Goal: Task Accomplishment & Management: Manage account settings

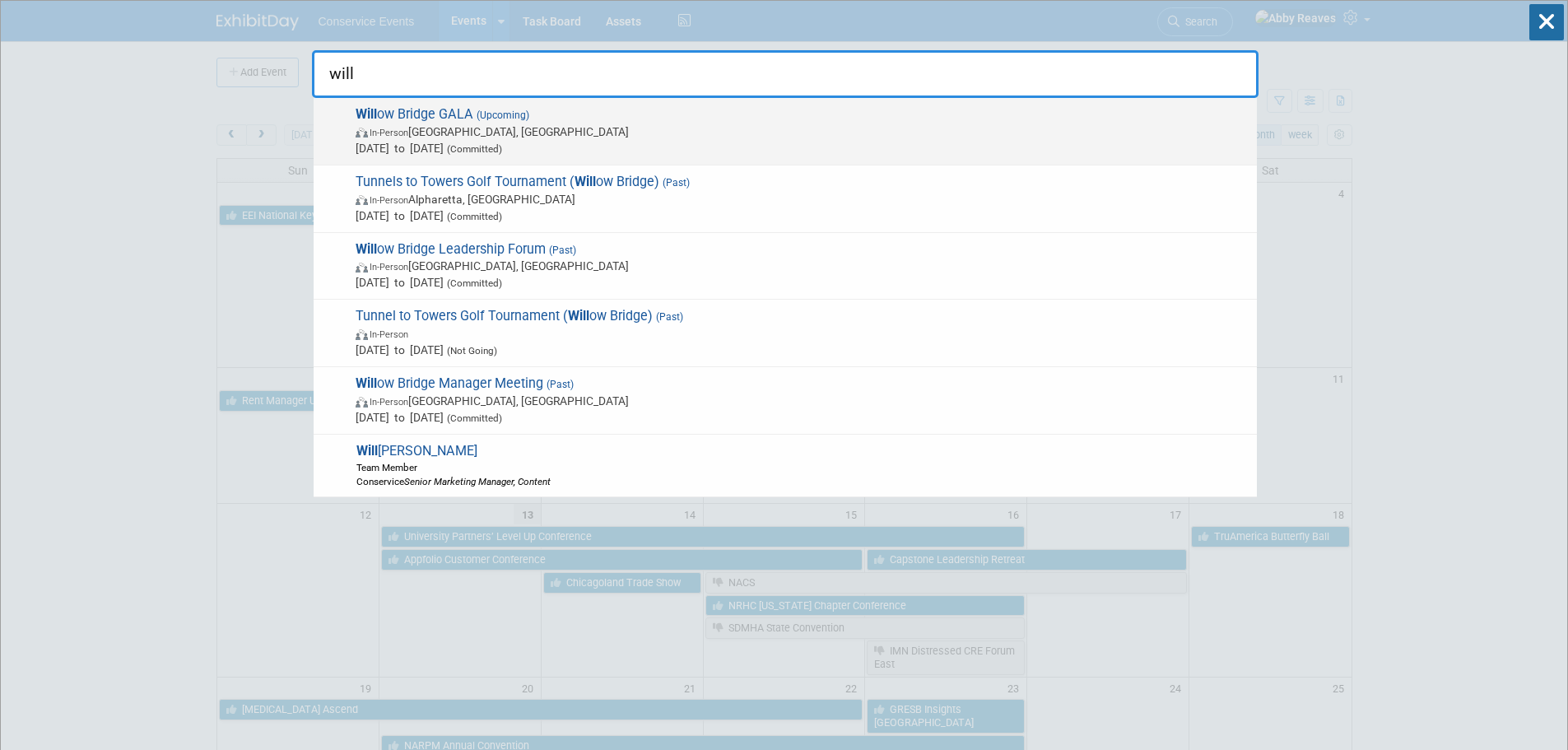
type input "will"
click at [901, 126] on span "In-Person Atlanta, GA" at bounding box center [801, 131] width 892 height 16
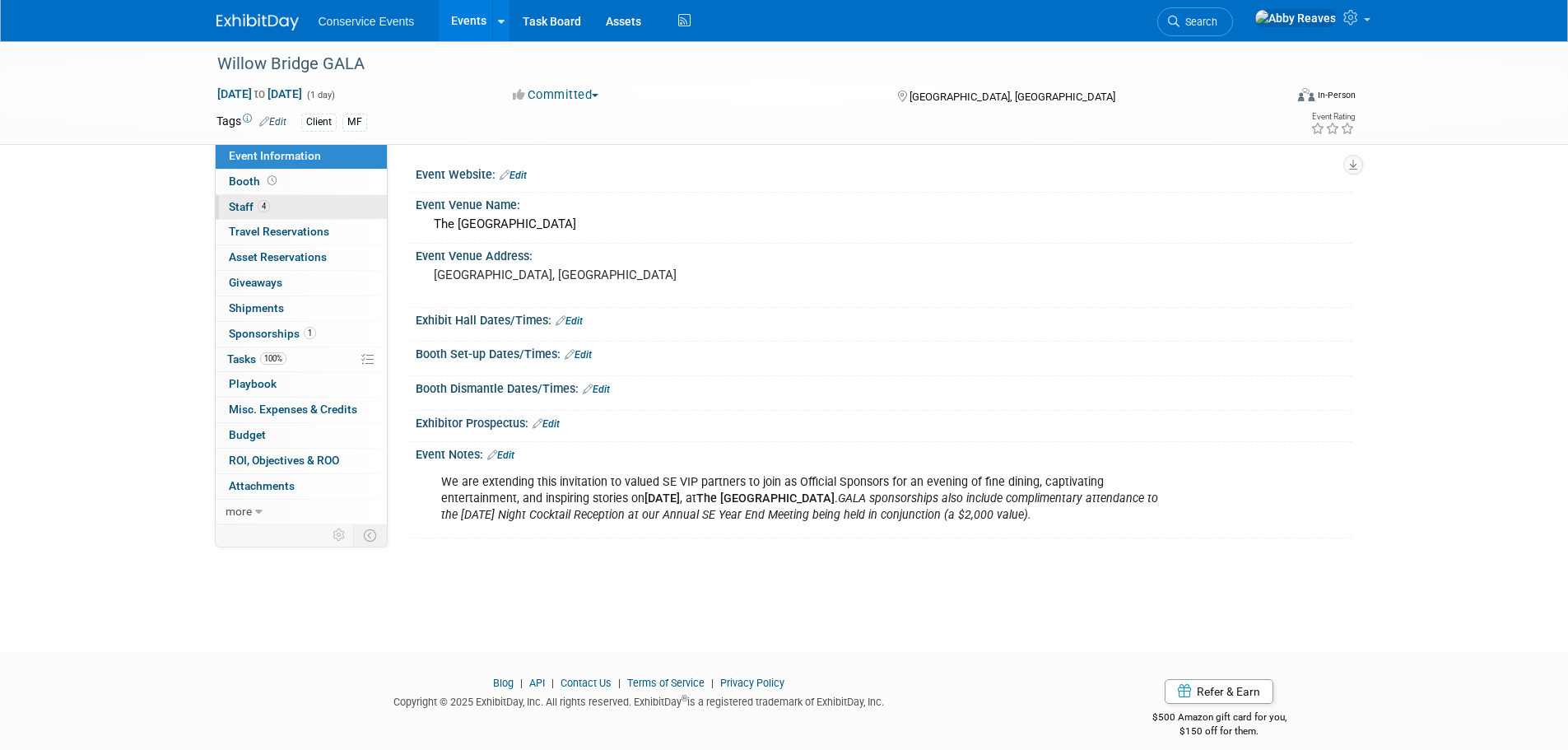
click at [303, 211] on link "4 Staff 4" at bounding box center [301, 208] width 171 height 25
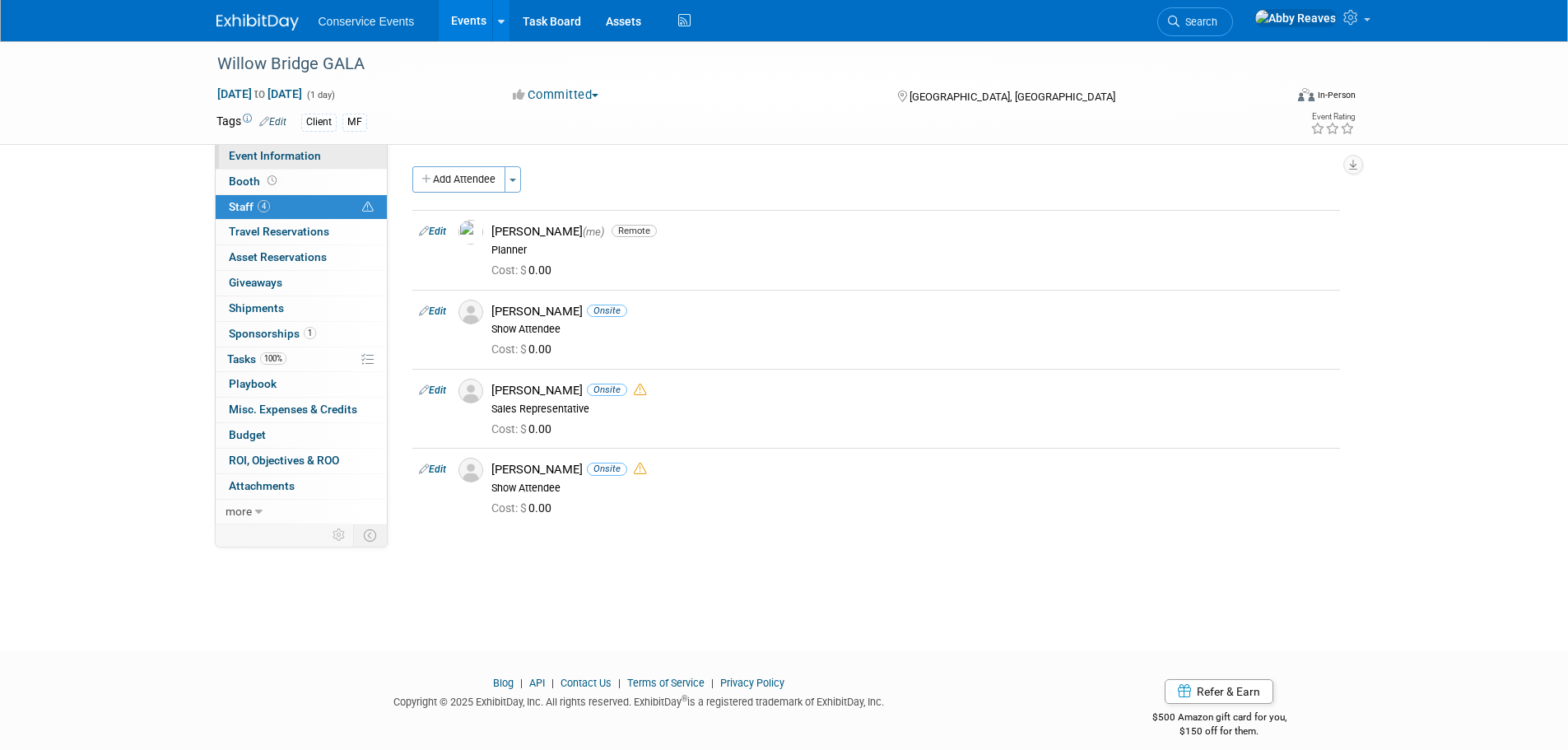
click at [341, 154] on link "Event Information" at bounding box center [301, 156] width 171 height 25
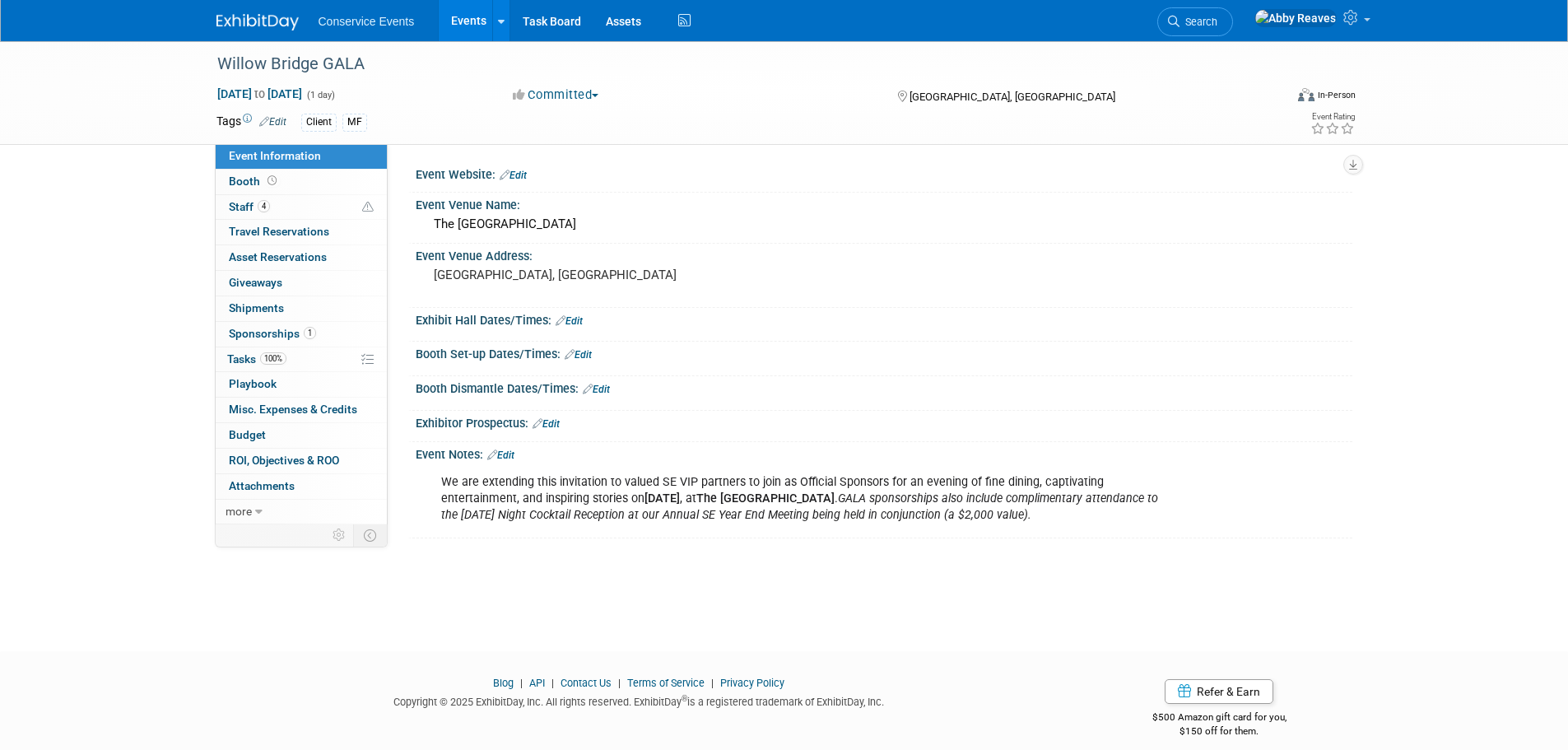
click at [479, 23] on link "Events" at bounding box center [469, 21] width 60 height 41
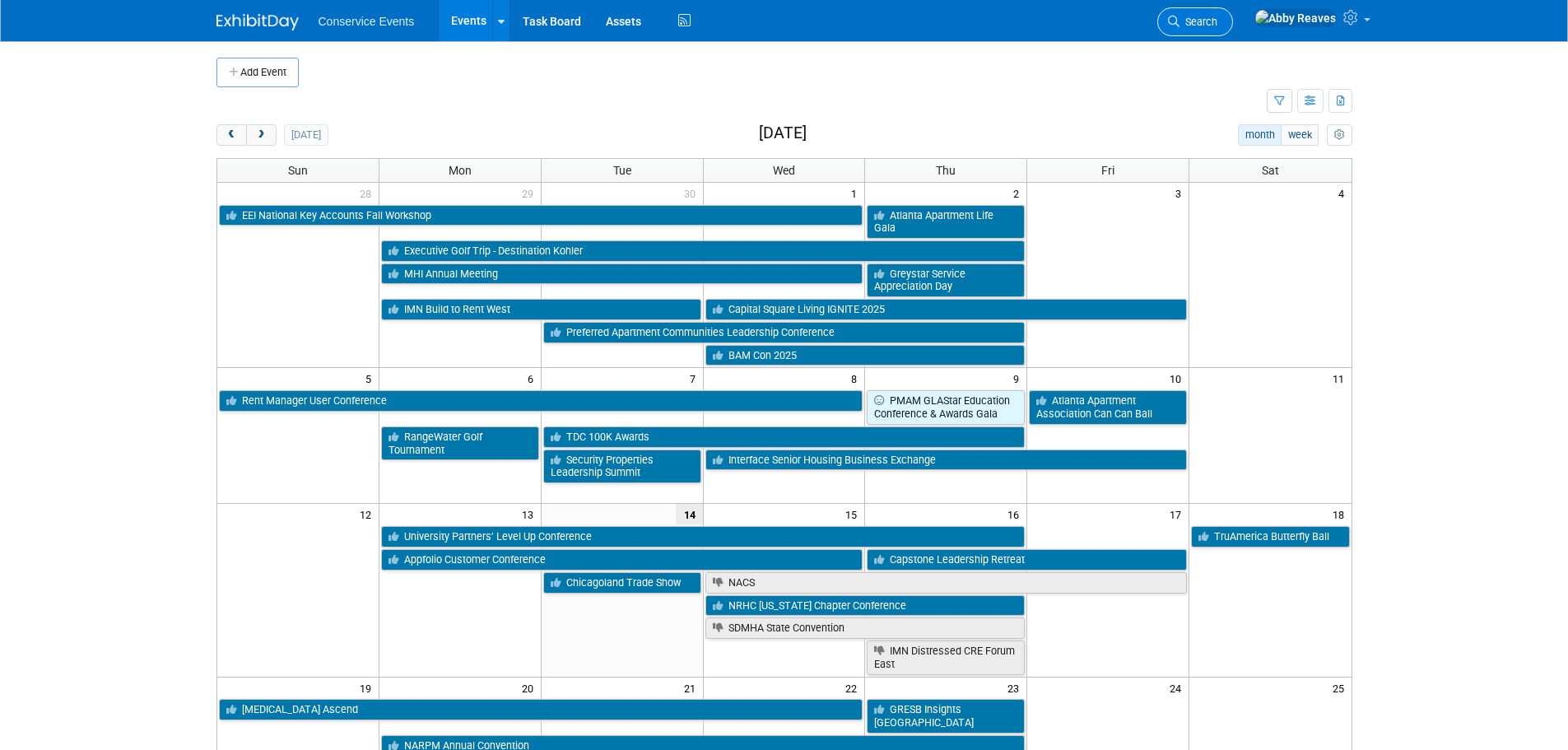
click at [1217, 15] on span "Search" at bounding box center [1198, 22] width 38 height 12
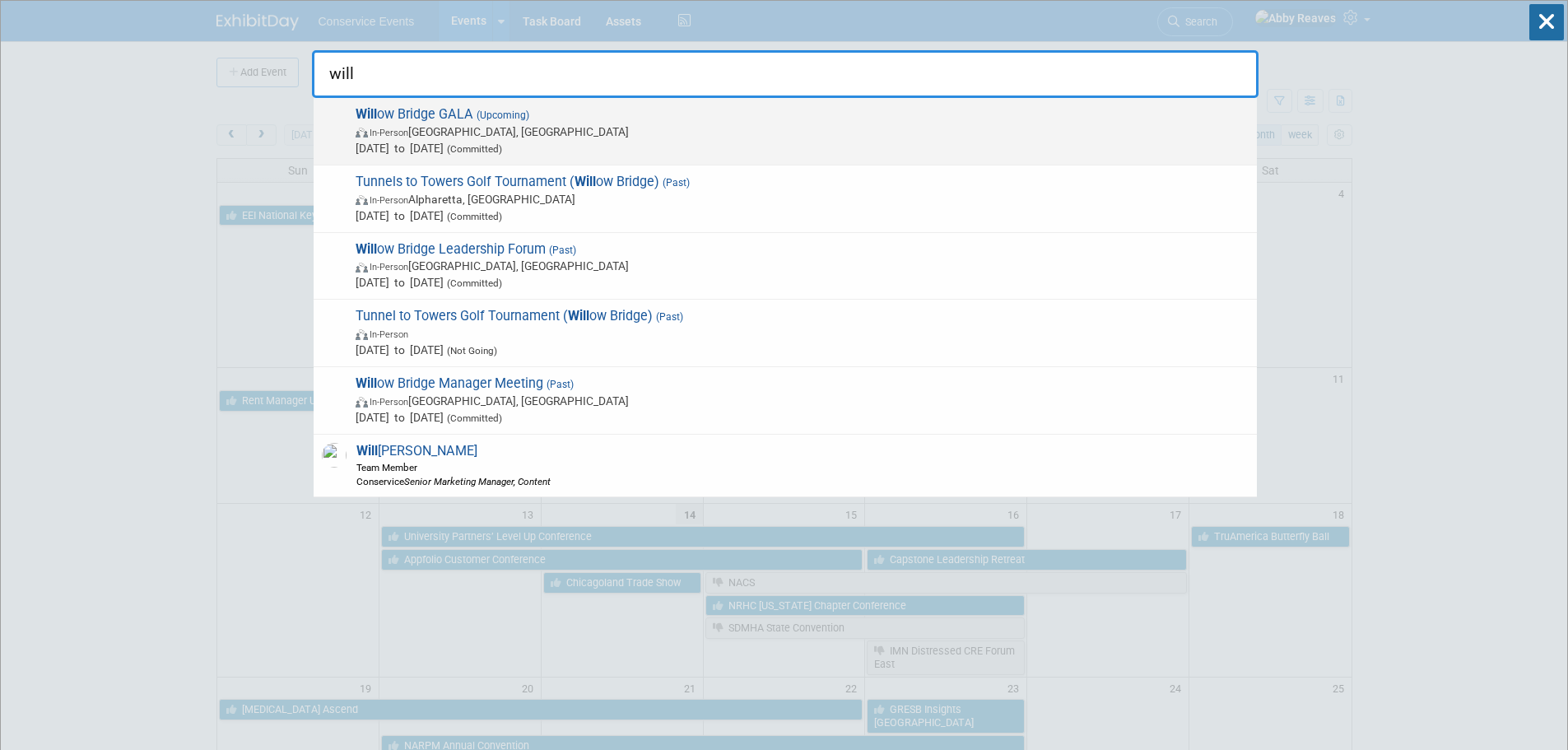
type input "will"
click at [800, 131] on span "In-Person Atlanta, GA" at bounding box center [801, 131] width 892 height 16
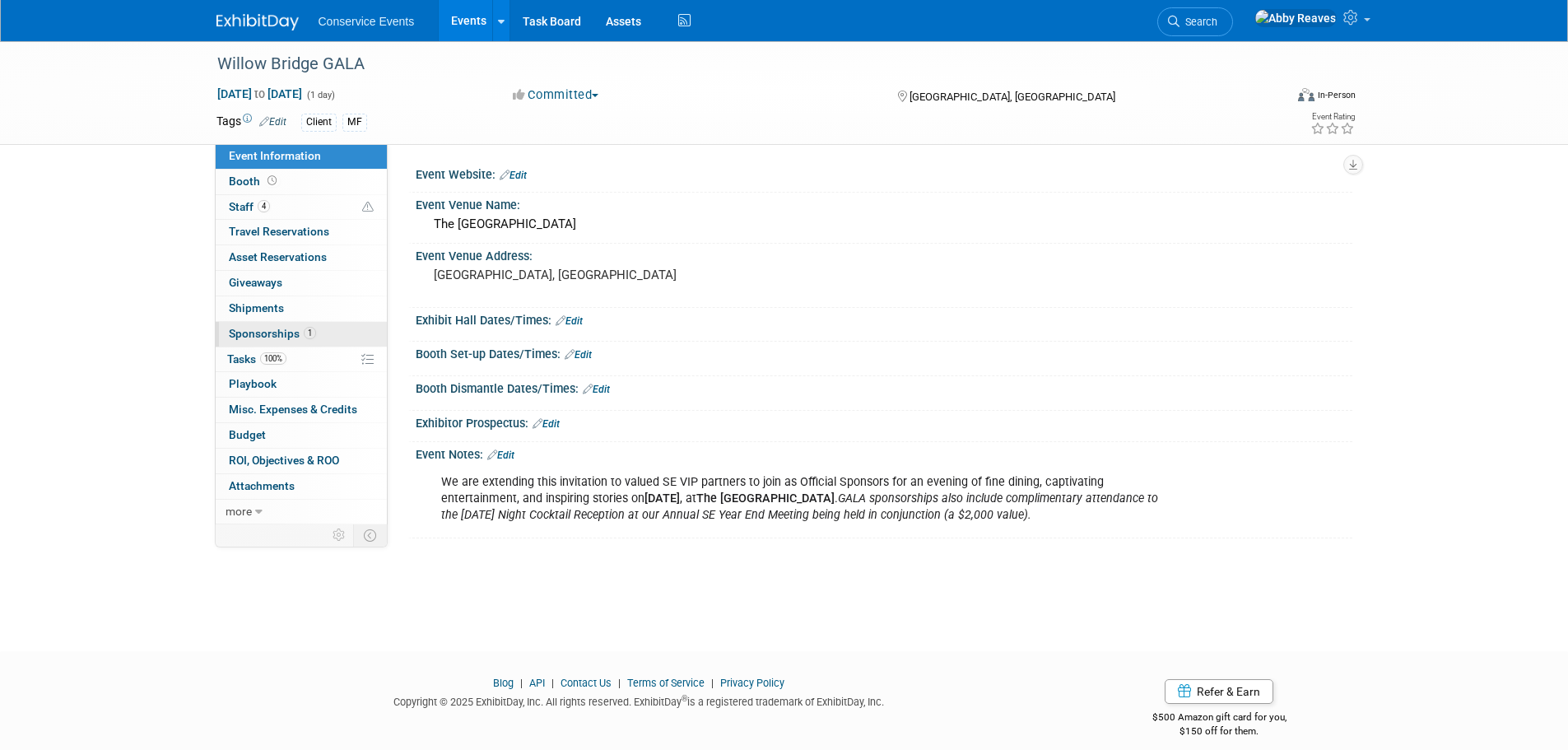
click at [333, 329] on link "1 Sponsorships 1" at bounding box center [301, 334] width 171 height 25
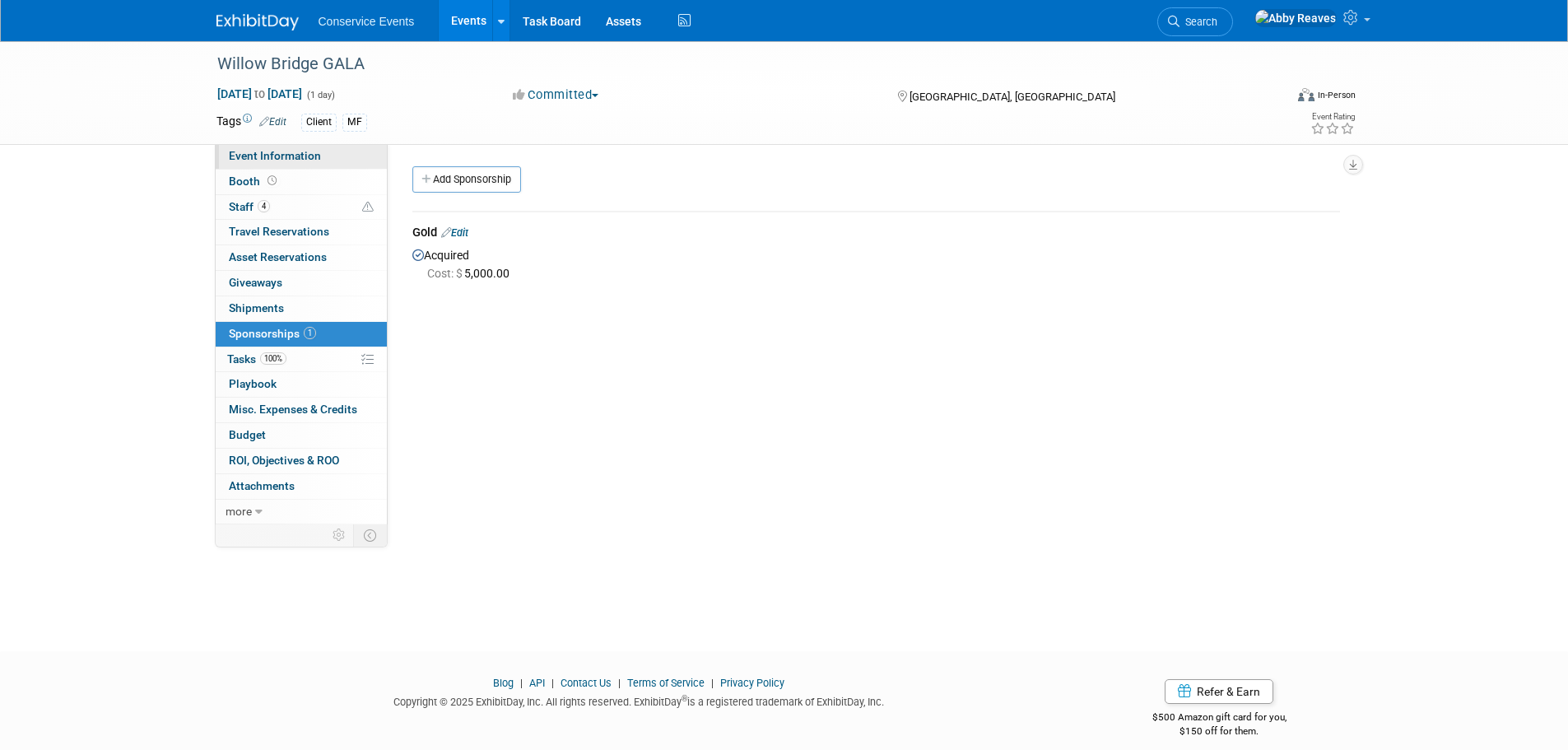
click at [348, 156] on link "Event Information" at bounding box center [301, 156] width 171 height 25
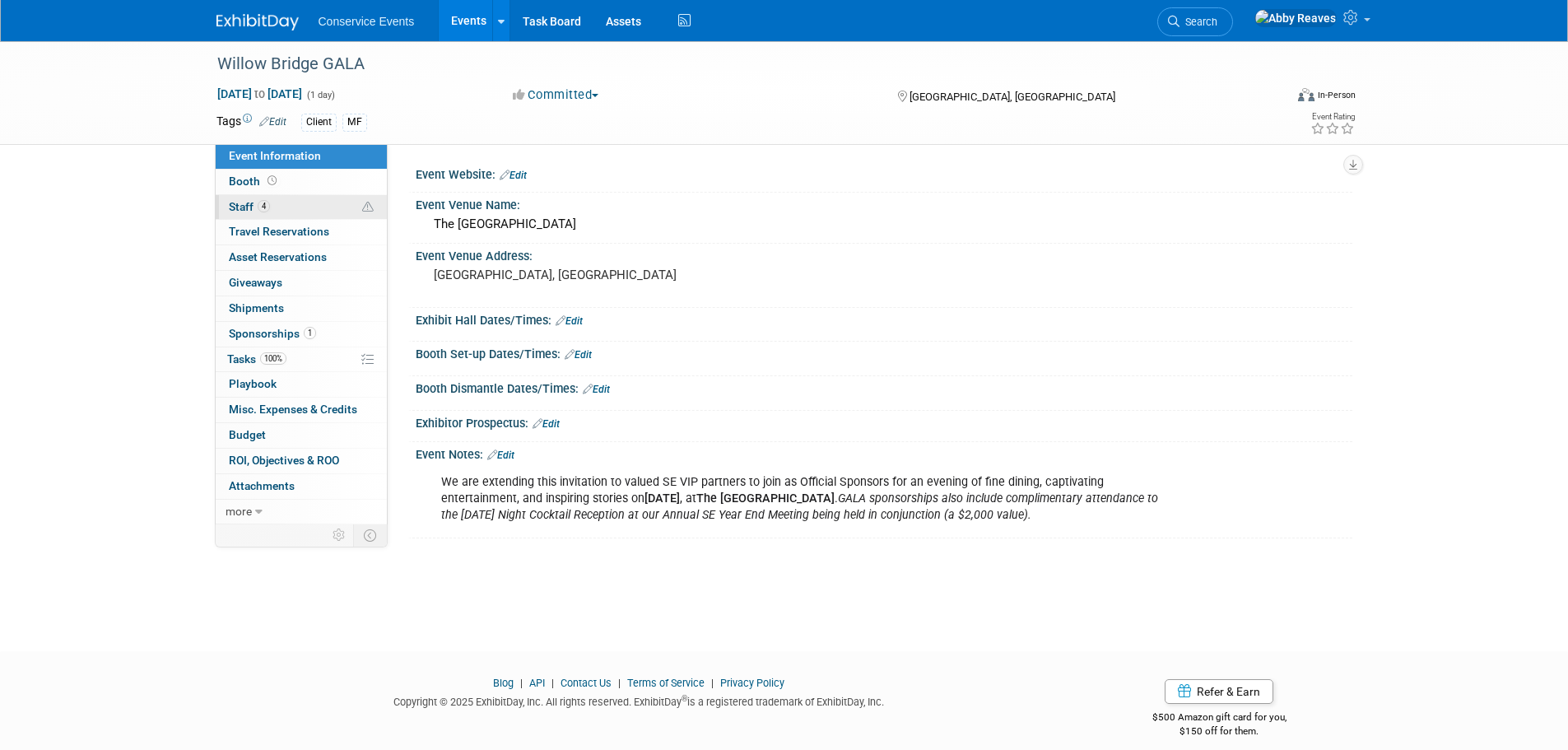
click at [310, 213] on link "4 Staff 4" at bounding box center [301, 208] width 171 height 25
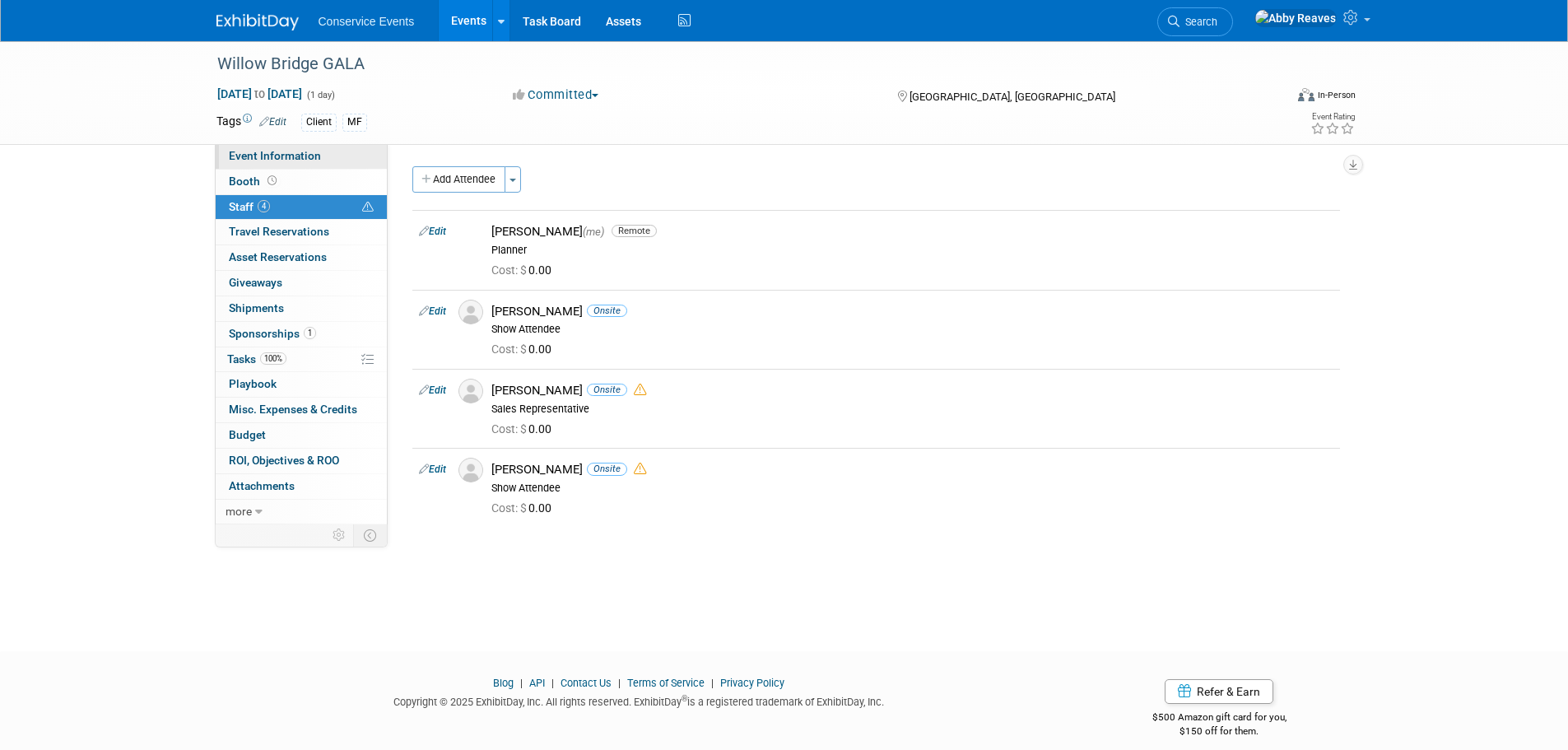
click at [310, 158] on span "Event Information" at bounding box center [275, 155] width 92 height 13
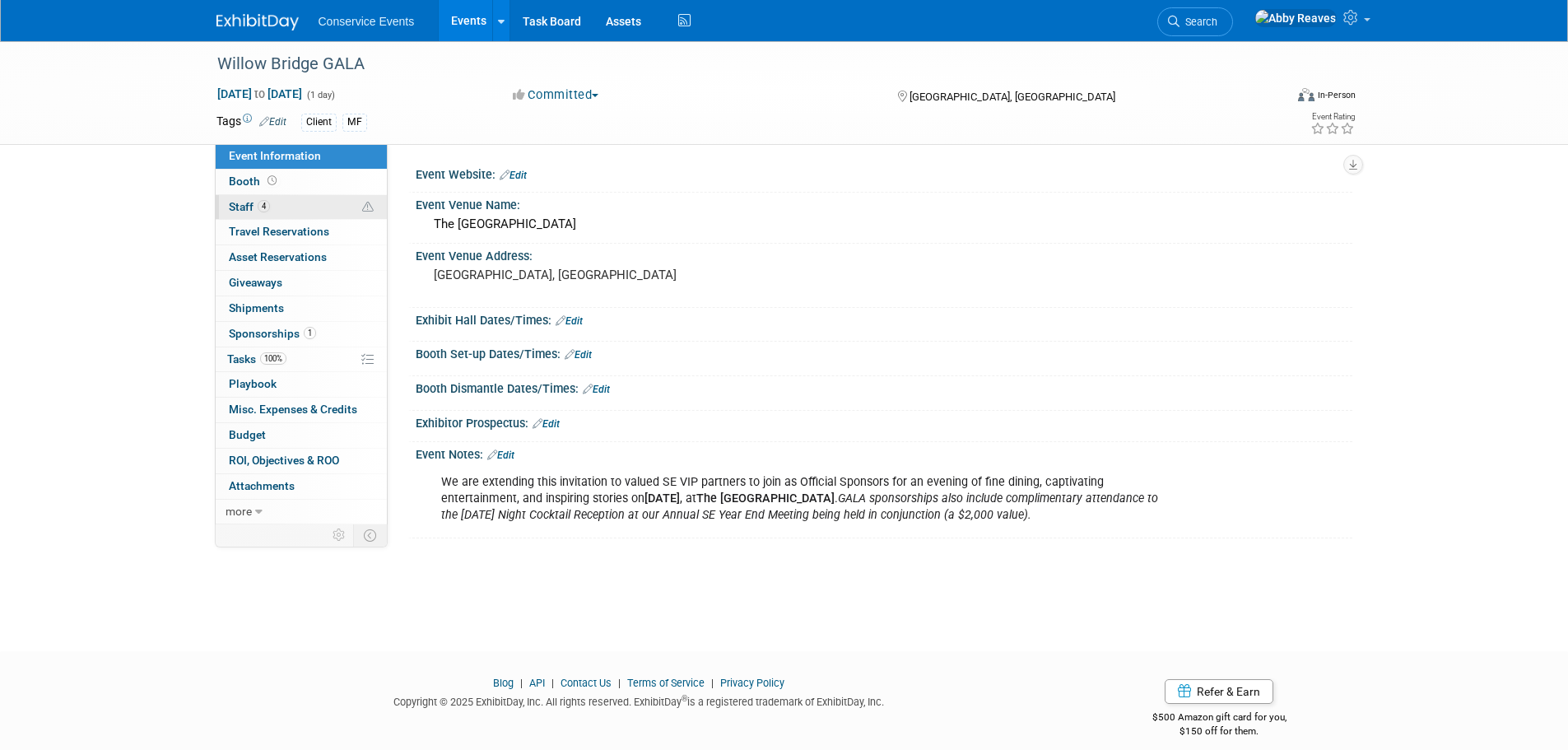
click at [312, 207] on link "4 Staff 4" at bounding box center [301, 208] width 171 height 25
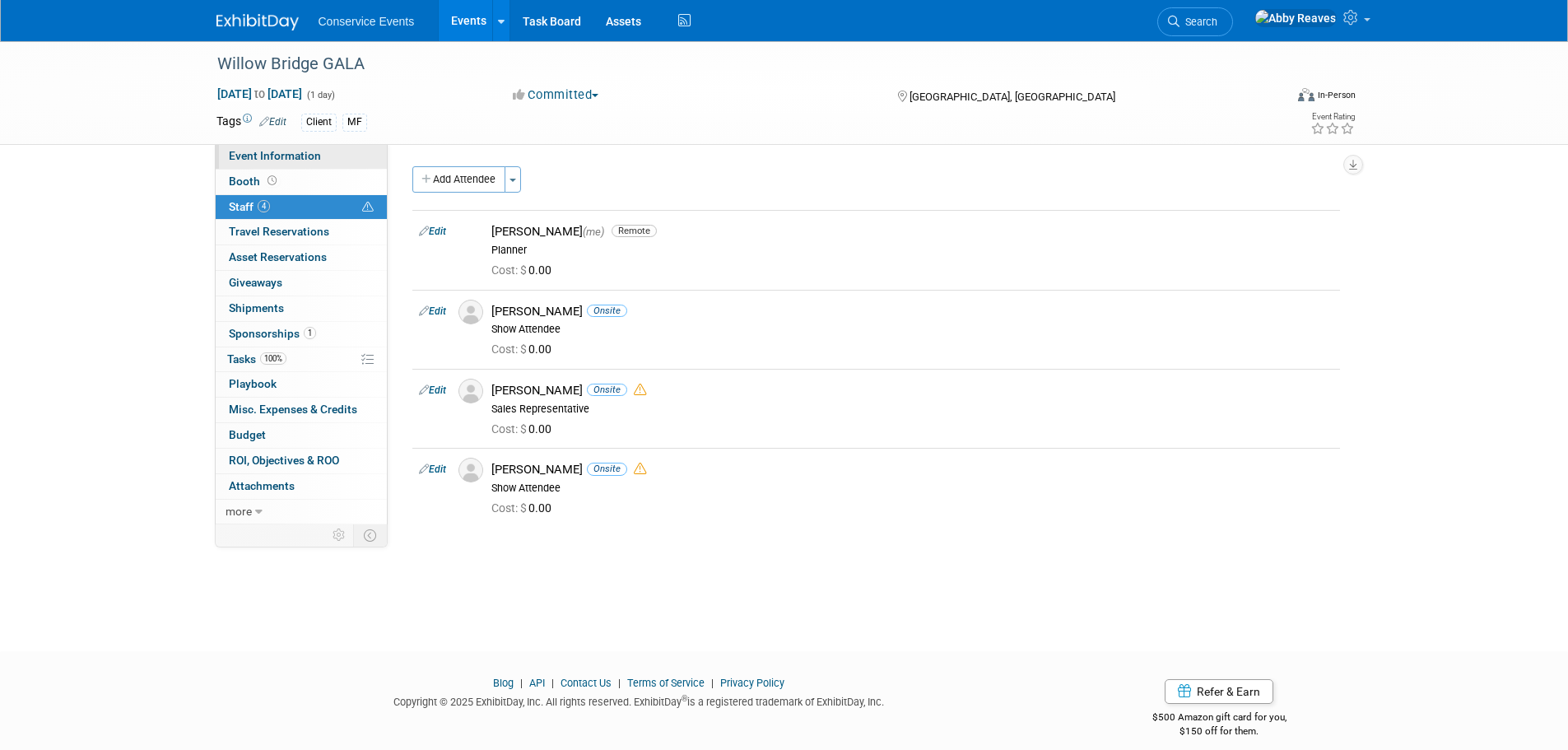
click at [343, 157] on link "Event Information" at bounding box center [301, 156] width 171 height 25
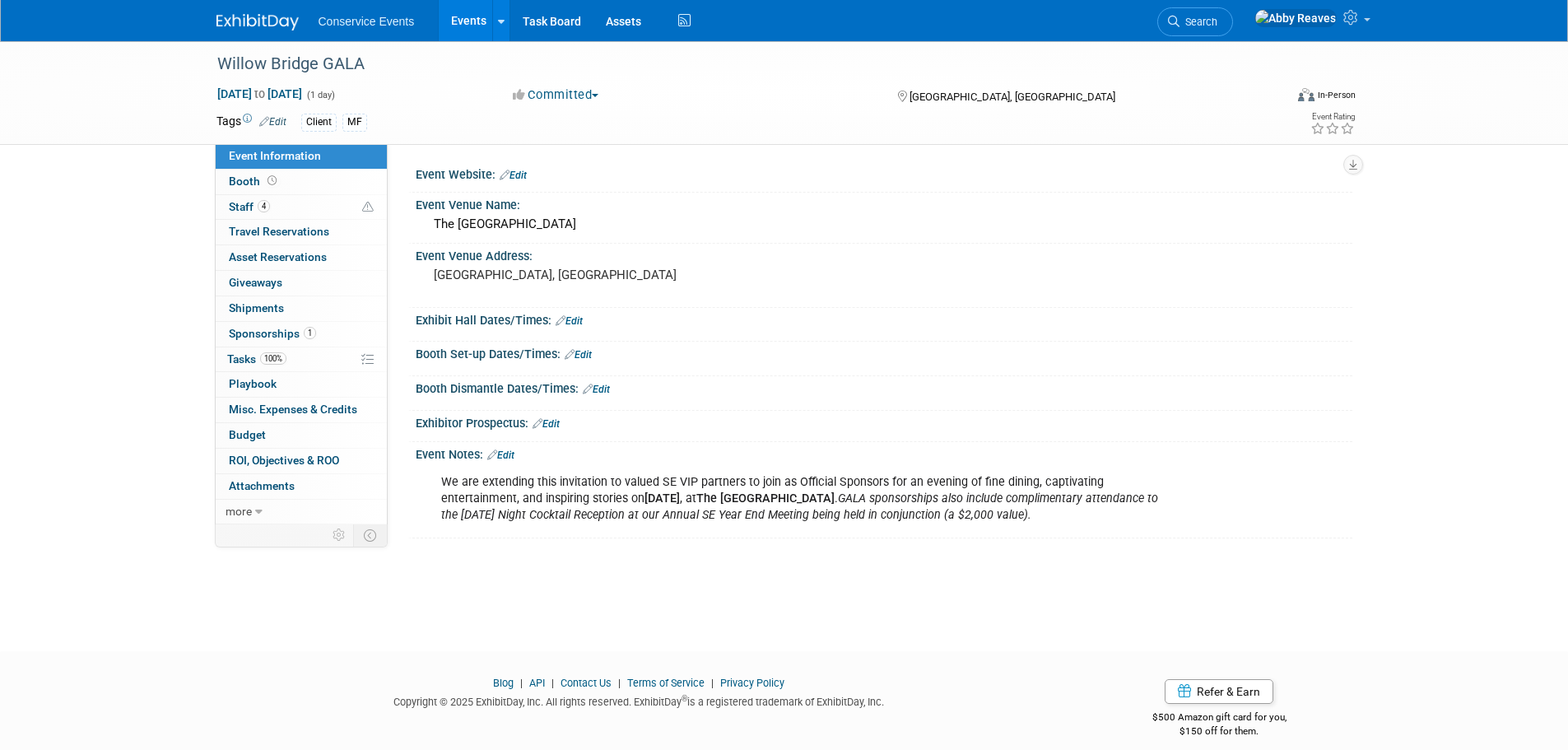
click at [505, 460] on link "Edit" at bounding box center [501, 455] width 28 height 11
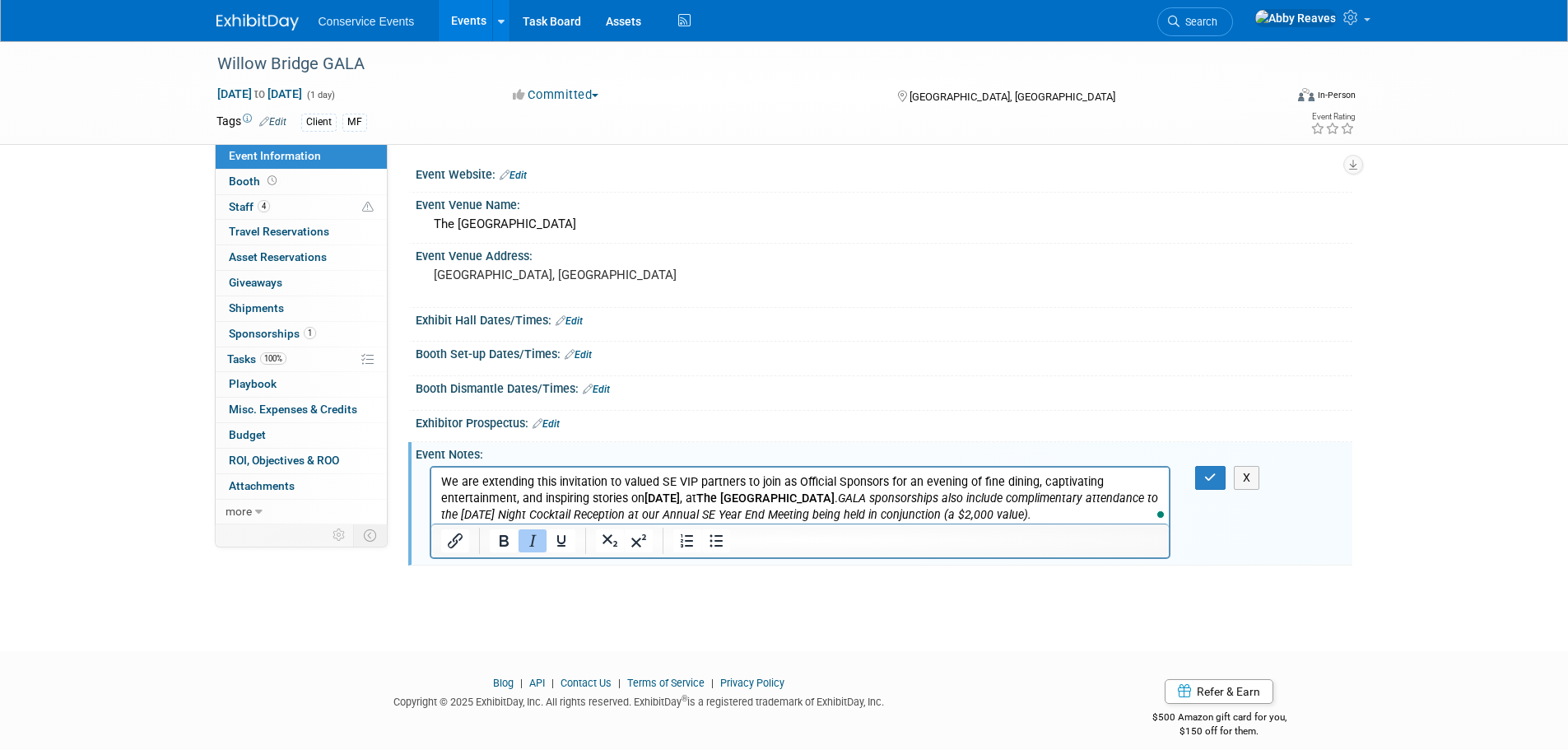
click at [1127, 511] on p "We are extending this invitation to valued SE VIP partners to join as Official …" at bounding box center [800, 498] width 719 height 49
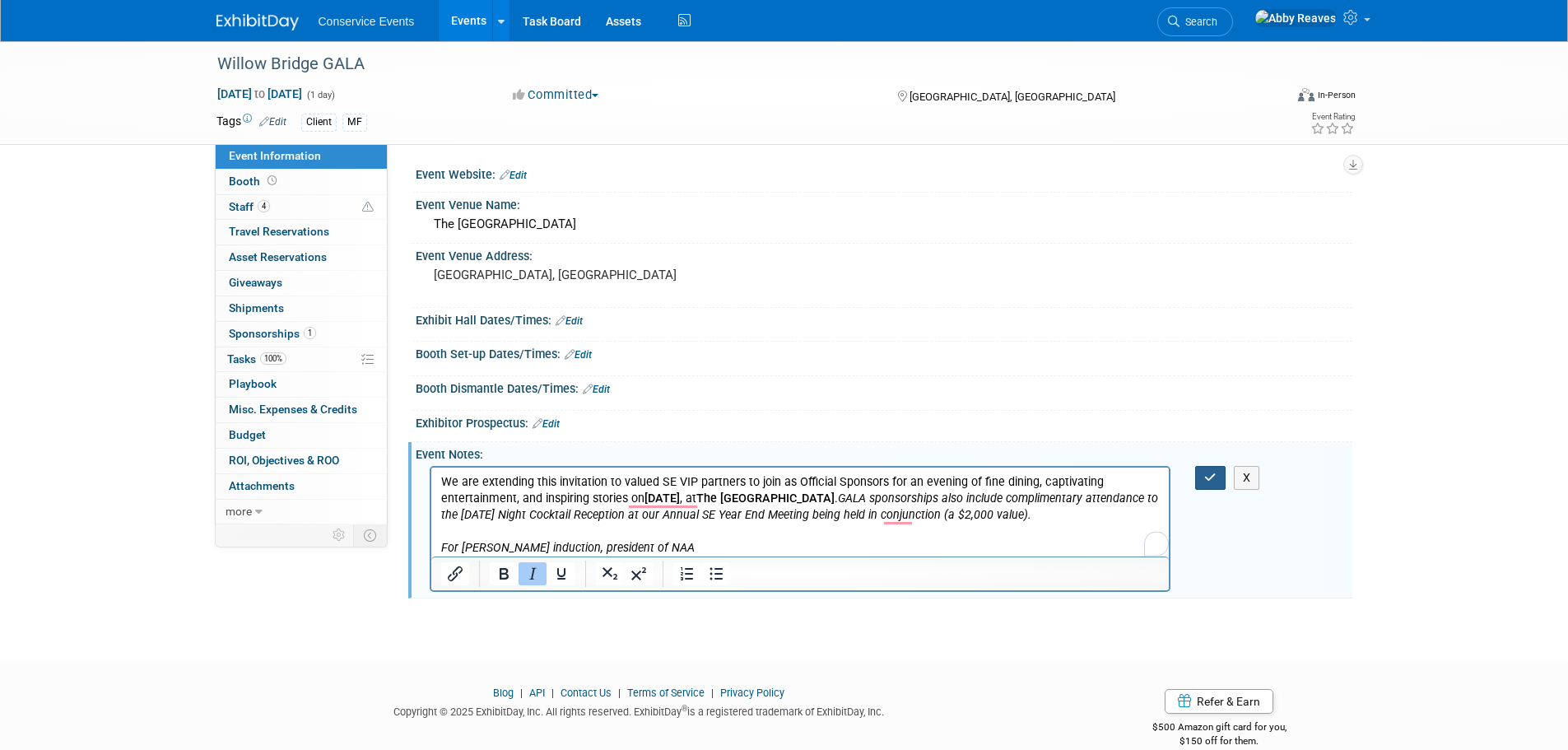
click at [1213, 474] on icon "button" at bounding box center [1210, 477] width 12 height 11
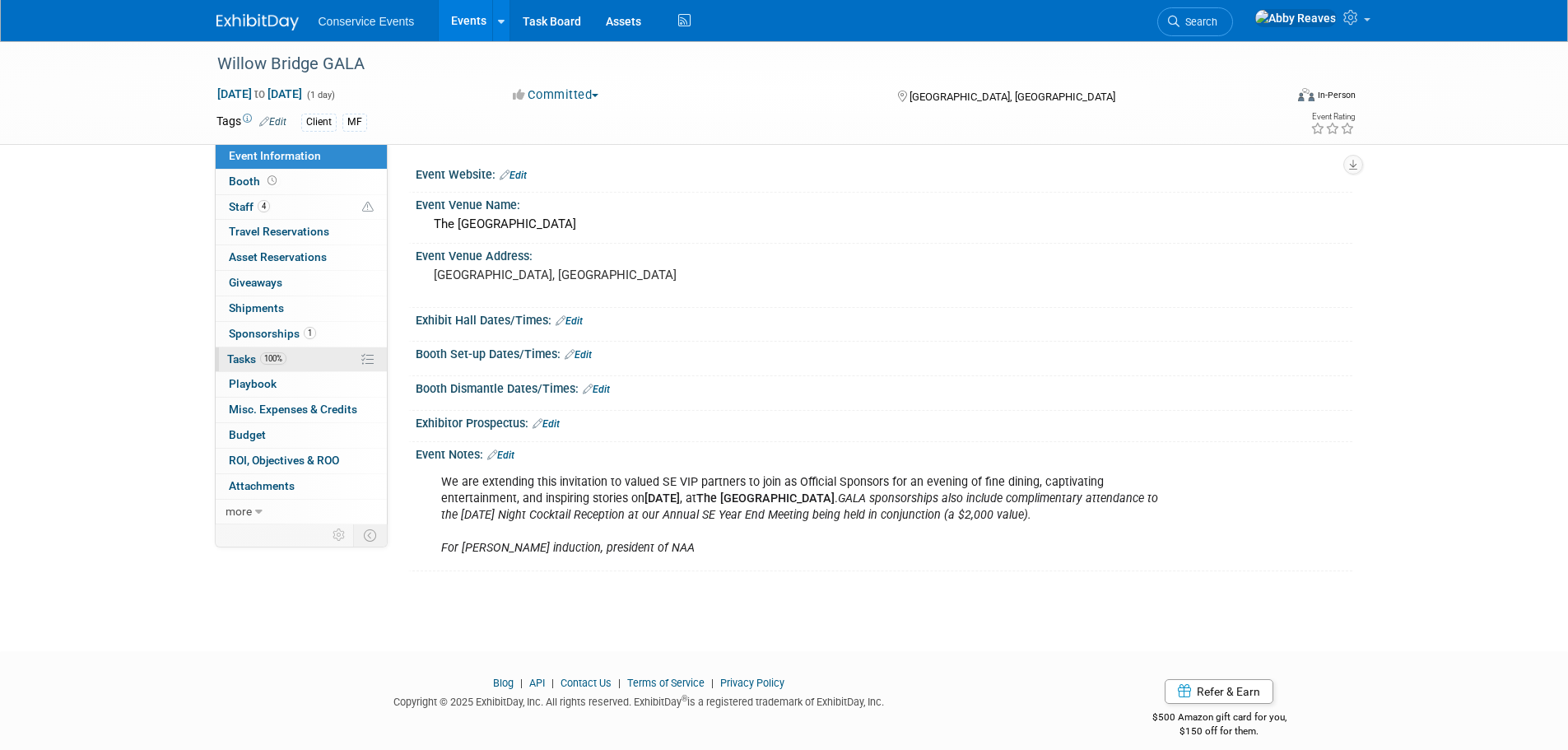
click at [269, 361] on span "100%" at bounding box center [273, 358] width 27 height 12
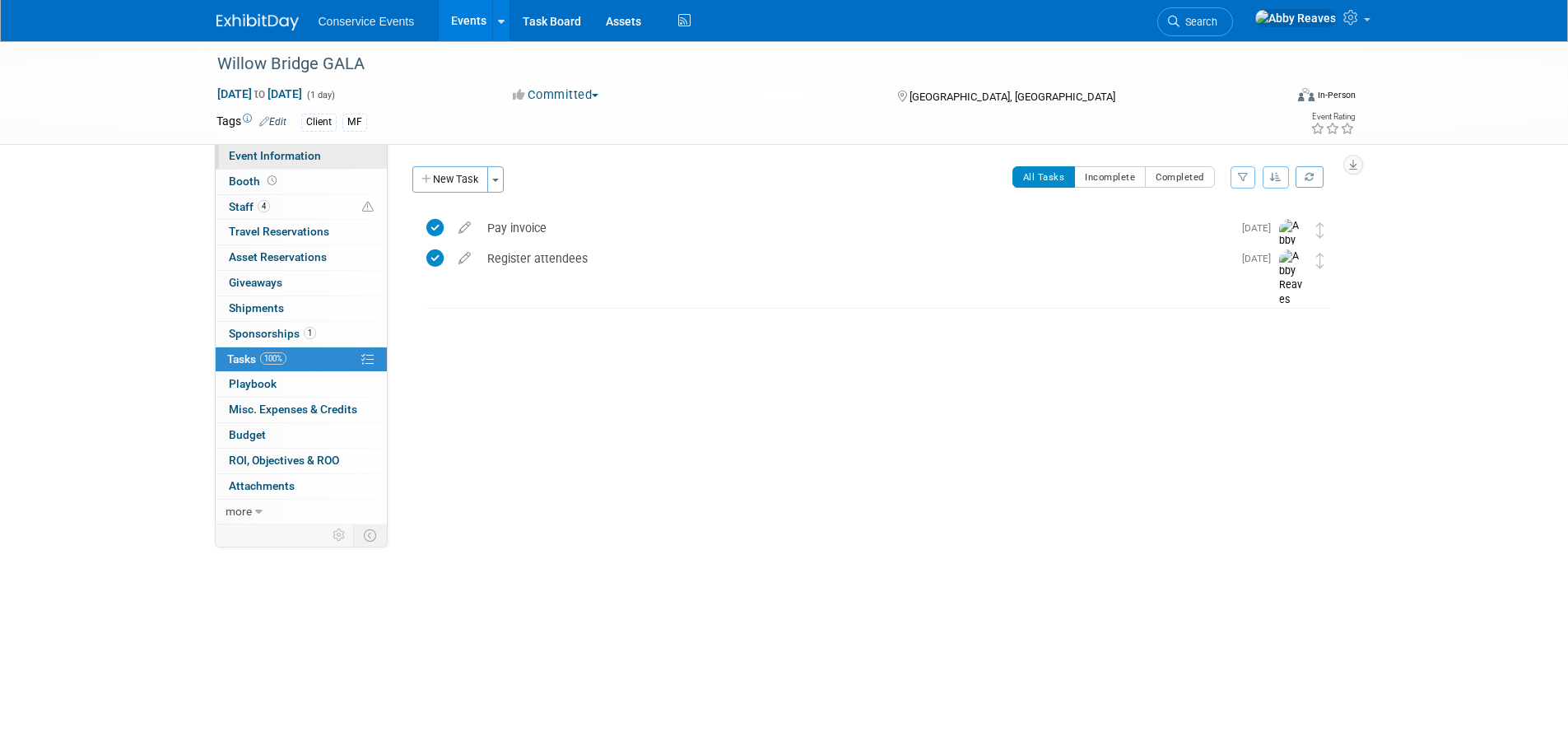
click at [294, 160] on span "Event Information" at bounding box center [275, 155] width 92 height 13
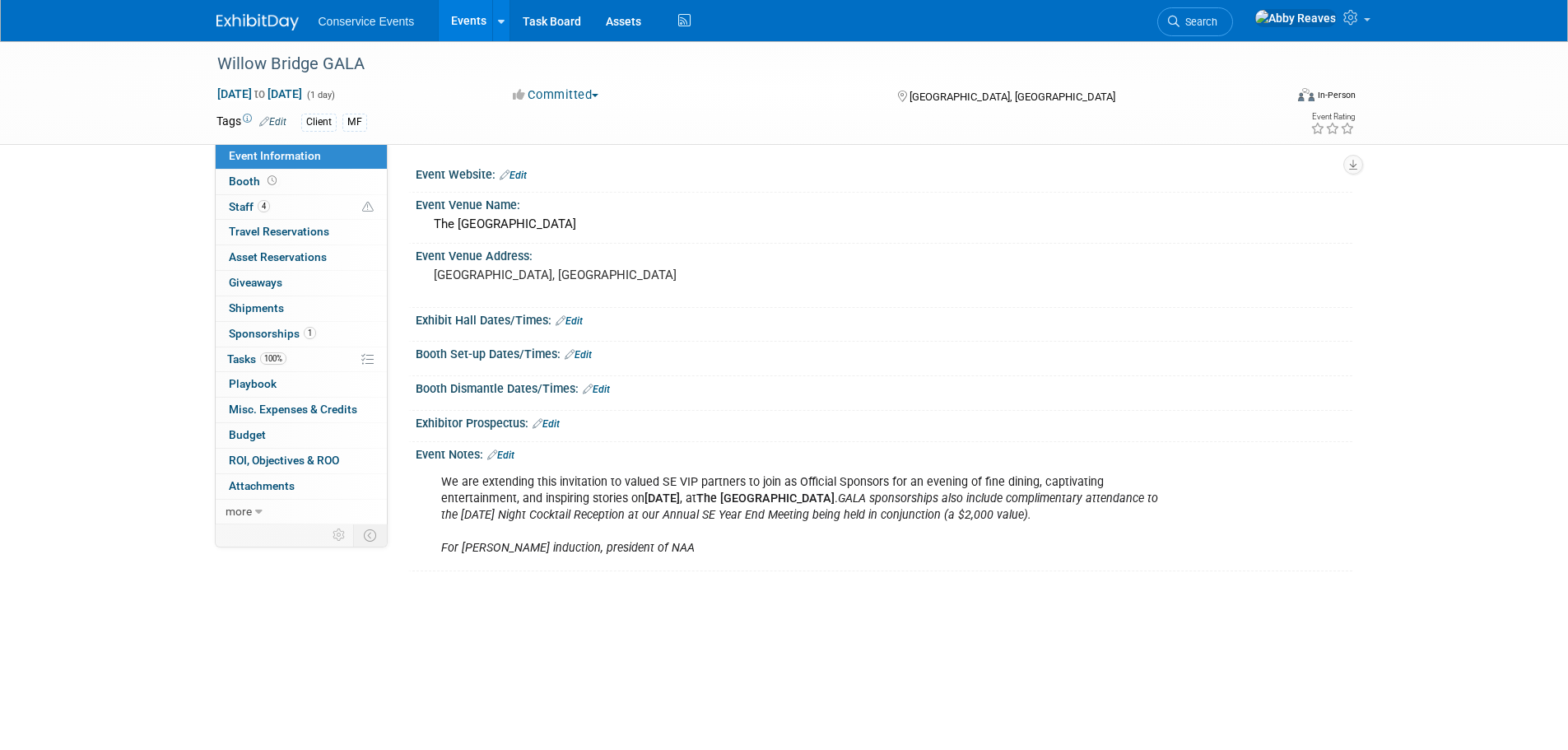
click at [510, 454] on link "Edit" at bounding box center [501, 455] width 28 height 11
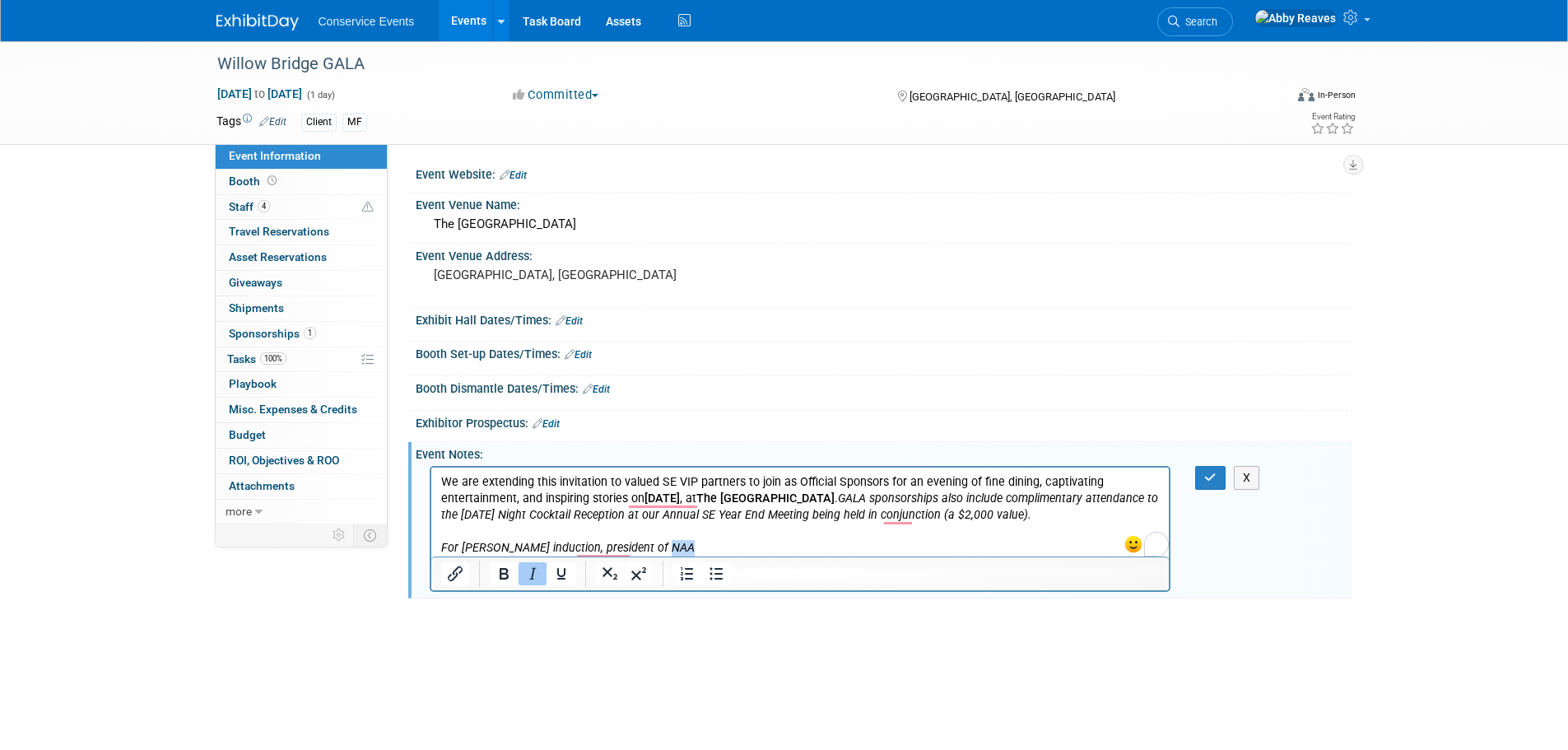
drag, startPoint x: 668, startPoint y: 545, endPoint x: 648, endPoint y: 544, distance: 20.0
click at [648, 544] on p "We are extending this invitation to valued SE VIP partners to join as Official …" at bounding box center [800, 515] width 719 height 83
click at [1207, 476] on icon "button" at bounding box center [1210, 477] width 12 height 11
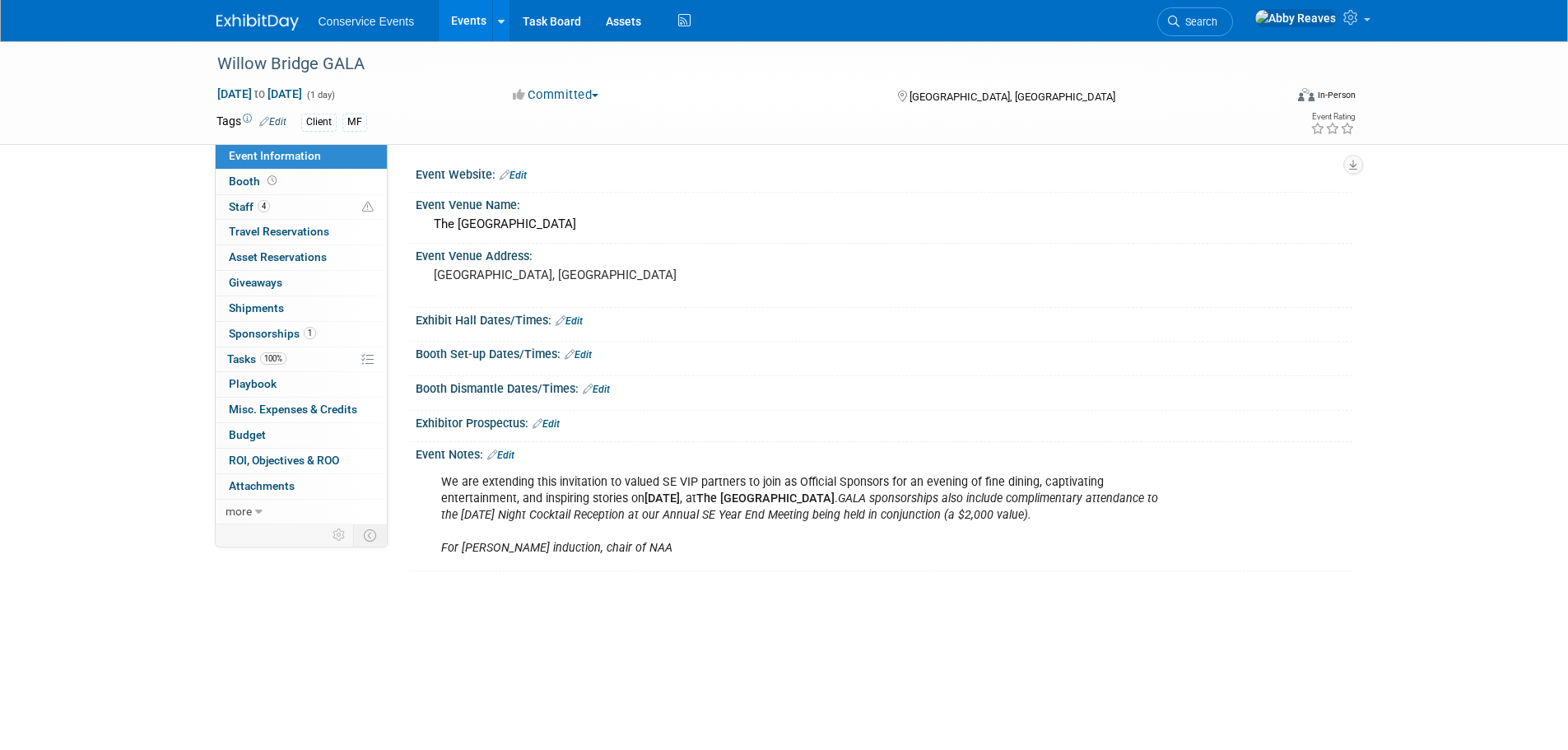
click at [453, 25] on link "Events" at bounding box center [469, 21] width 60 height 41
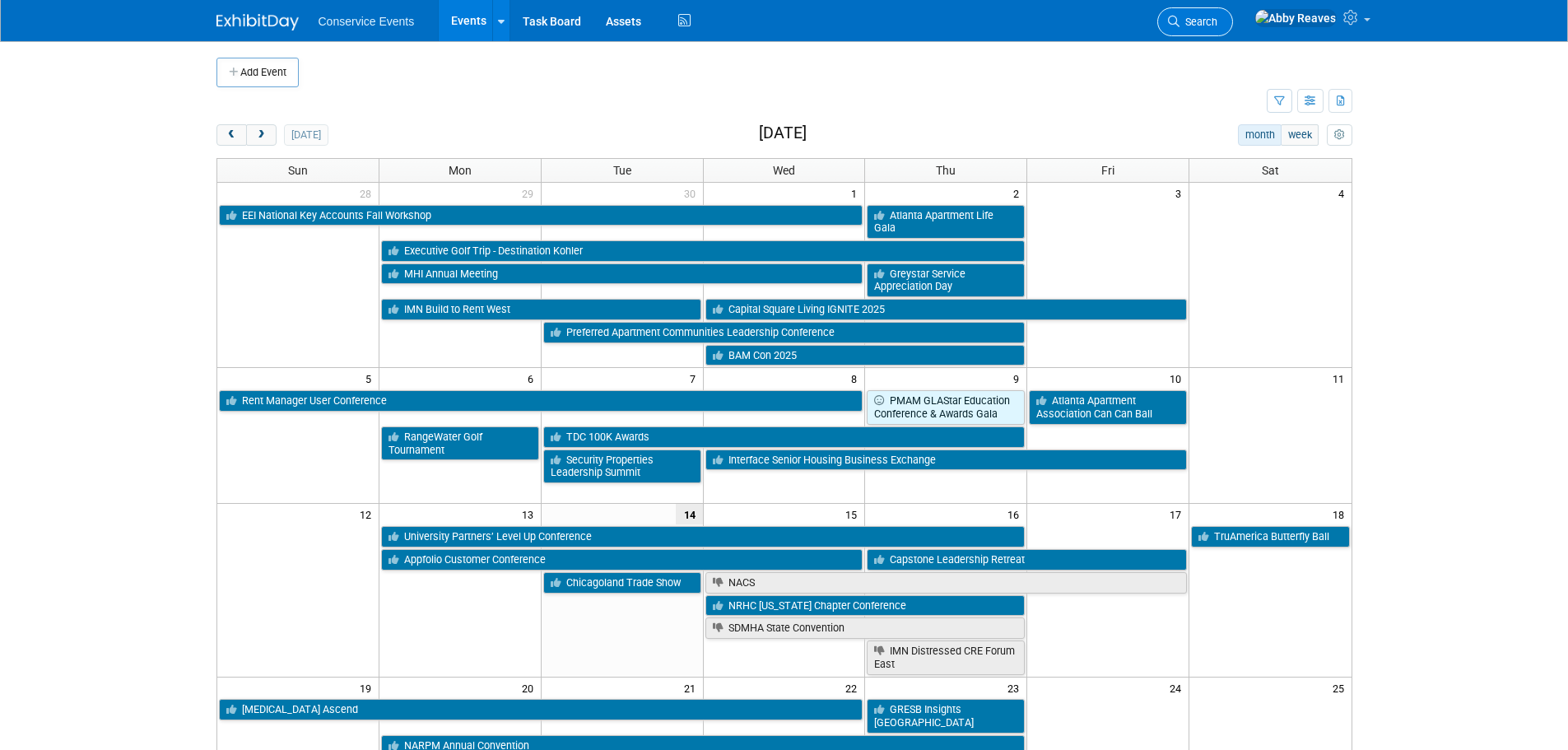
click at [1232, 31] on link "Search" at bounding box center [1195, 22] width 76 height 28
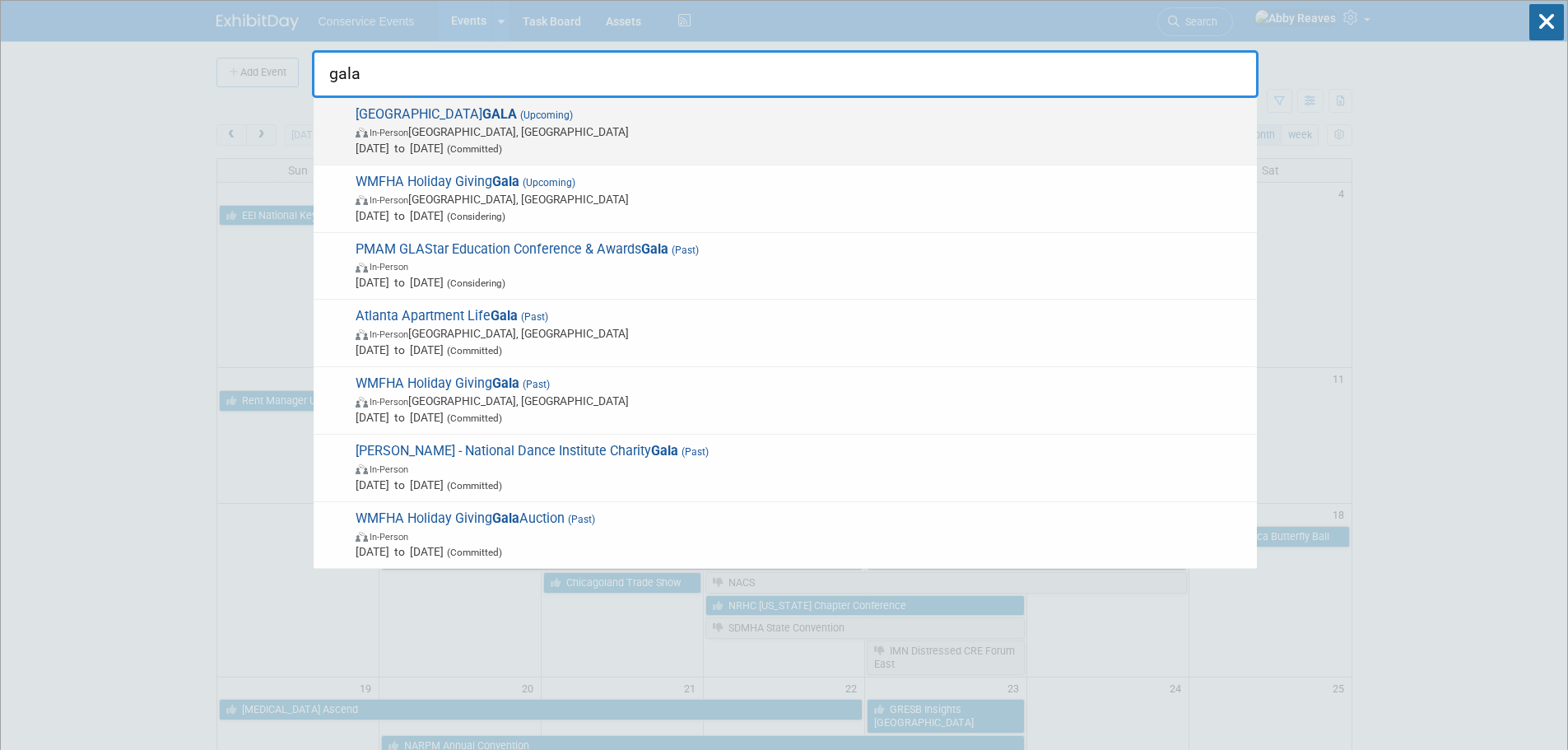
type input "gala"
click at [505, 106] on span "Willow Bridge GALA (Upcoming) In-Person [GEOGRAPHIC_DATA], [GEOGRAPHIC_DATA] [D…" at bounding box center [799, 131] width 898 height 50
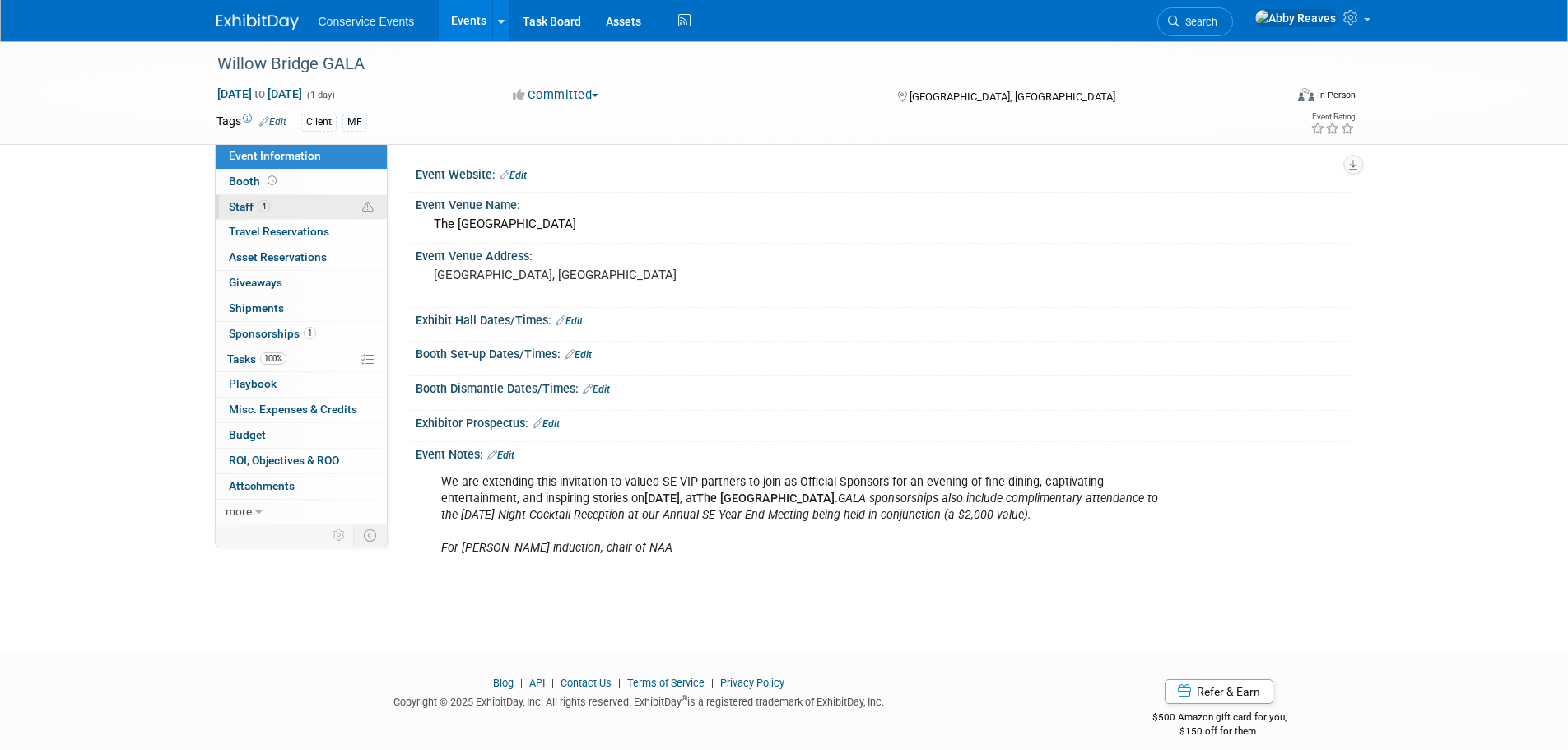
click at [292, 207] on link "4 Staff 4" at bounding box center [301, 208] width 171 height 25
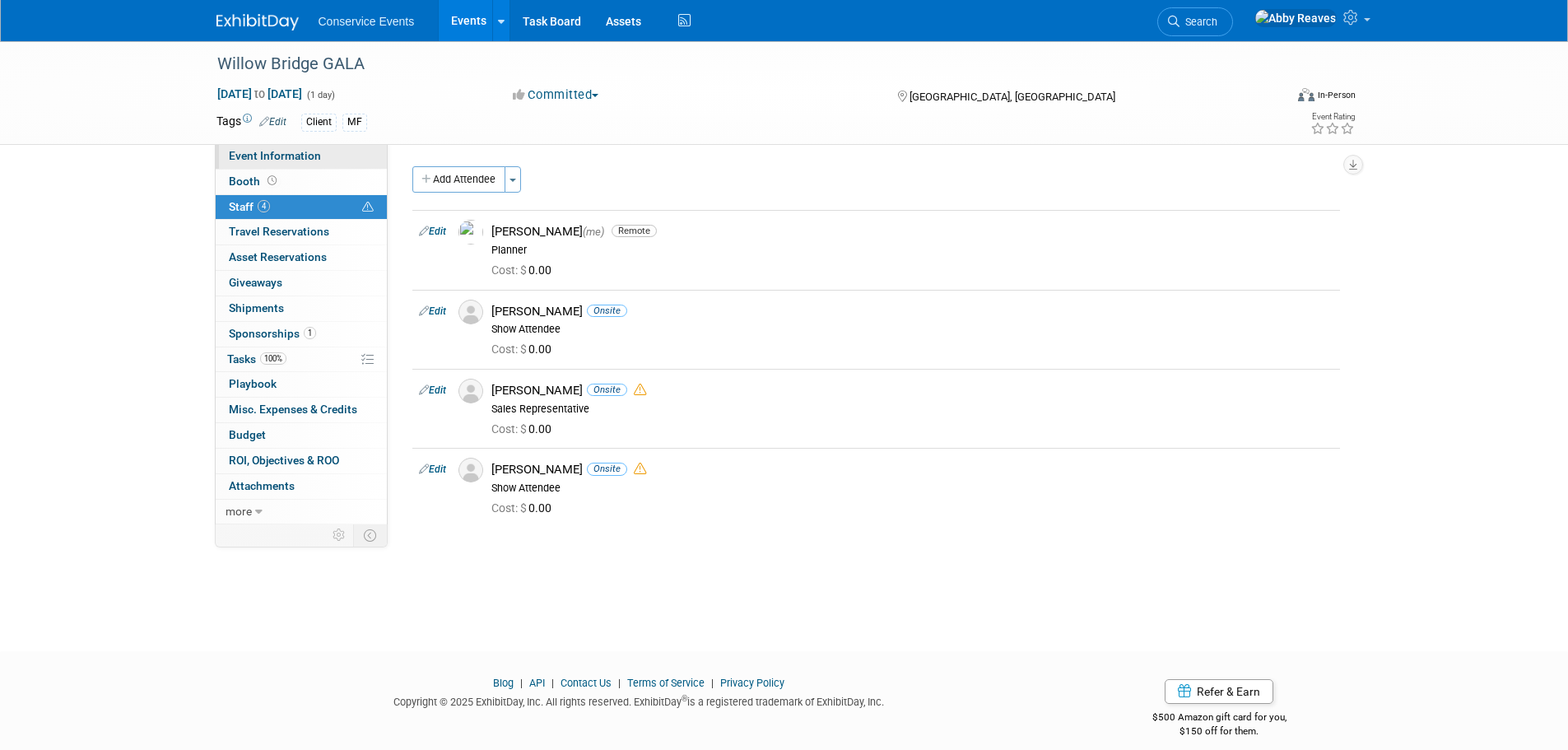
click at [302, 154] on span "Event Information" at bounding box center [275, 155] width 92 height 13
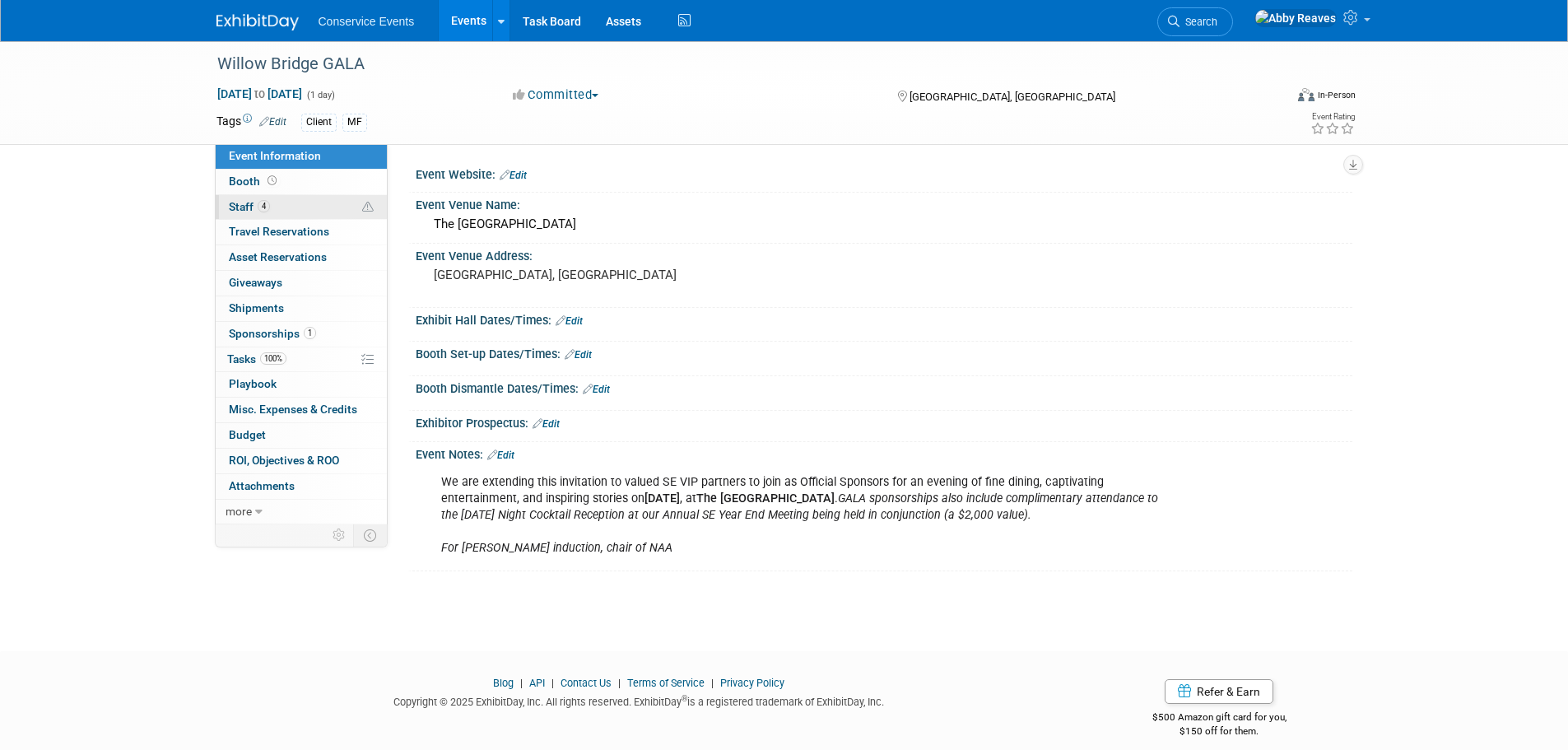
click at [305, 211] on link "4 Staff 4" at bounding box center [301, 208] width 171 height 25
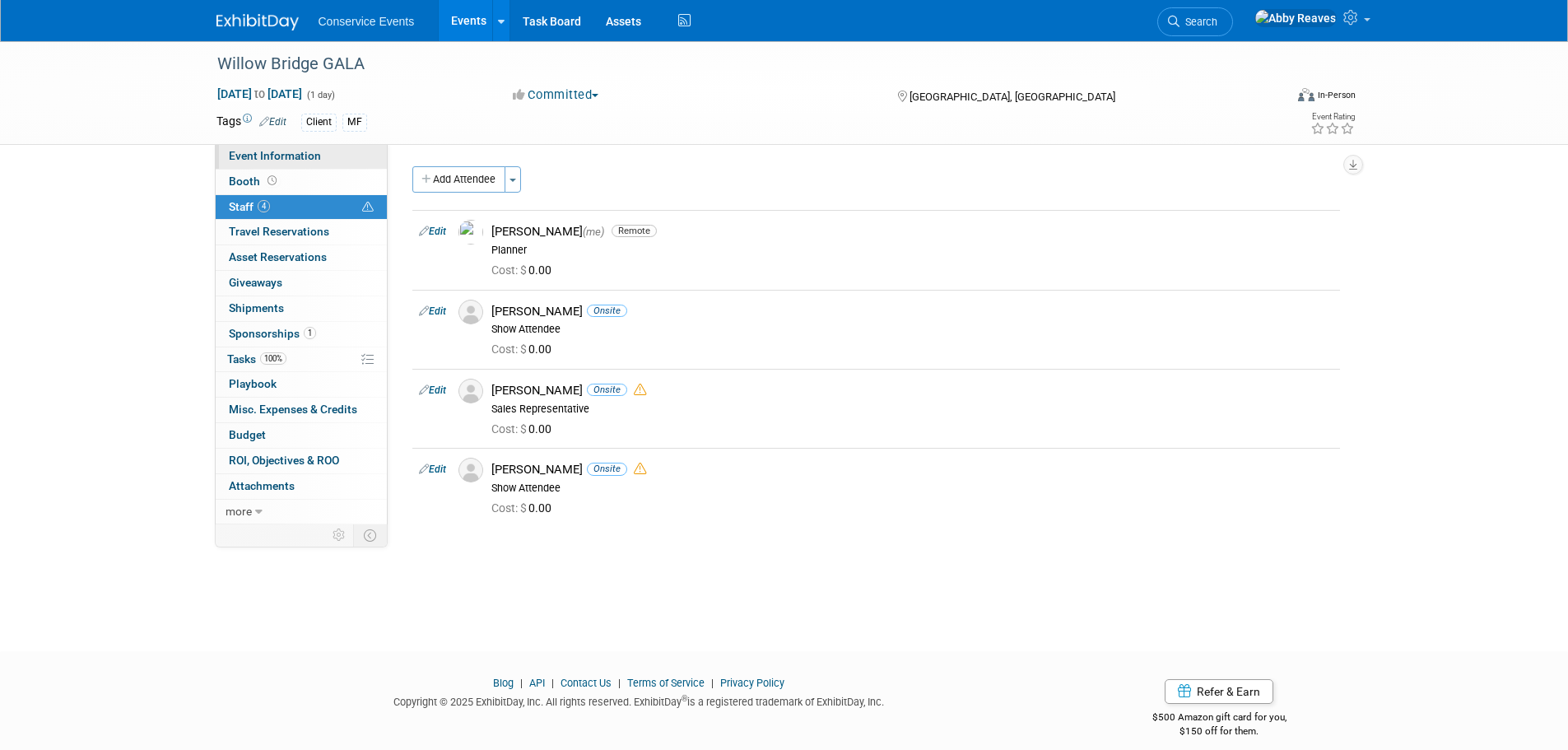
click at [371, 152] on link "Event Information" at bounding box center [301, 156] width 171 height 25
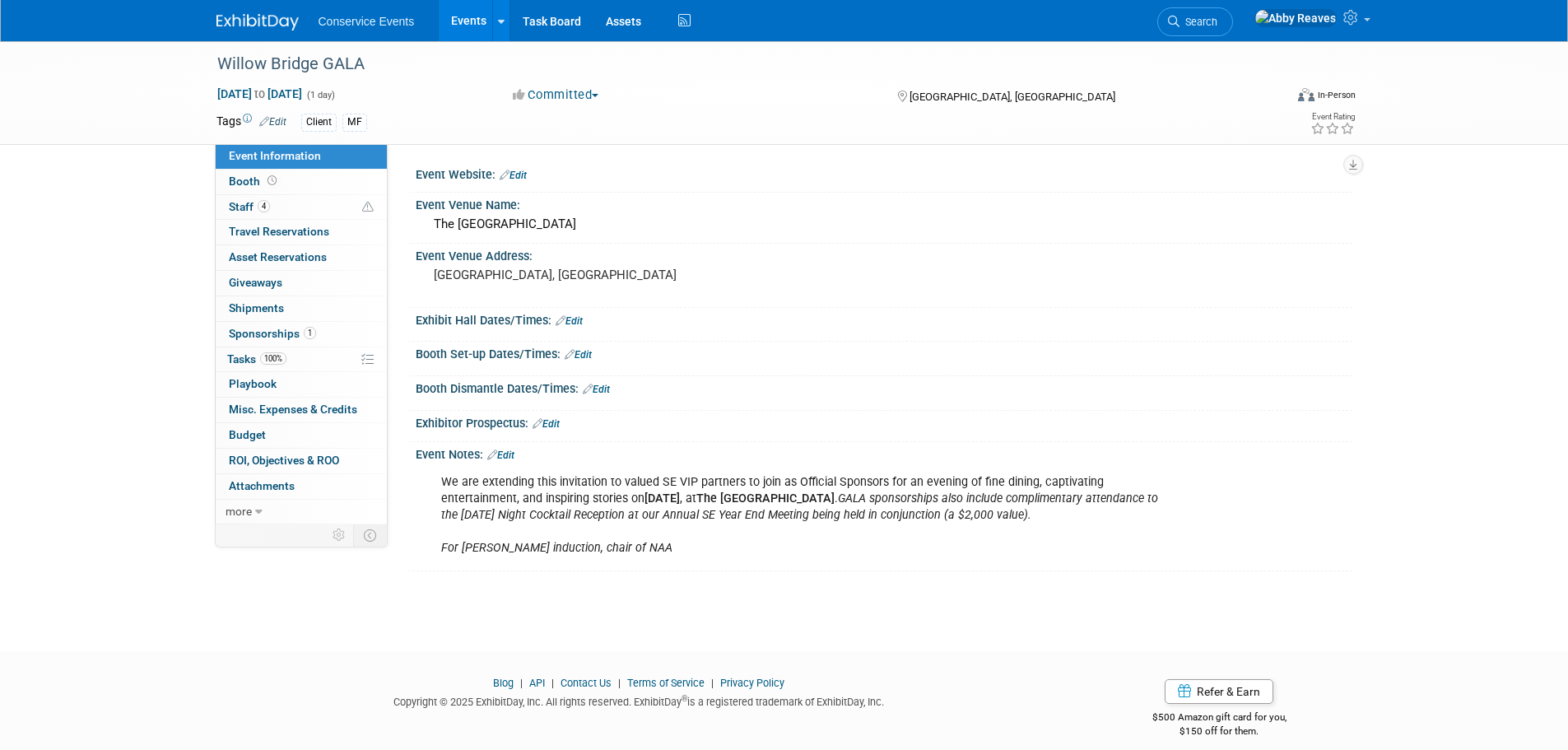
drag, startPoint x: 512, startPoint y: 449, endPoint x: 527, endPoint y: 463, distance: 20.5
click at [512, 449] on link "Edit" at bounding box center [501, 455] width 28 height 11
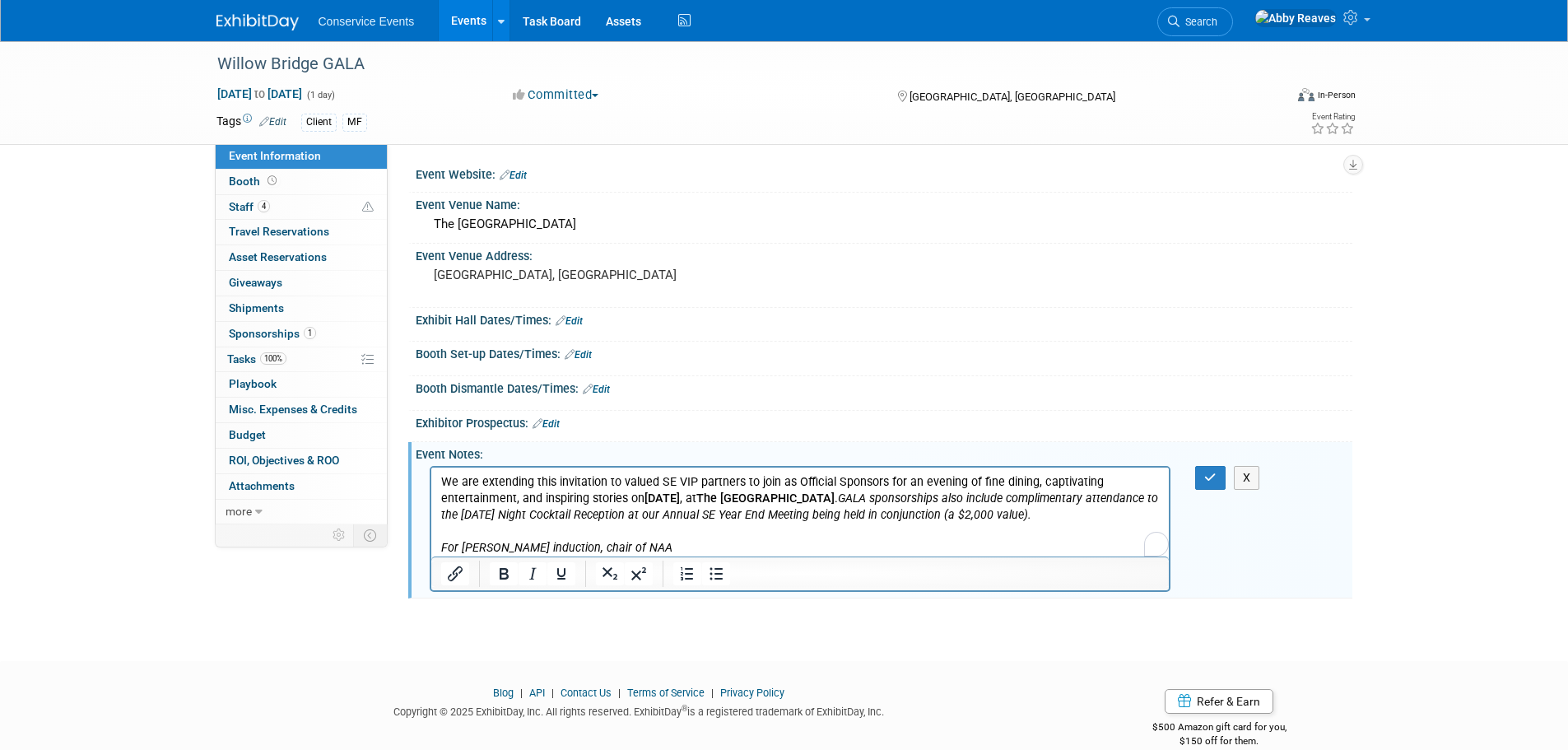
click at [1100, 516] on p "We are extending this invitation to valued SE VIP partners to join as Official …" at bounding box center [800, 515] width 719 height 83
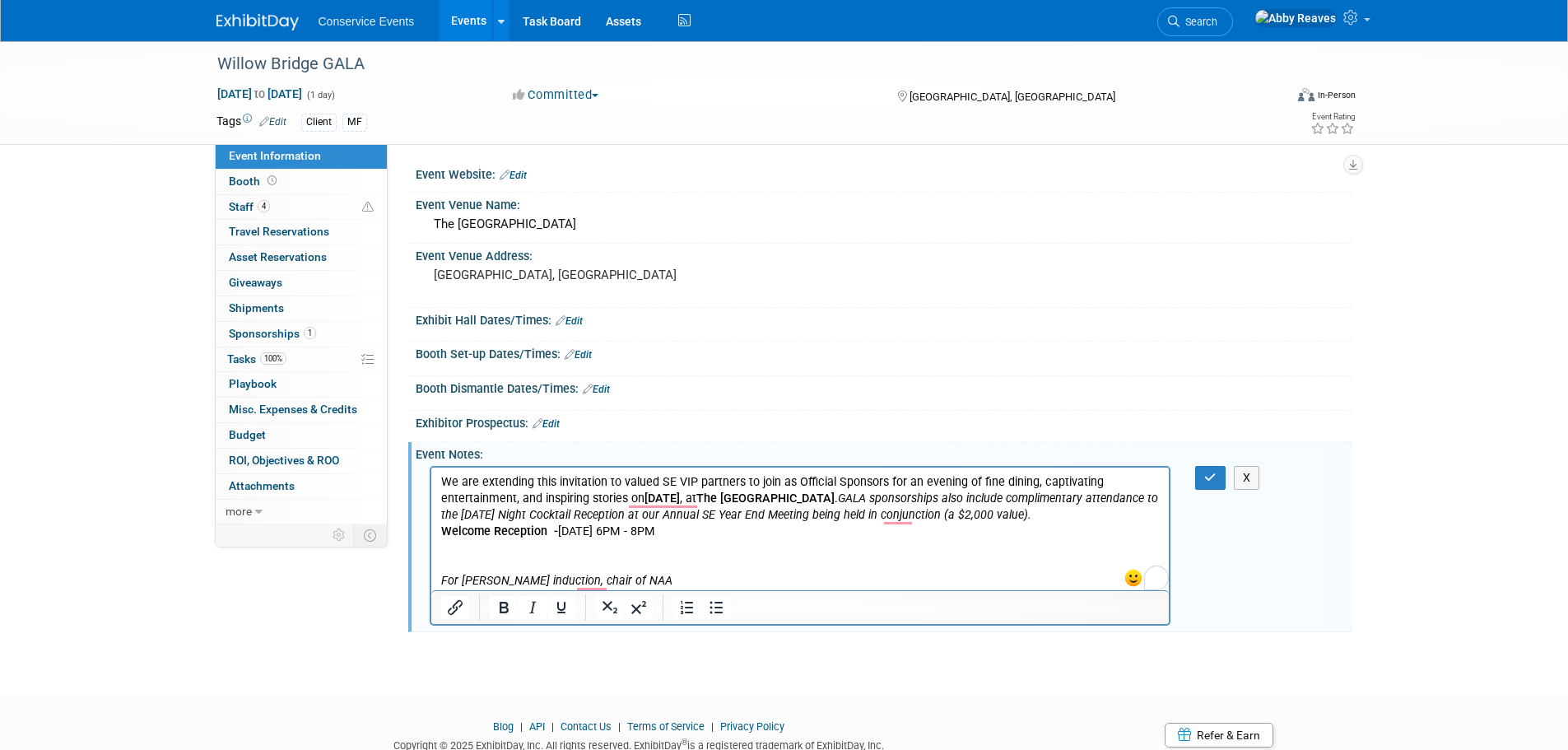
click at [441, 528] on b "Welcome Reception -" at bounding box center [499, 530] width 117 height 14
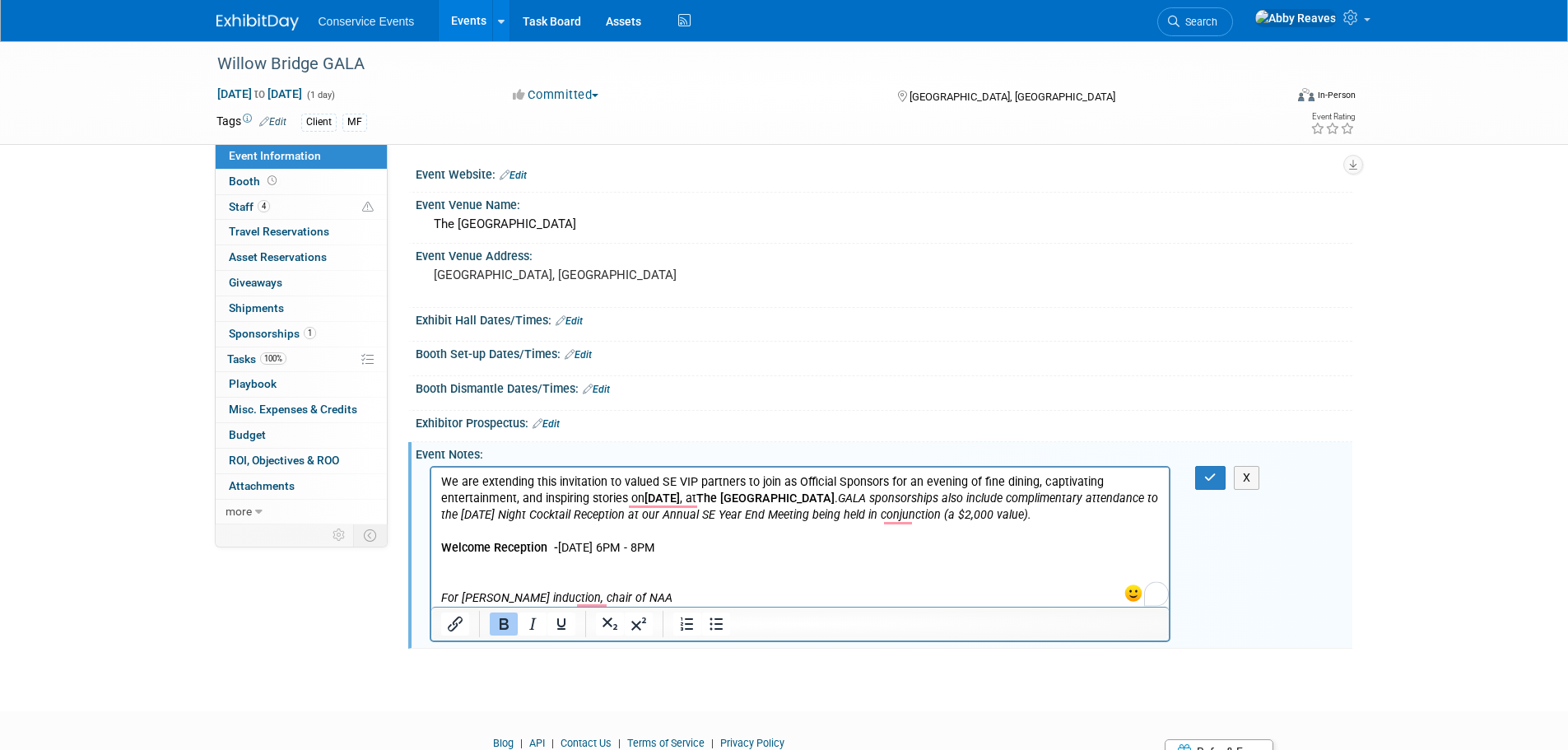
click at [464, 569] on p "For Chris Burns's induction, chair of NAA" at bounding box center [800, 580] width 719 height 49
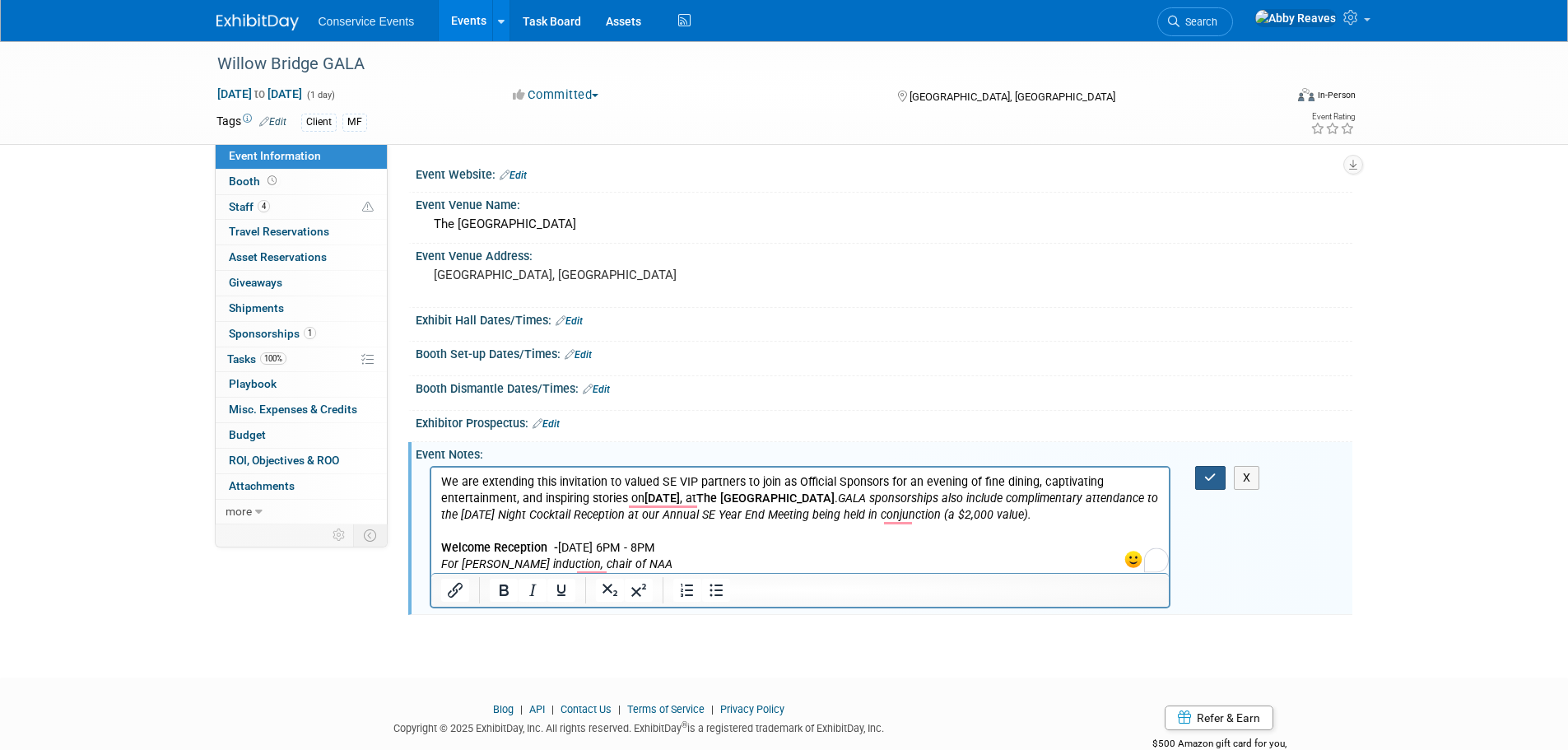
click at [1209, 477] on icon "button" at bounding box center [1210, 477] width 12 height 11
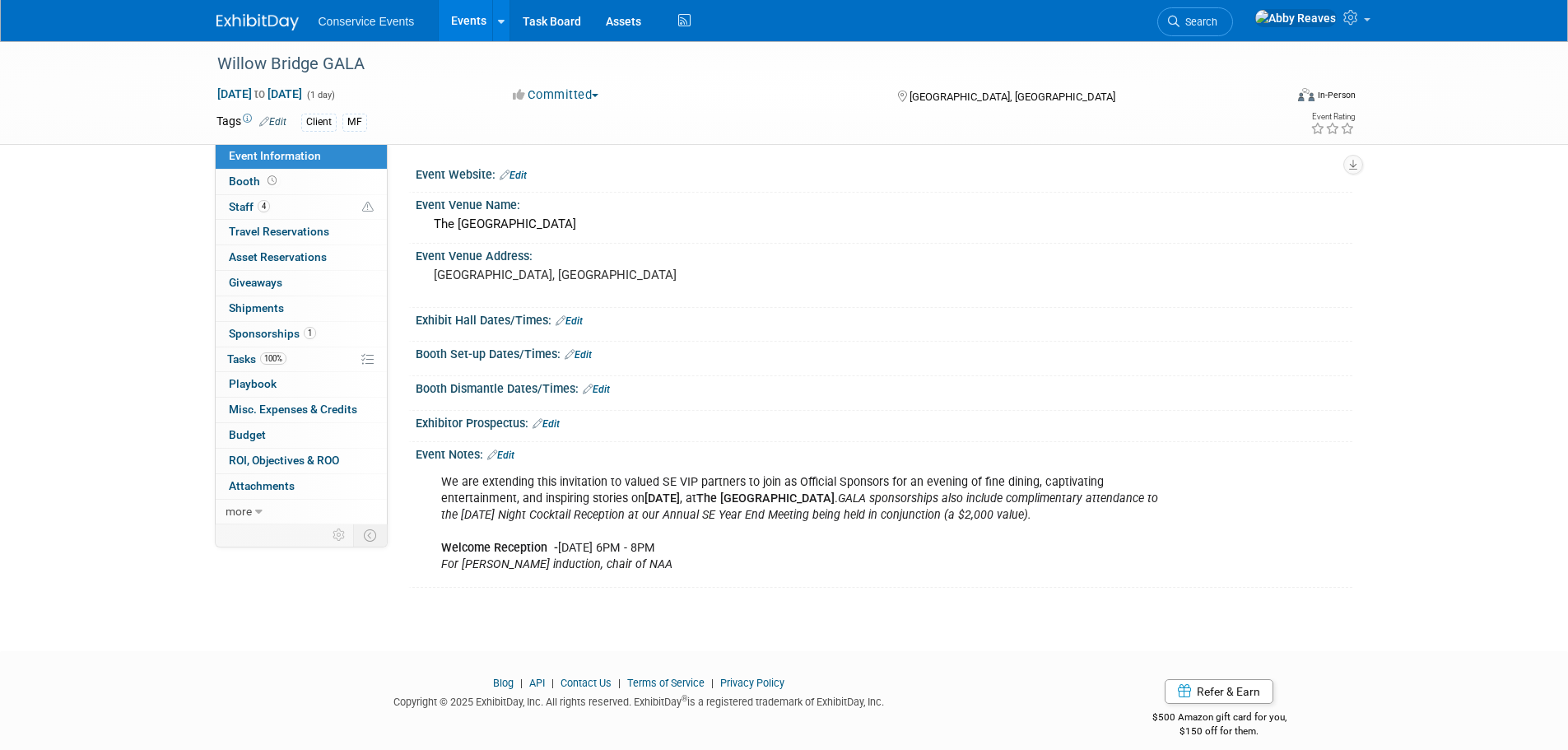
click at [322, 85] on div "Nov 11, 2025 to Nov 11, 2025 (1 day)" at bounding box center [349, 93] width 267 height 16
click at [303, 90] on span "Nov 11, 2025 to Nov 11, 2025" at bounding box center [259, 93] width 86 height 15
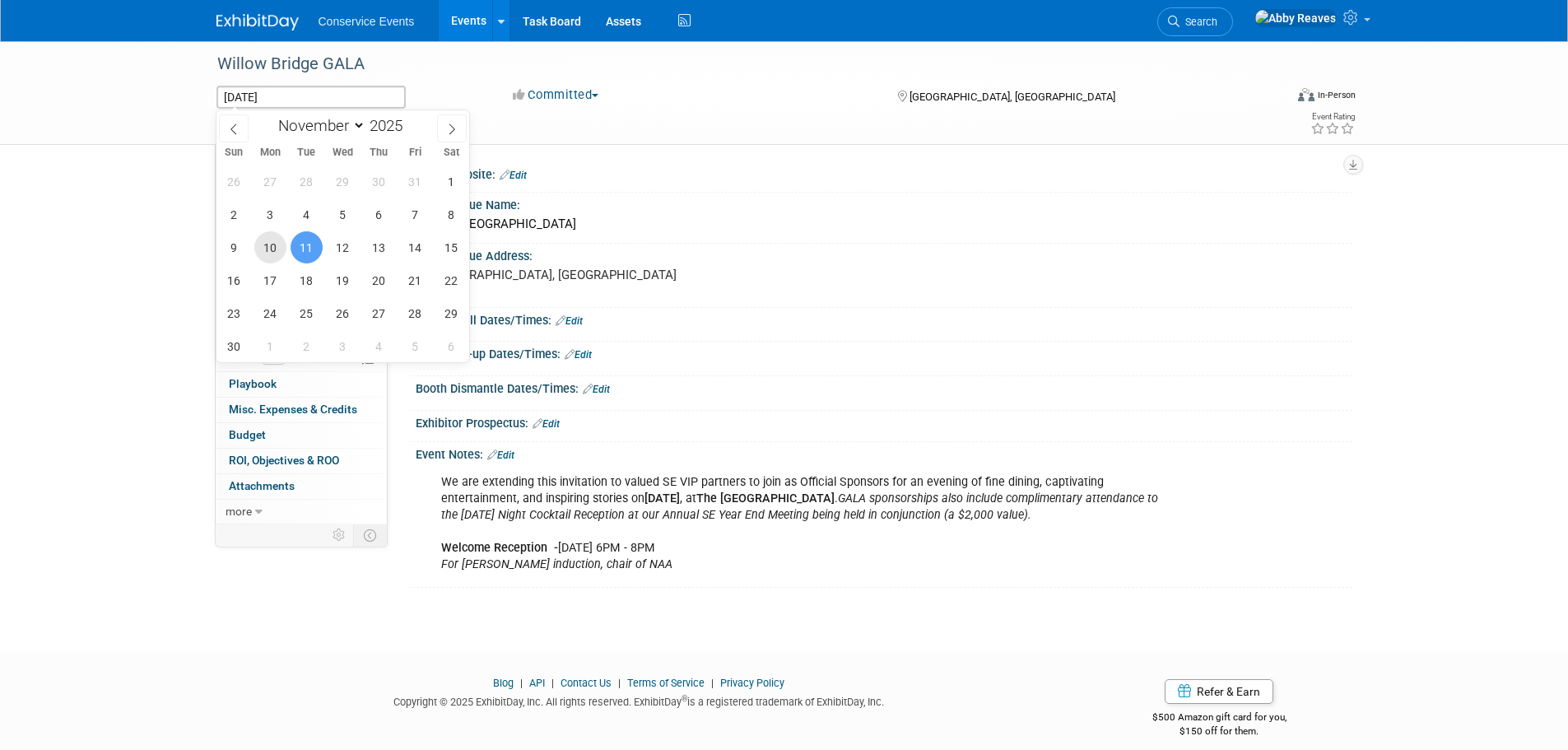
click at [272, 245] on span "10" at bounding box center [269, 247] width 32 height 32
type input "Nov 10, 2025"
click at [270, 251] on span "10" at bounding box center [269, 247] width 32 height 32
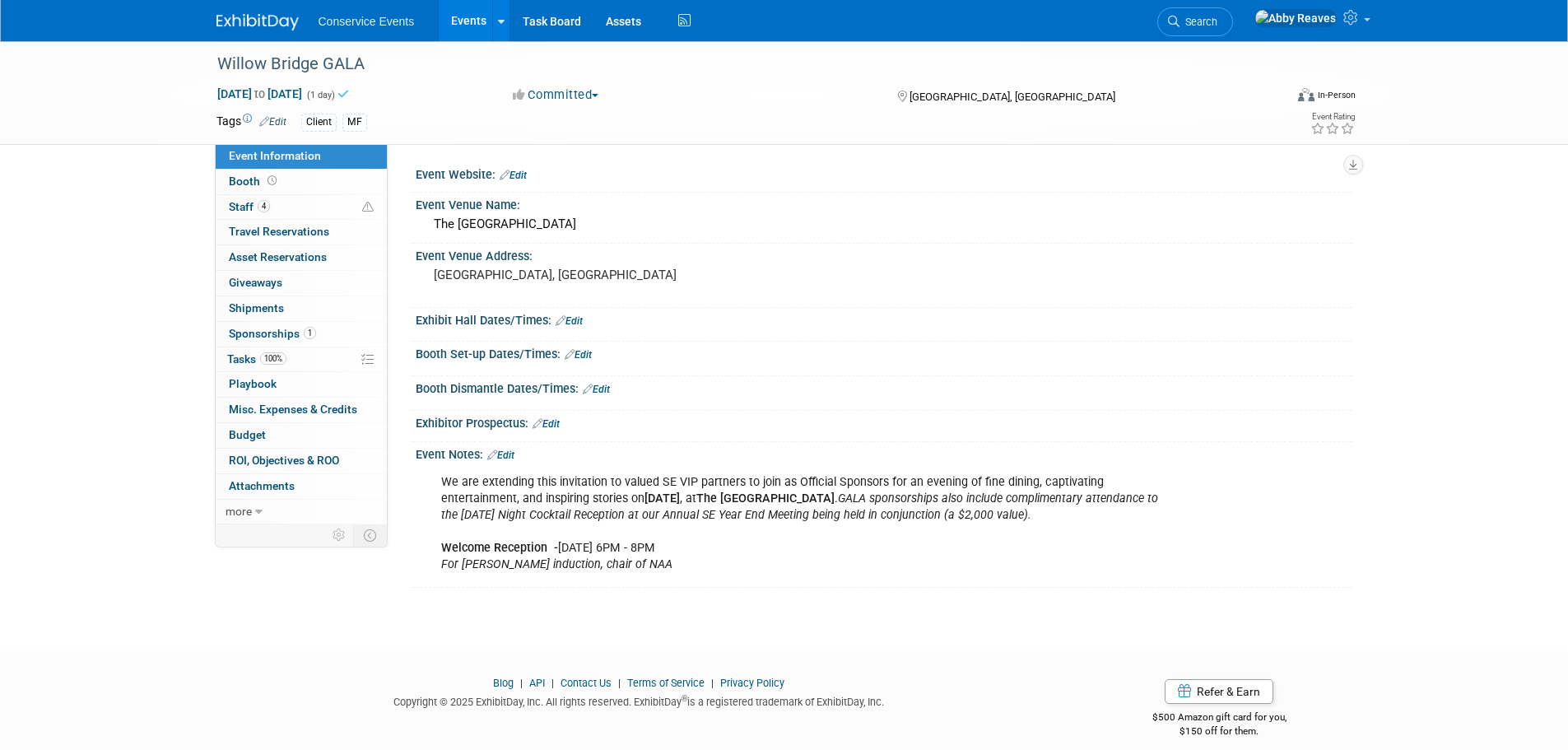
click at [89, 256] on div "Willow Bridge GALA Nov 10, 2025 to Nov 10, 2025 (1 day) Nov 10, 2025 Committed …" at bounding box center [784, 332] width 1568 height 580
click at [507, 455] on link "Edit" at bounding box center [501, 455] width 28 height 11
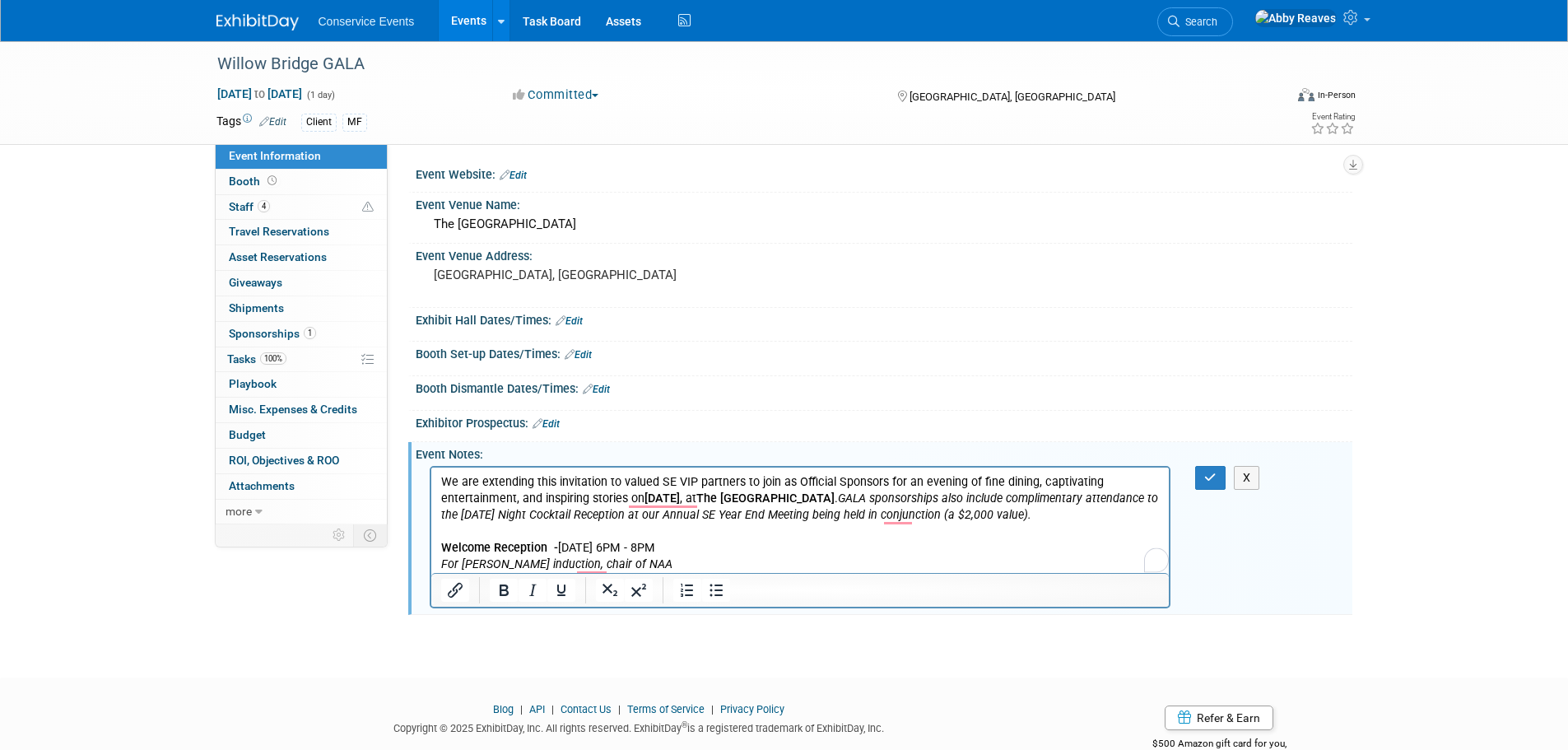
click at [679, 499] on b "November 11, 2025" at bounding box center [661, 498] width 35 height 14
click at [1208, 484] on button "button" at bounding box center [1209, 478] width 30 height 24
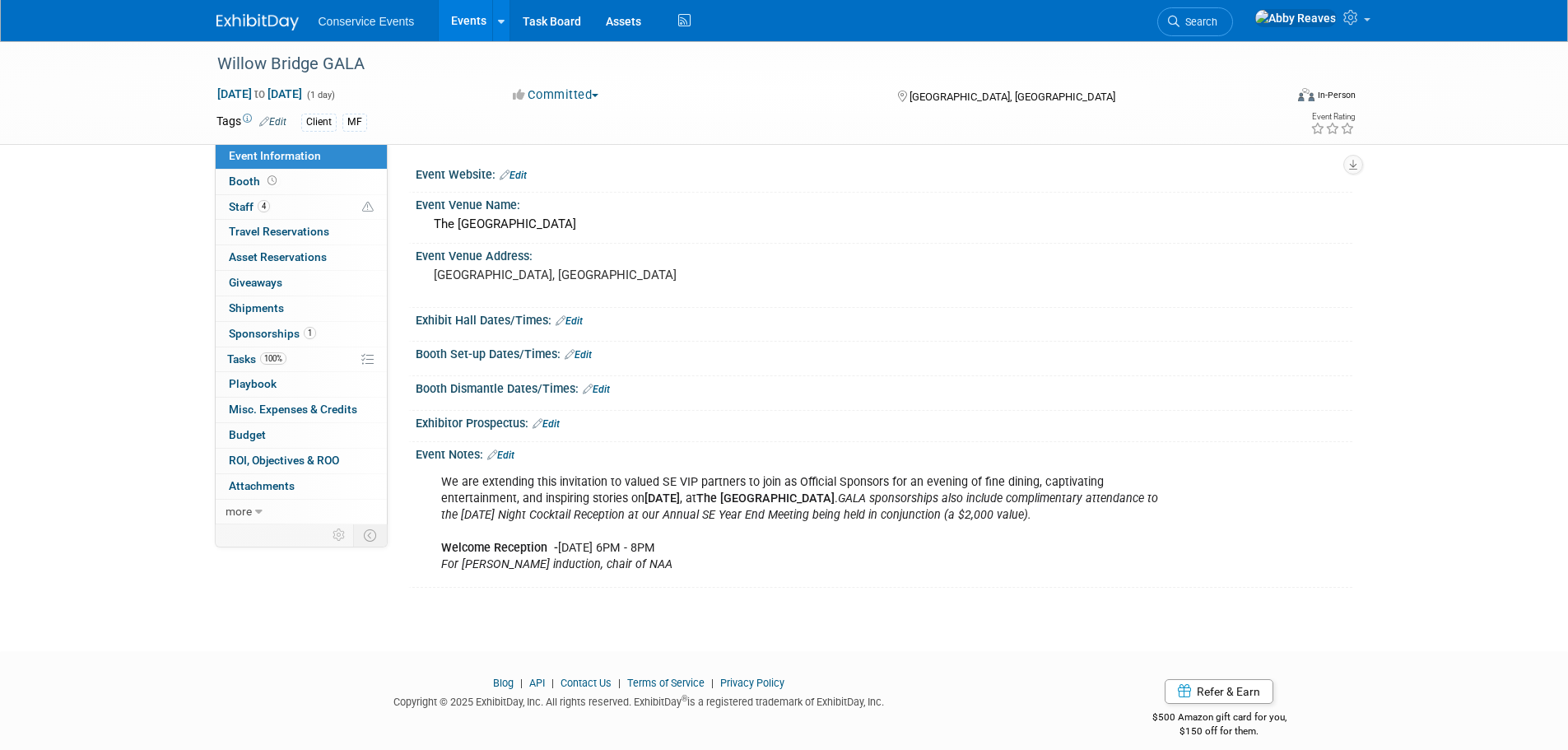
click at [558, 418] on link "Edit" at bounding box center [546, 424] width 28 height 11
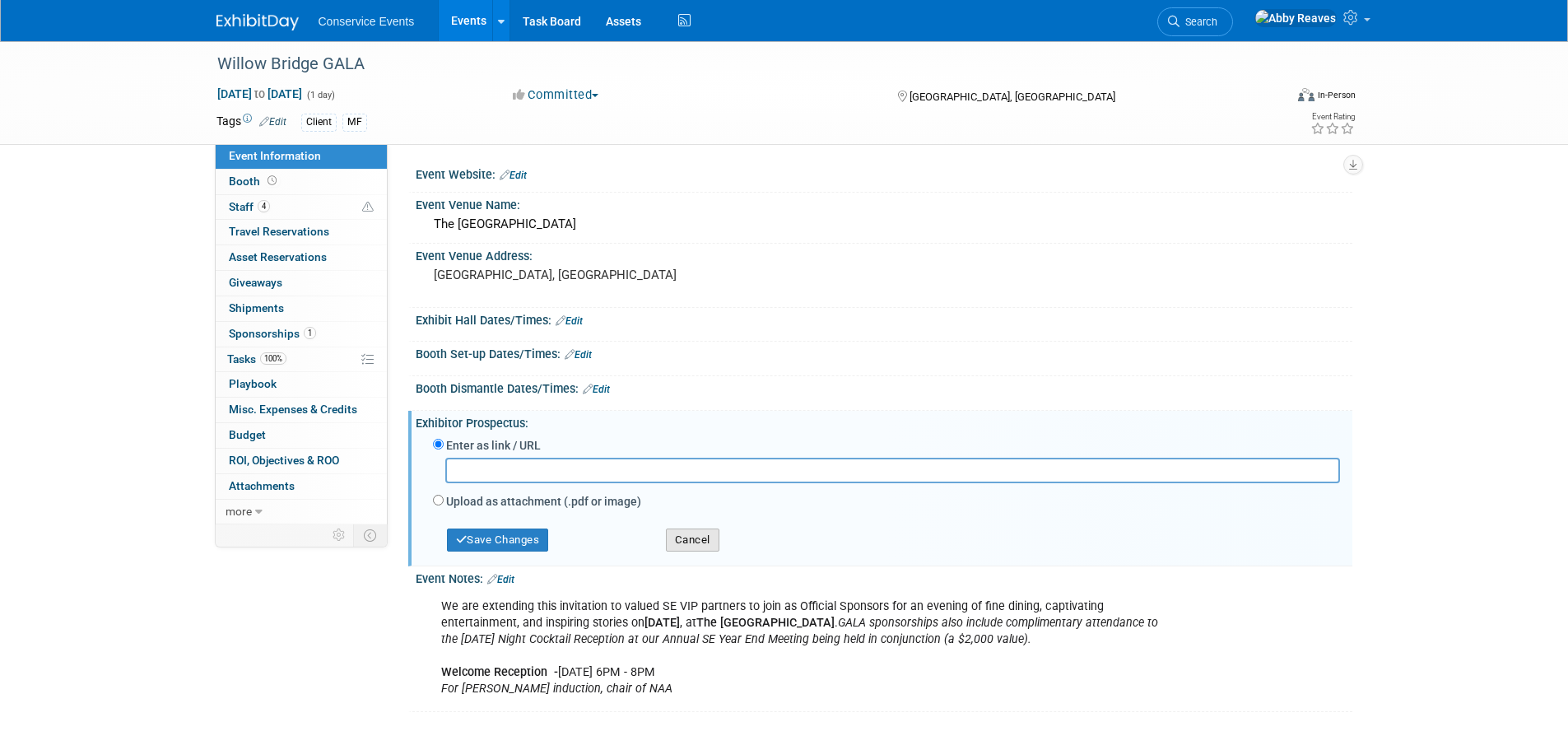
click at [689, 533] on button "Cancel" at bounding box center [693, 540] width 53 height 23
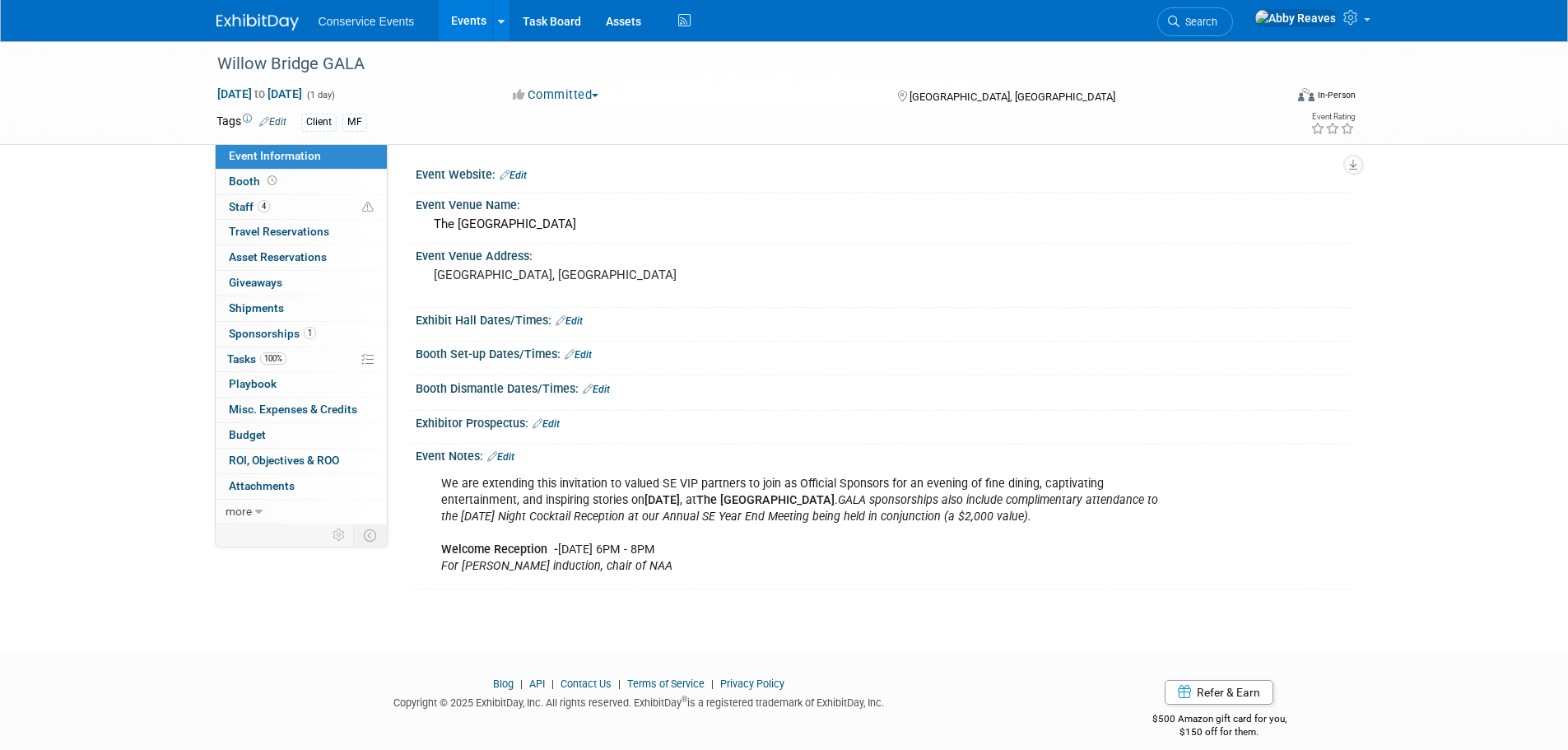
scroll to position [17, 0]
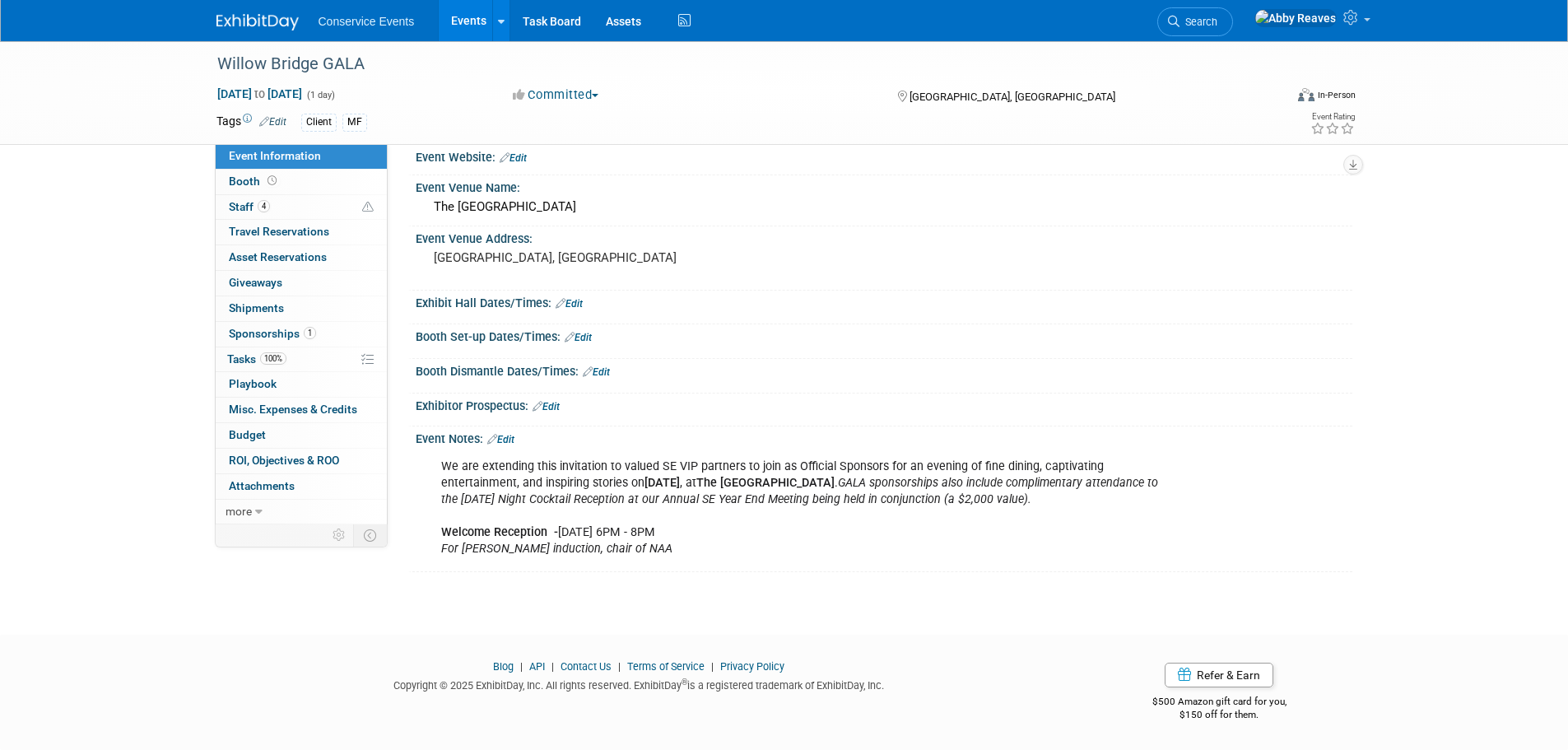
click at [510, 437] on link "Edit" at bounding box center [501, 439] width 28 height 11
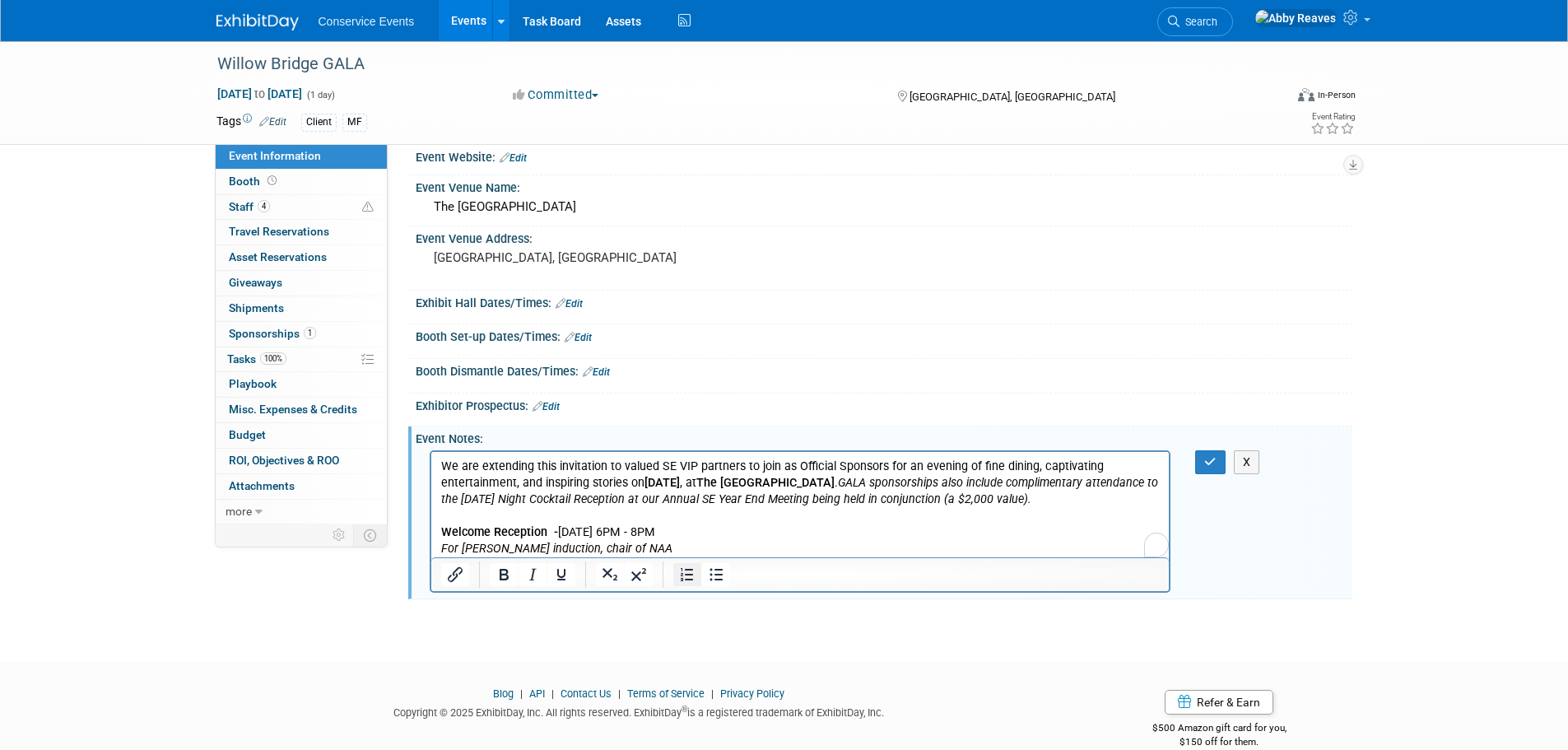
scroll to position [0, 0]
click at [670, 547] on p "We are extending this invitation to valued SE VIP partners to join as Official …" at bounding box center [800, 507] width 719 height 99
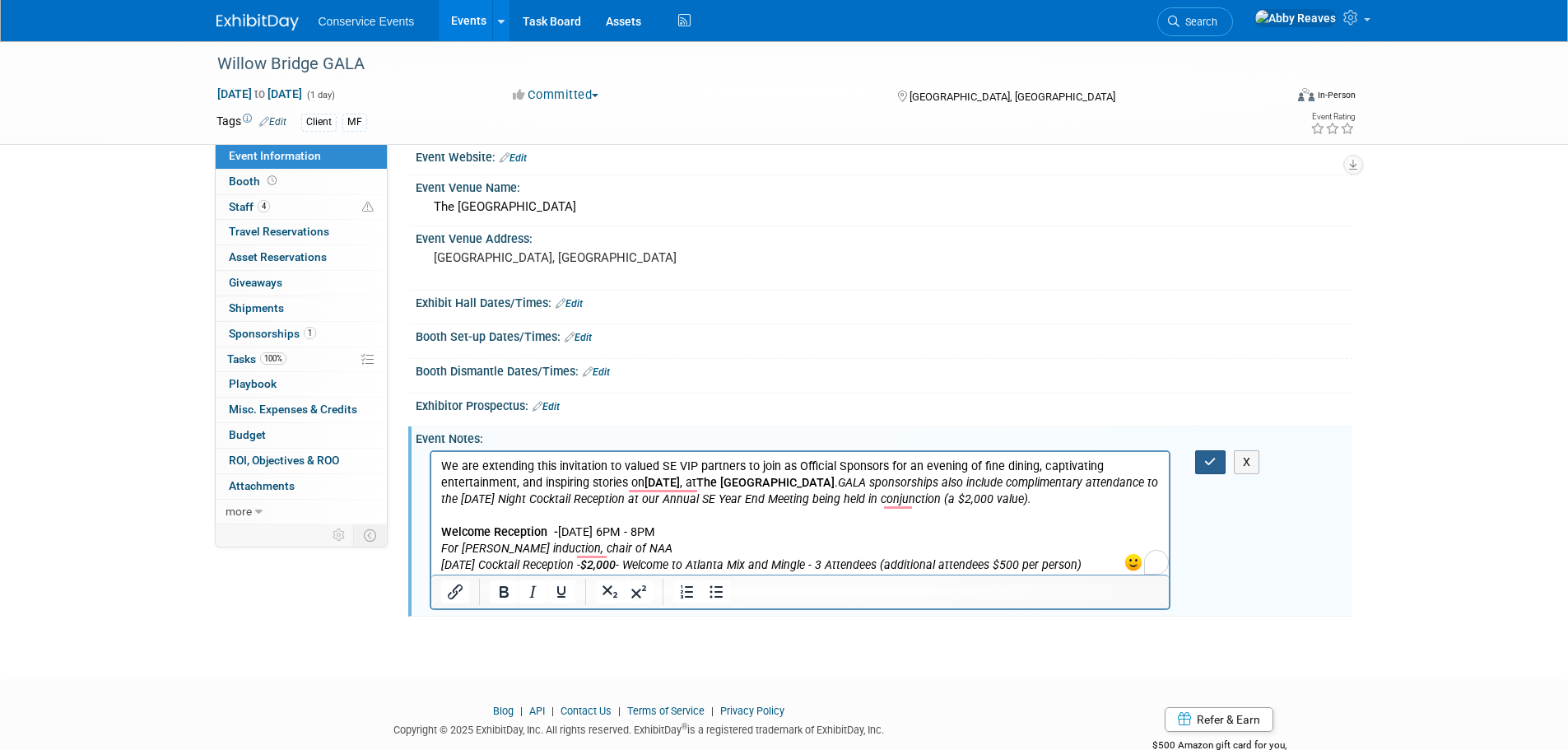
click at [1202, 462] on button "button" at bounding box center [1209, 462] width 30 height 24
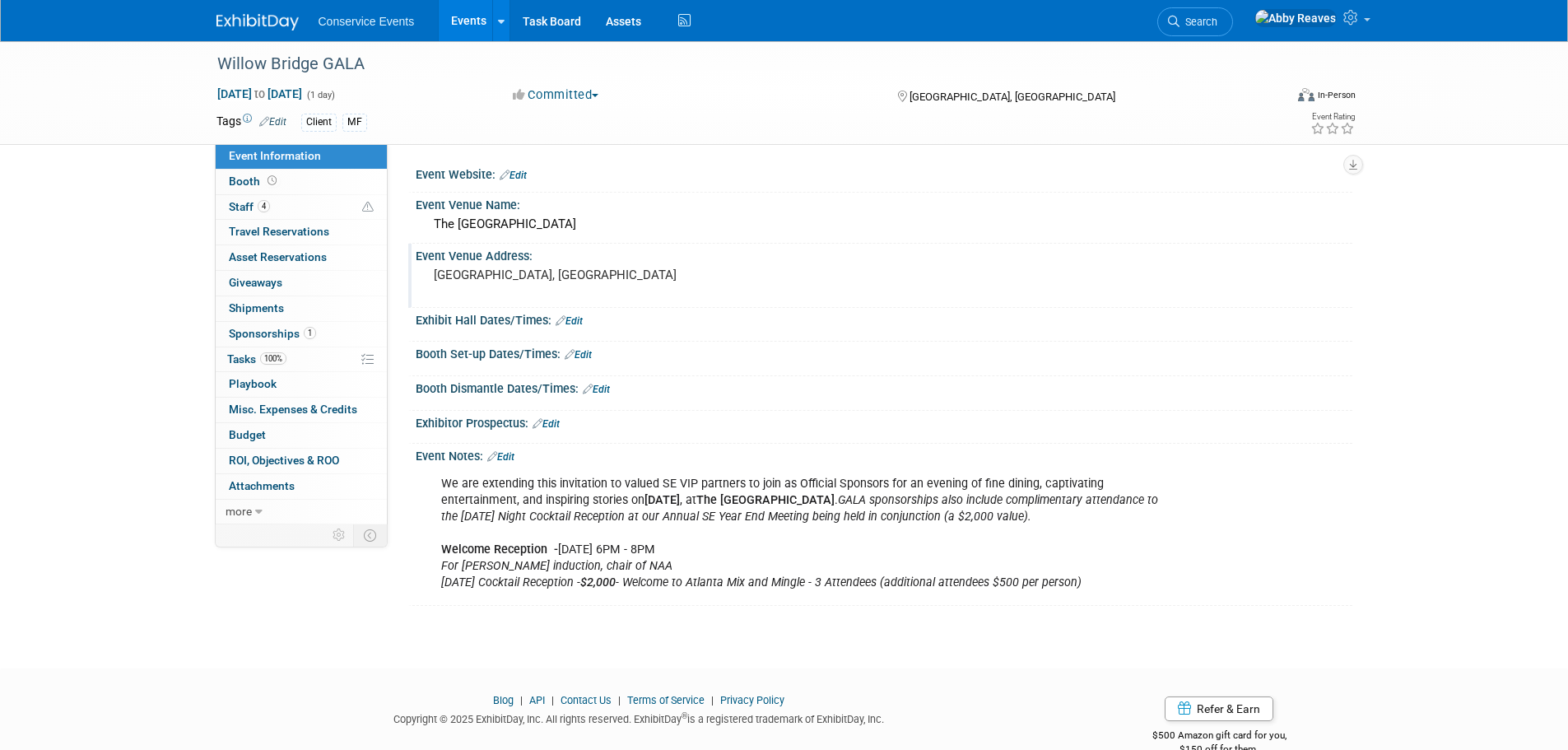
click at [511, 276] on pre "[GEOGRAPHIC_DATA], [GEOGRAPHIC_DATA]" at bounding box center [610, 275] width 354 height 15
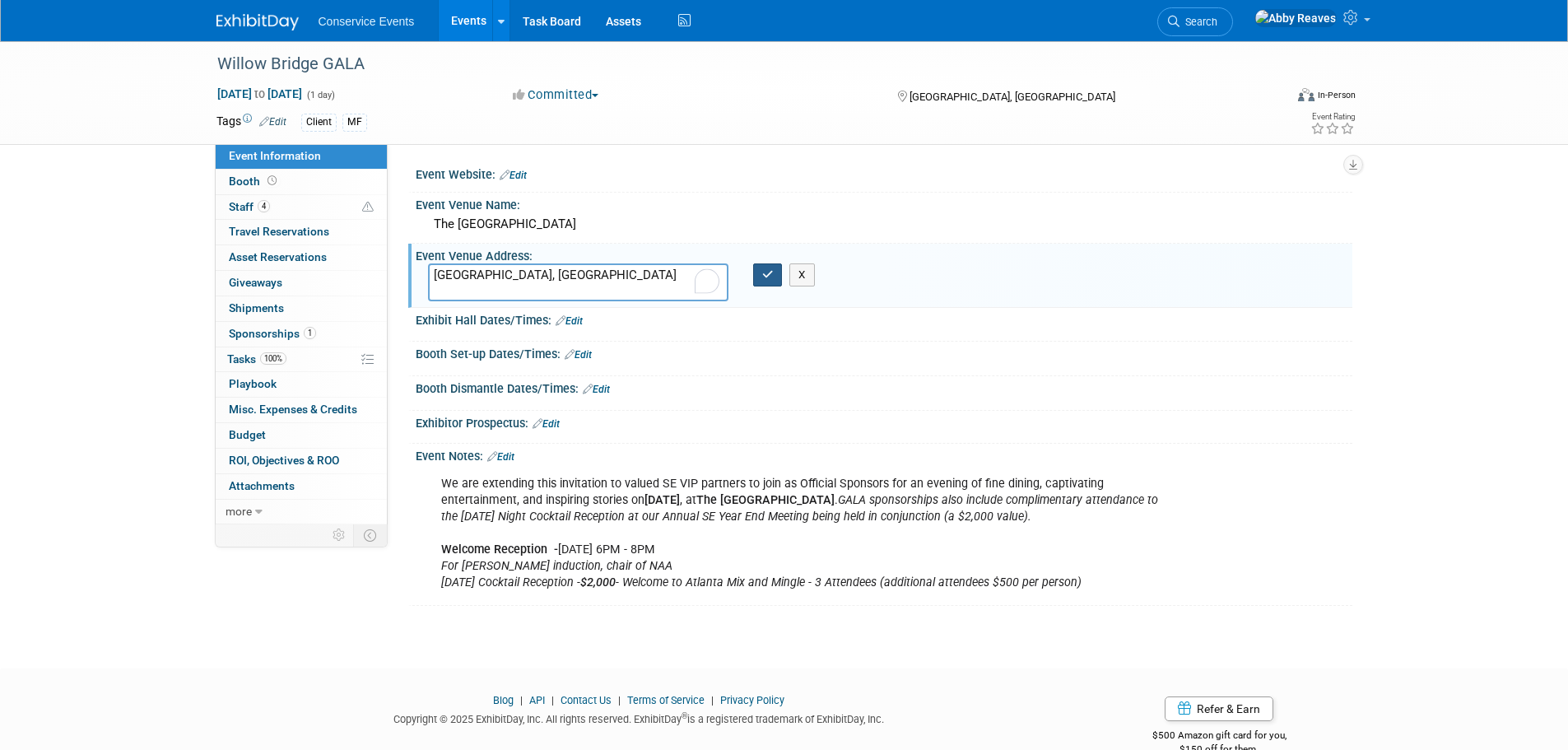
click at [772, 272] on icon "button" at bounding box center [767, 275] width 11 height 10
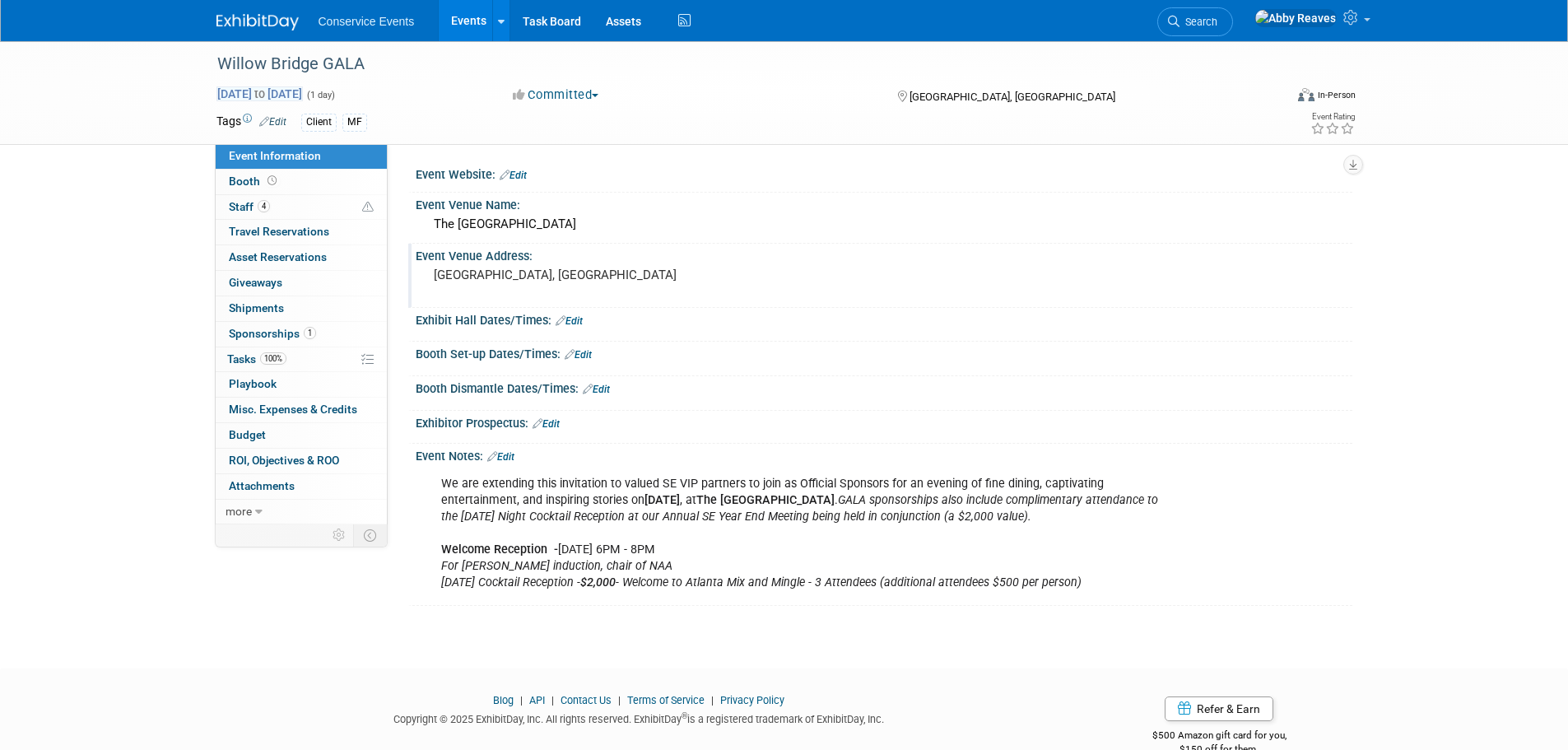
click at [284, 97] on span "Nov 10, 2025 to Nov 10, 2025" at bounding box center [259, 93] width 86 height 15
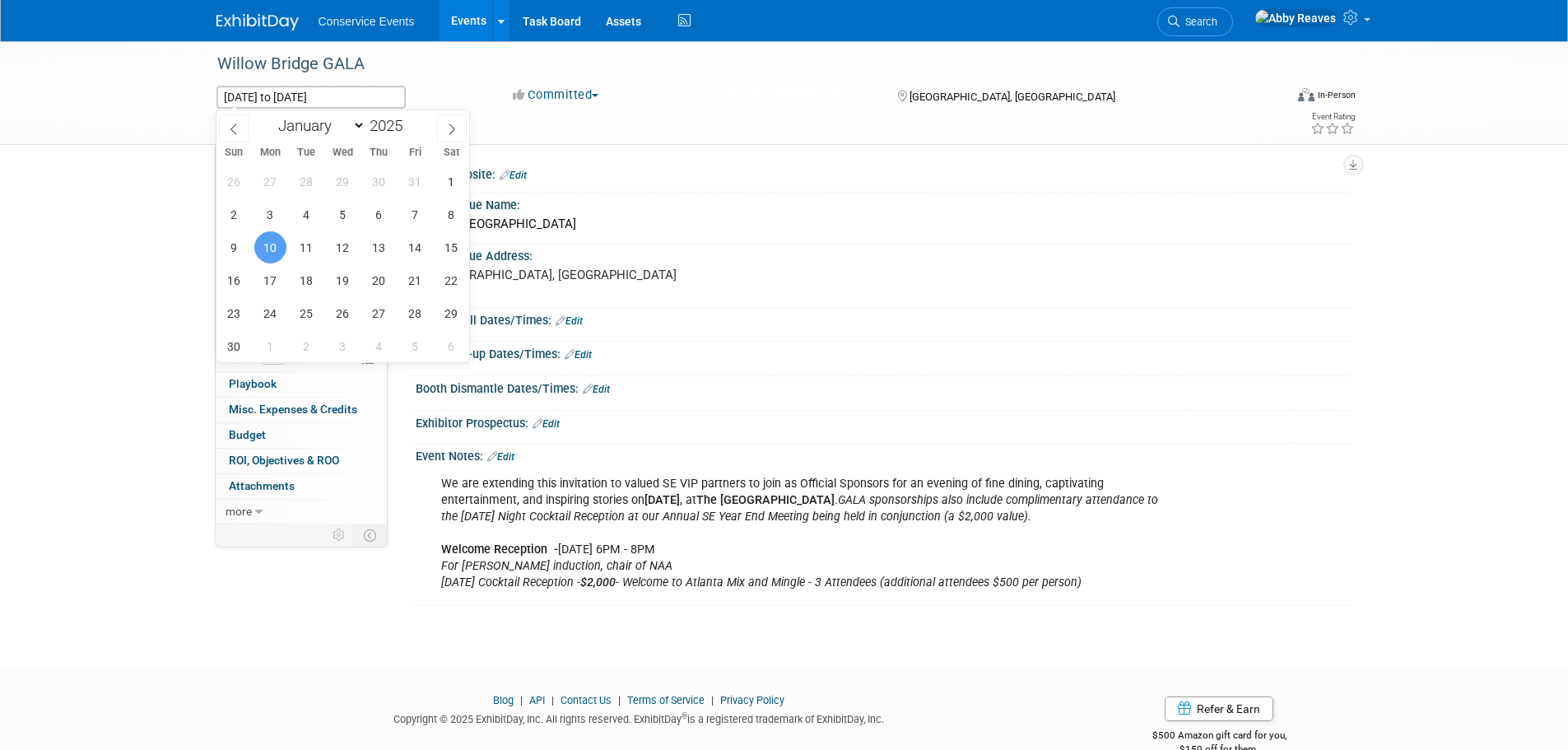
click at [279, 251] on span "10" at bounding box center [269, 247] width 32 height 32
type input "Nov 10, 2025"
click at [301, 251] on span "11" at bounding box center [306, 247] width 32 height 32
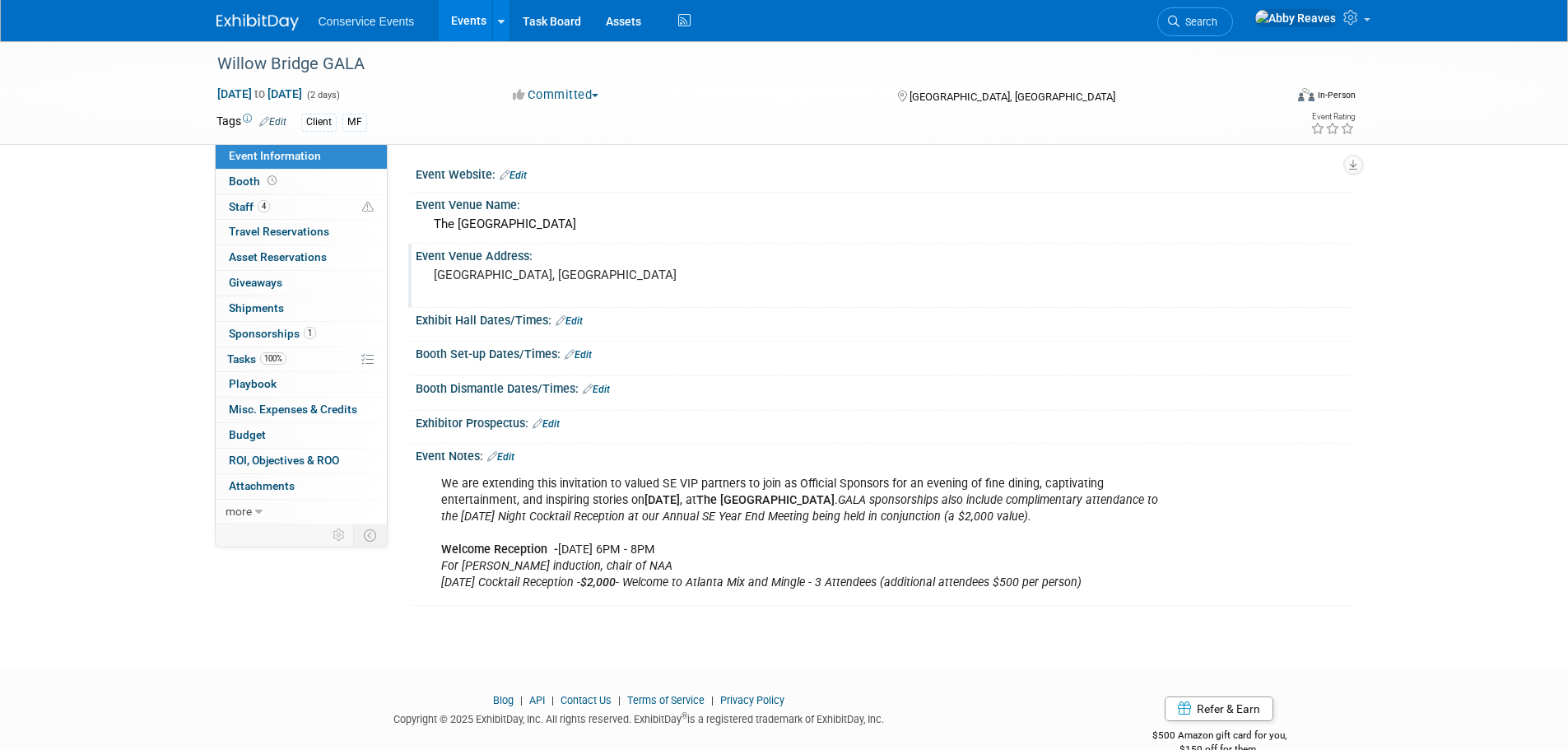
click at [525, 174] on link "Edit" at bounding box center [513, 175] width 28 height 11
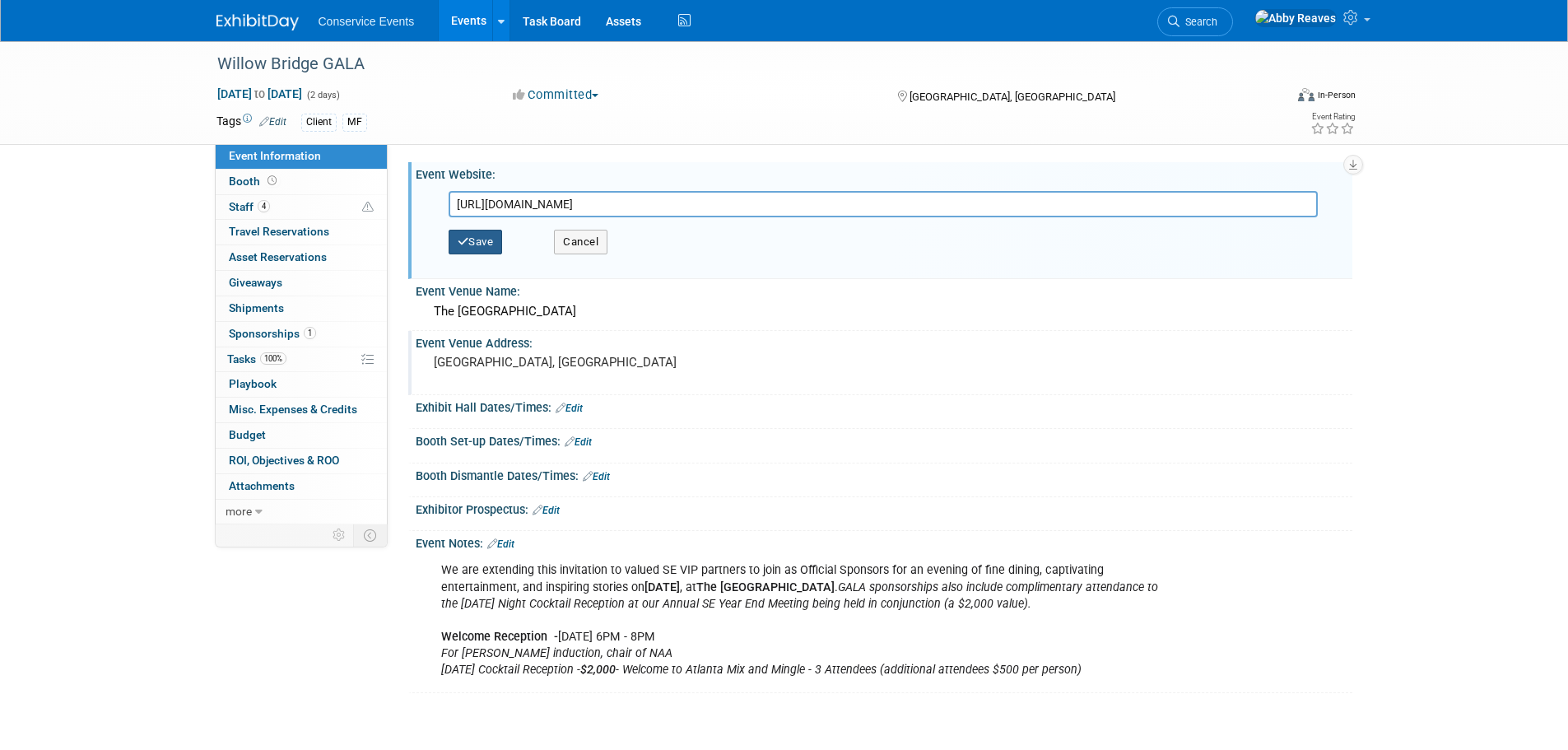
type input "https://forms.office.com/Pages/ResponsePage.aspx?id=McJcvlUDzk68aJ-19MnjG6veoxq…"
click at [479, 247] on button "Save" at bounding box center [475, 242] width 54 height 25
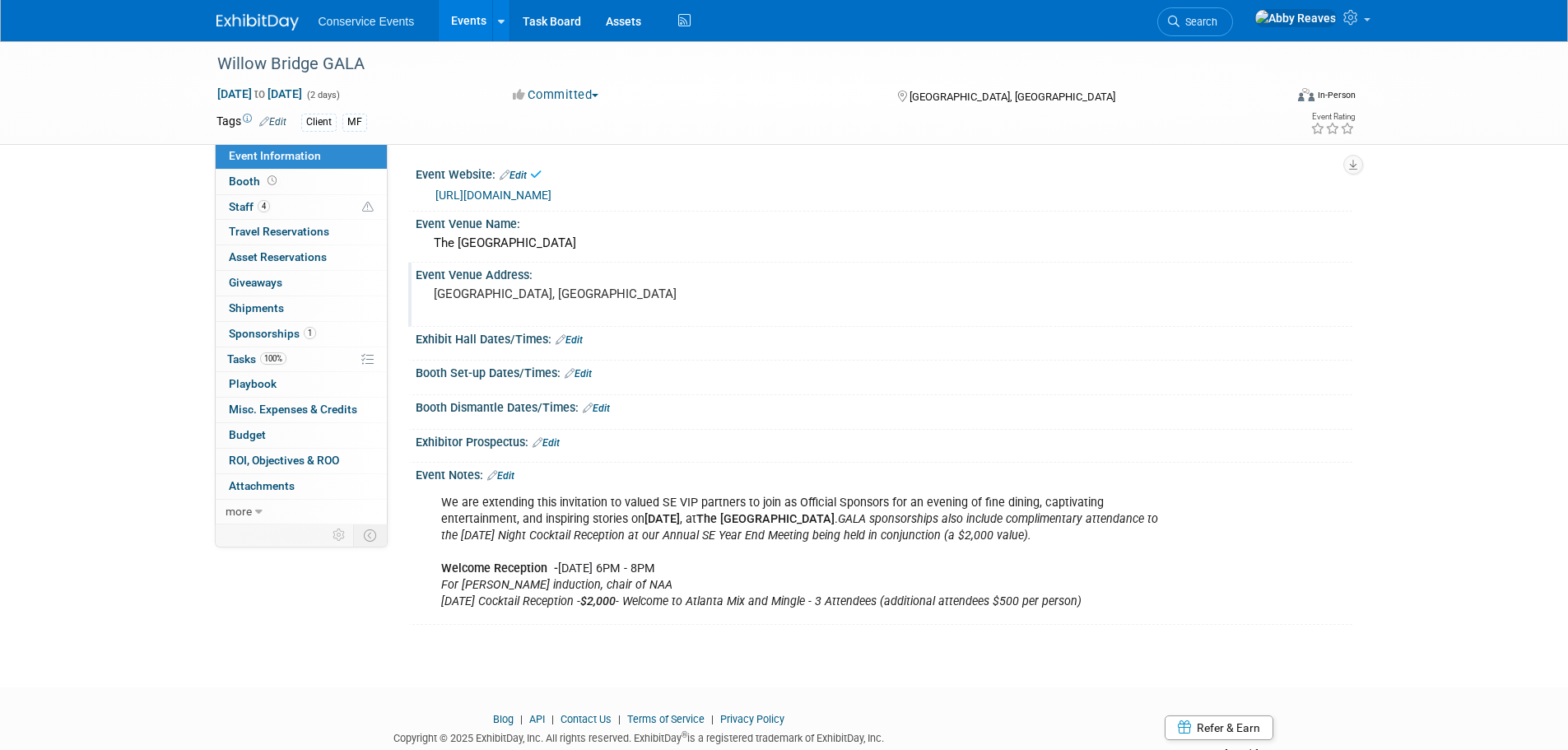
click at [163, 312] on div "Willow Bridge GALA Nov 10, 2025 to Nov 11, 2025 (2 days) Nov 10, 2025 to Nov 11…" at bounding box center [784, 350] width 1568 height 617
drag, startPoint x: 307, startPoint y: 334, endPoint x: 307, endPoint y: 273, distance: 61.0
click at [307, 334] on span "1" at bounding box center [310, 333] width 12 height 12
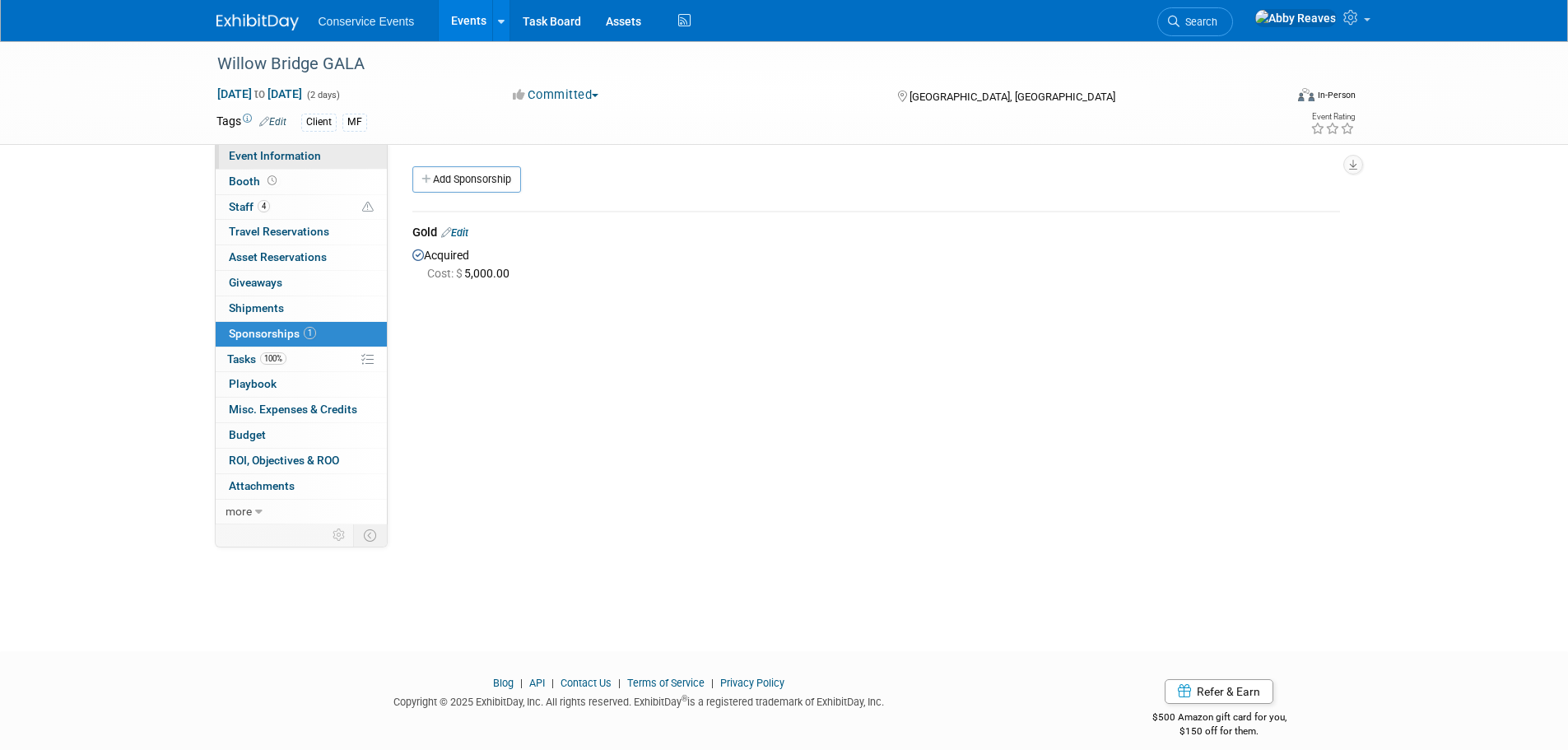
click at [307, 160] on span "Event Information" at bounding box center [275, 155] width 92 height 13
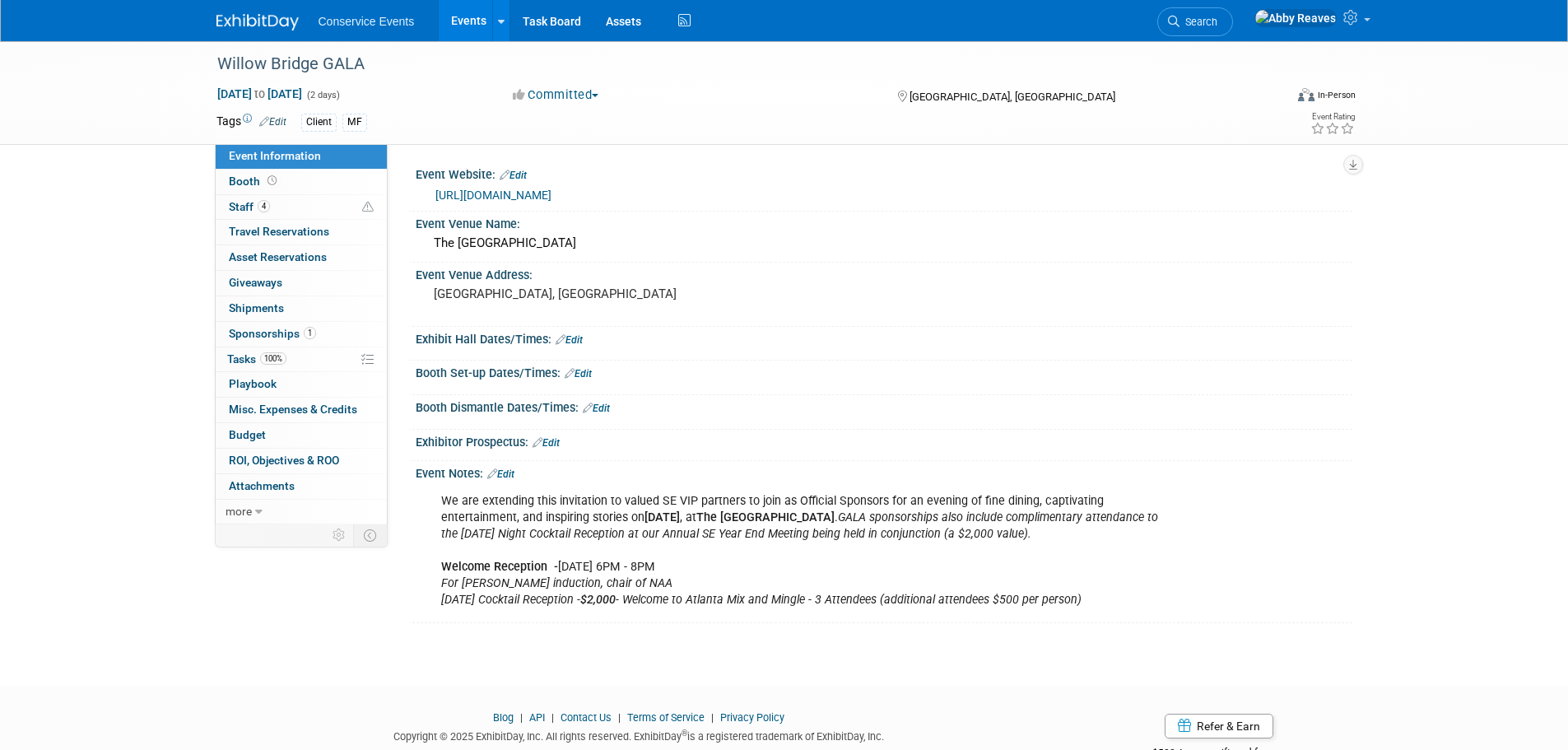
click at [118, 349] on div "Willow Bridge GALA Nov 10, 2025 to Nov 11, 2025 (2 days) Nov 10, 2025 to Nov 11…" at bounding box center [784, 349] width 1568 height 615
click at [503, 470] on link "Edit" at bounding box center [501, 474] width 28 height 11
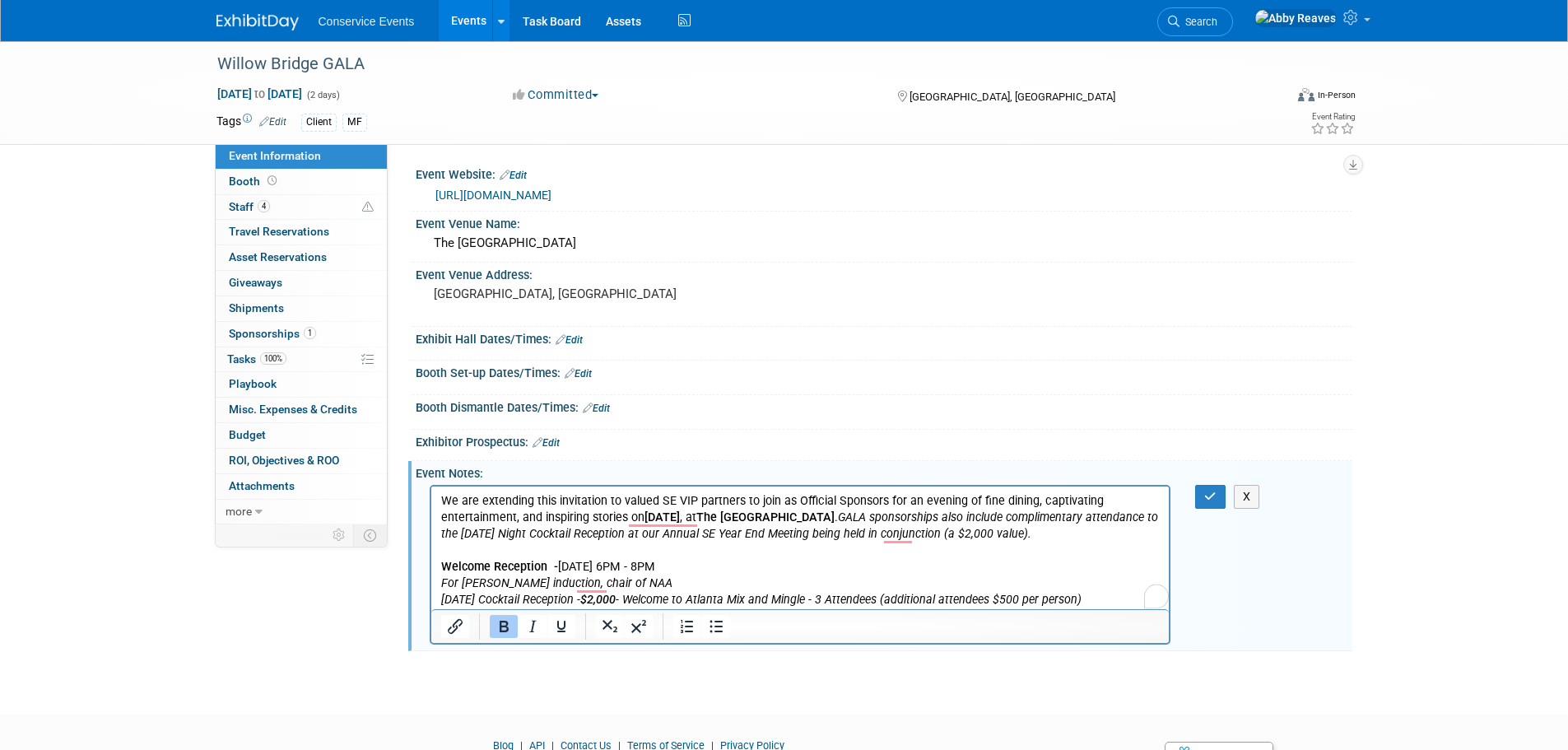
click at [679, 512] on b "November 10, 2025" at bounding box center [661, 517] width 35 height 14
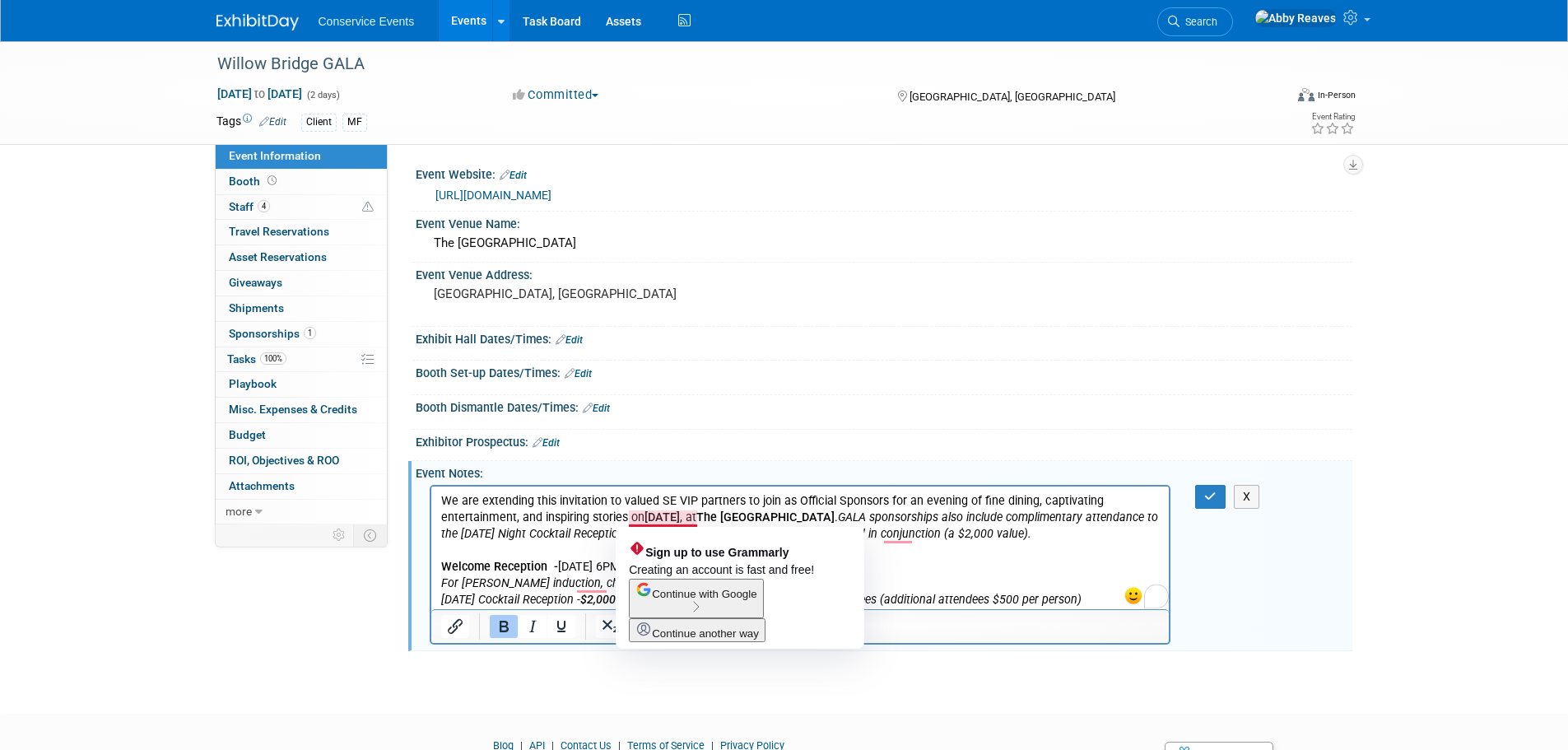
click at [644, 515] on b "November 11, 2025" at bounding box center [661, 517] width 35 height 14
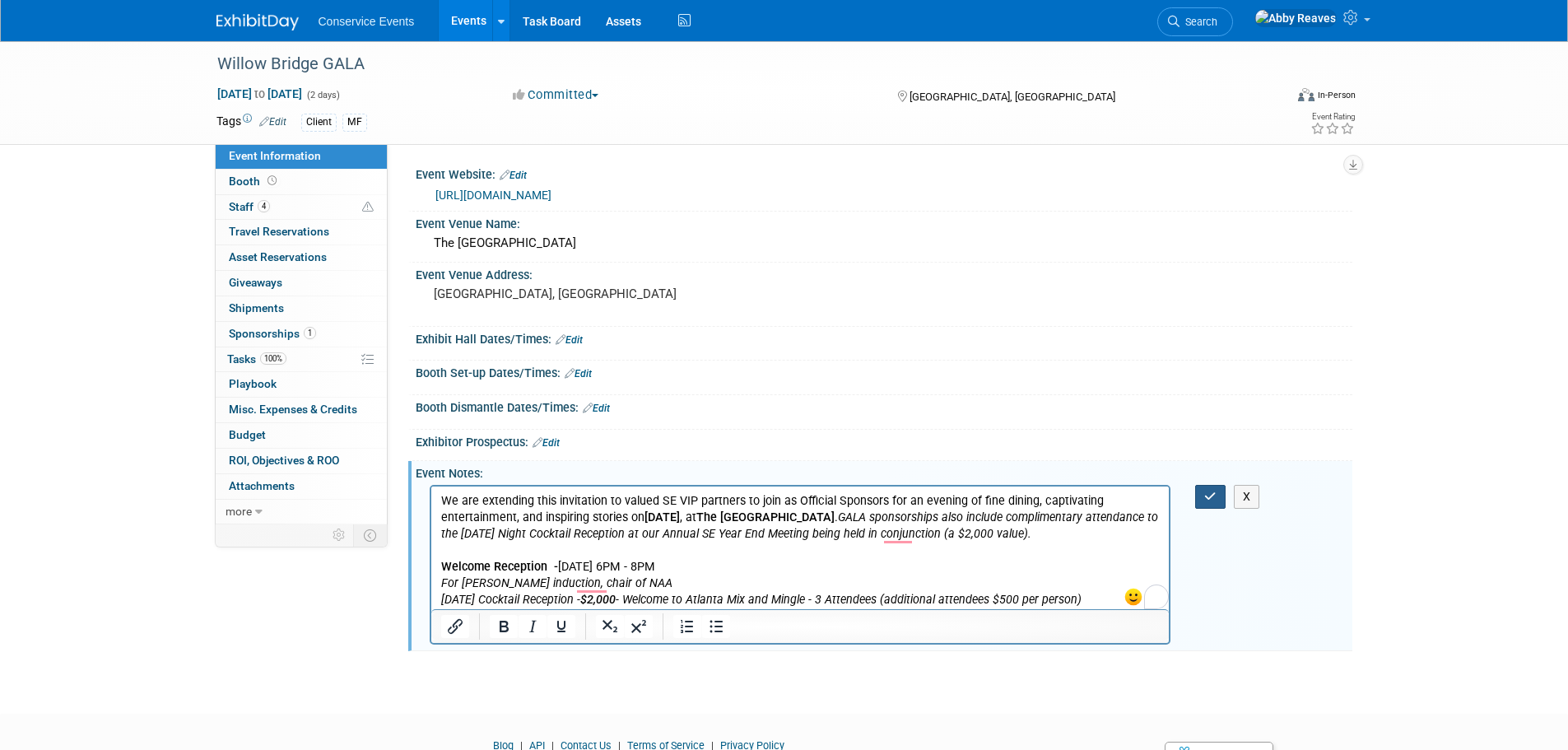
click at [1207, 487] on button "button" at bounding box center [1209, 497] width 30 height 24
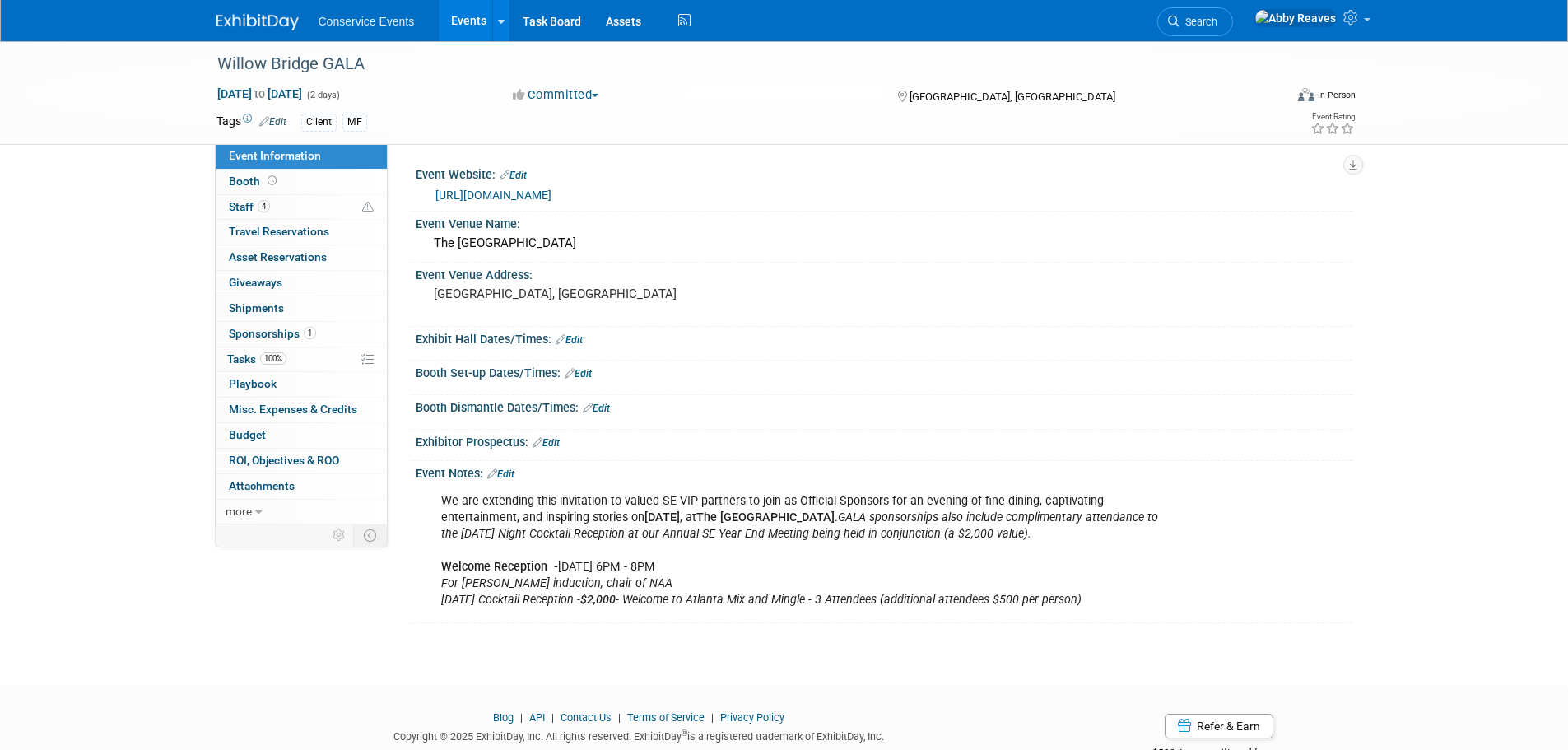
click at [466, 29] on link "Events" at bounding box center [469, 21] width 60 height 41
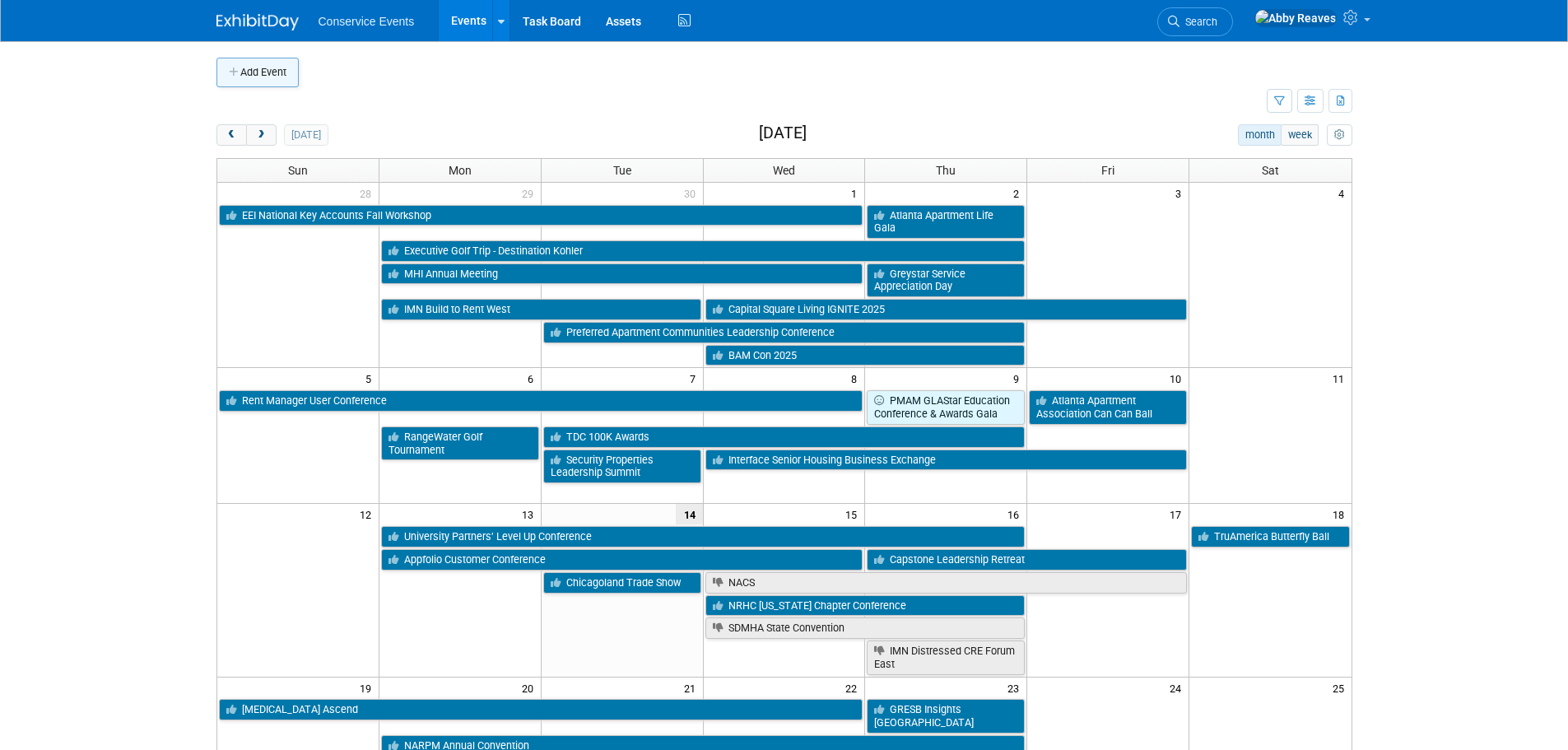
click at [258, 82] on button "Add Event" at bounding box center [257, 72] width 83 height 29
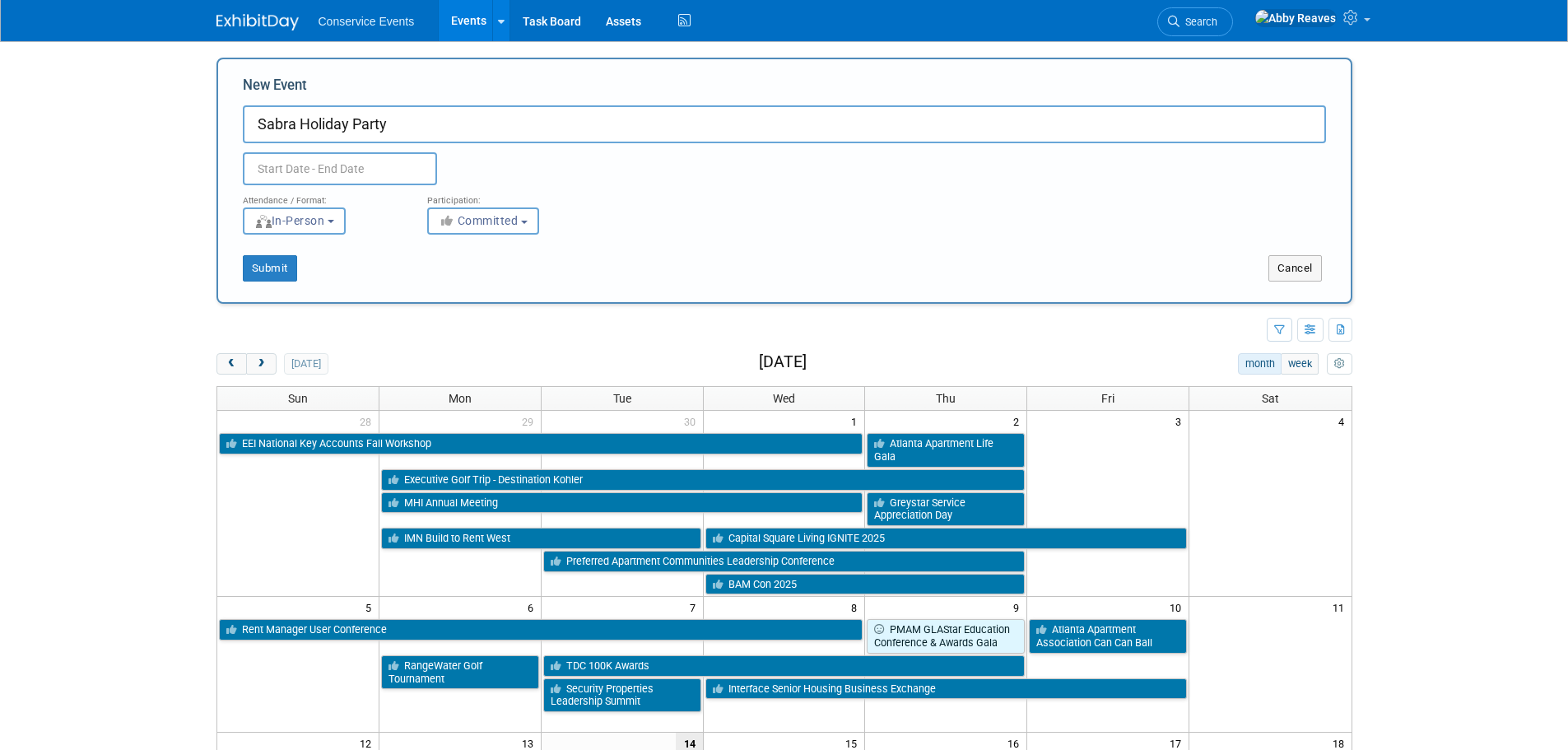
type input "Sabra Holiday Party"
click at [378, 162] on input "text" at bounding box center [340, 169] width 194 height 33
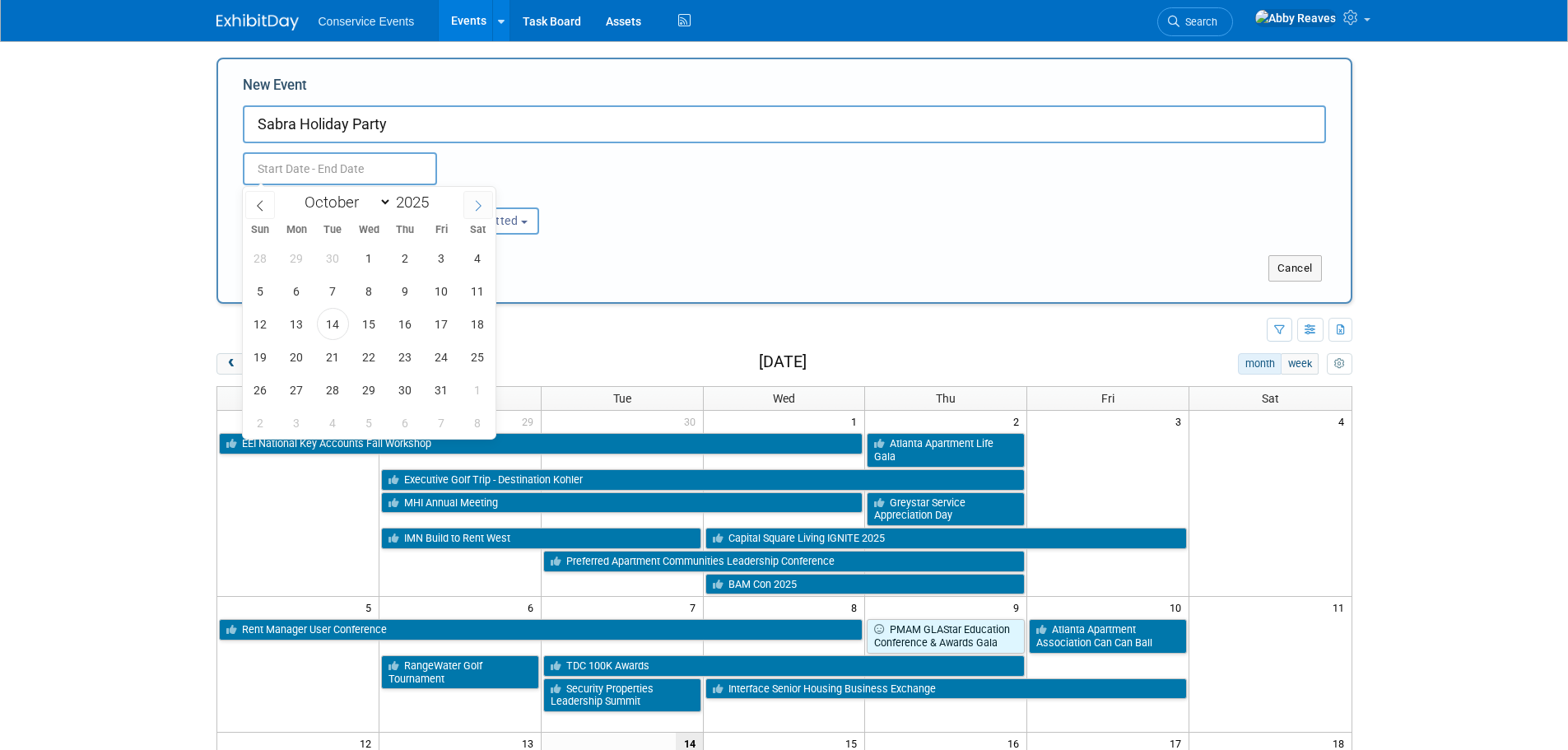
click at [474, 209] on icon at bounding box center [478, 205] width 11 height 11
select select "11"
click at [305, 257] on span "1" at bounding box center [296, 257] width 32 height 32
type input "Dec 1, 2025 to Dec 1, 2025"
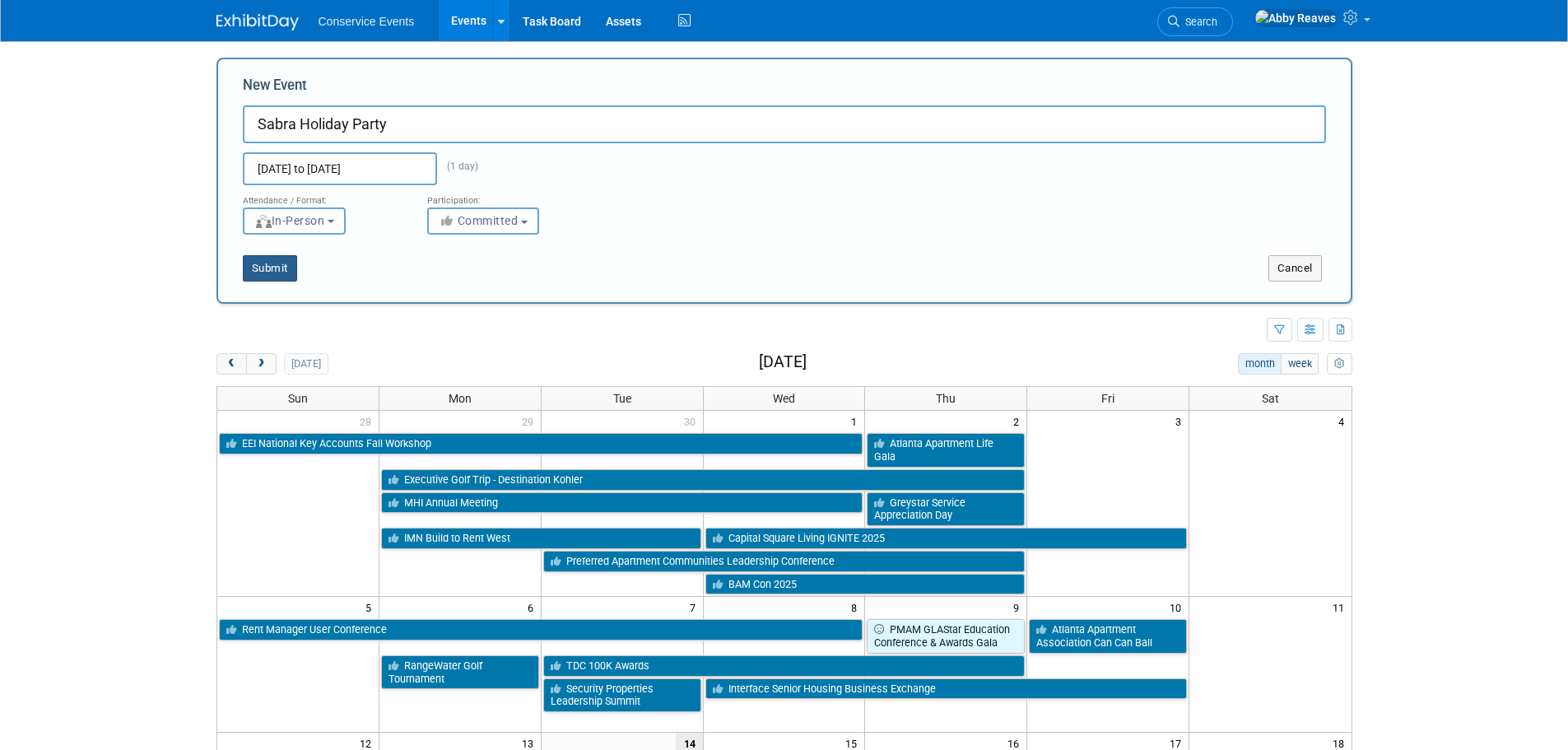
click at [287, 264] on button "Submit" at bounding box center [269, 268] width 54 height 27
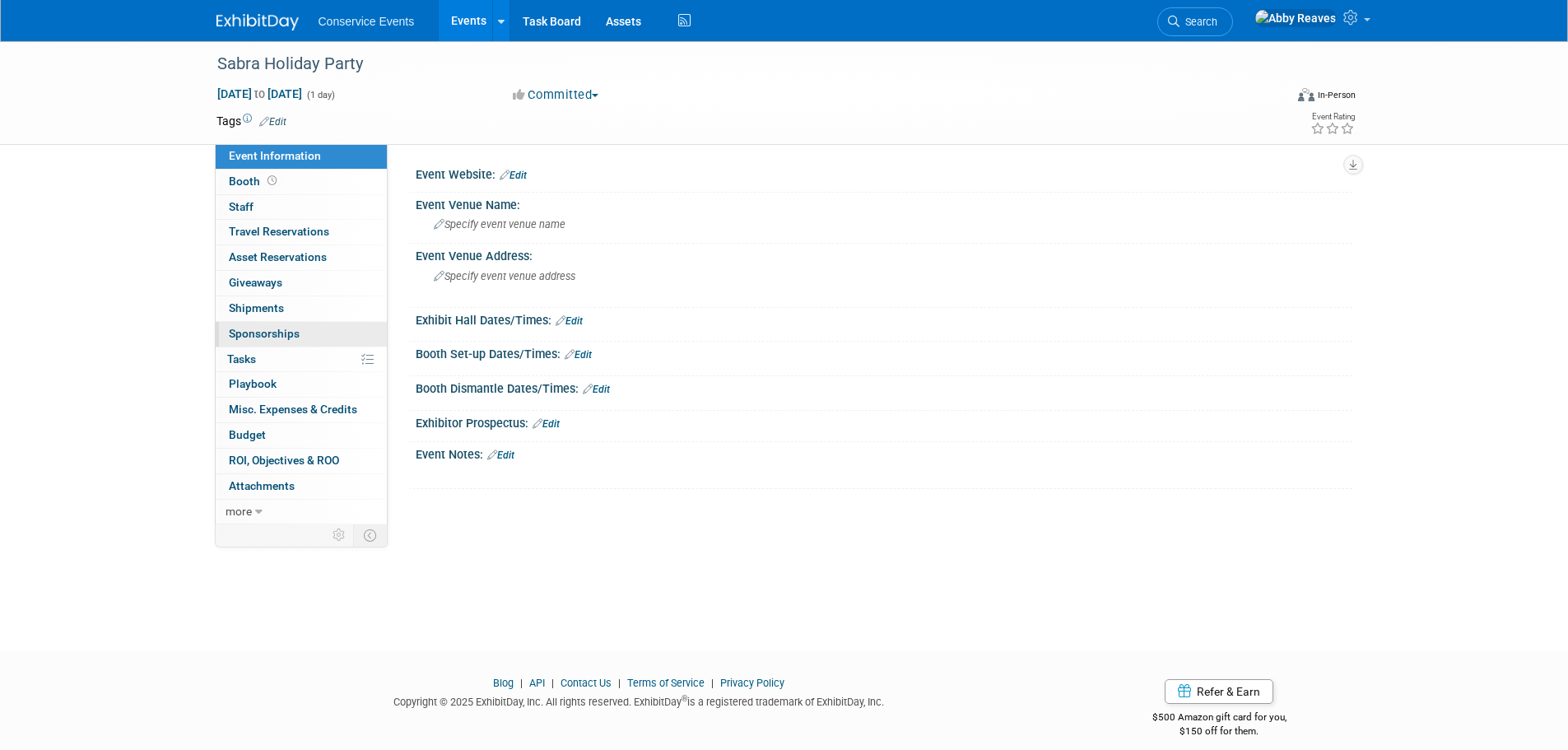
click at [303, 339] on link "0 Sponsorships 0" at bounding box center [301, 334] width 171 height 25
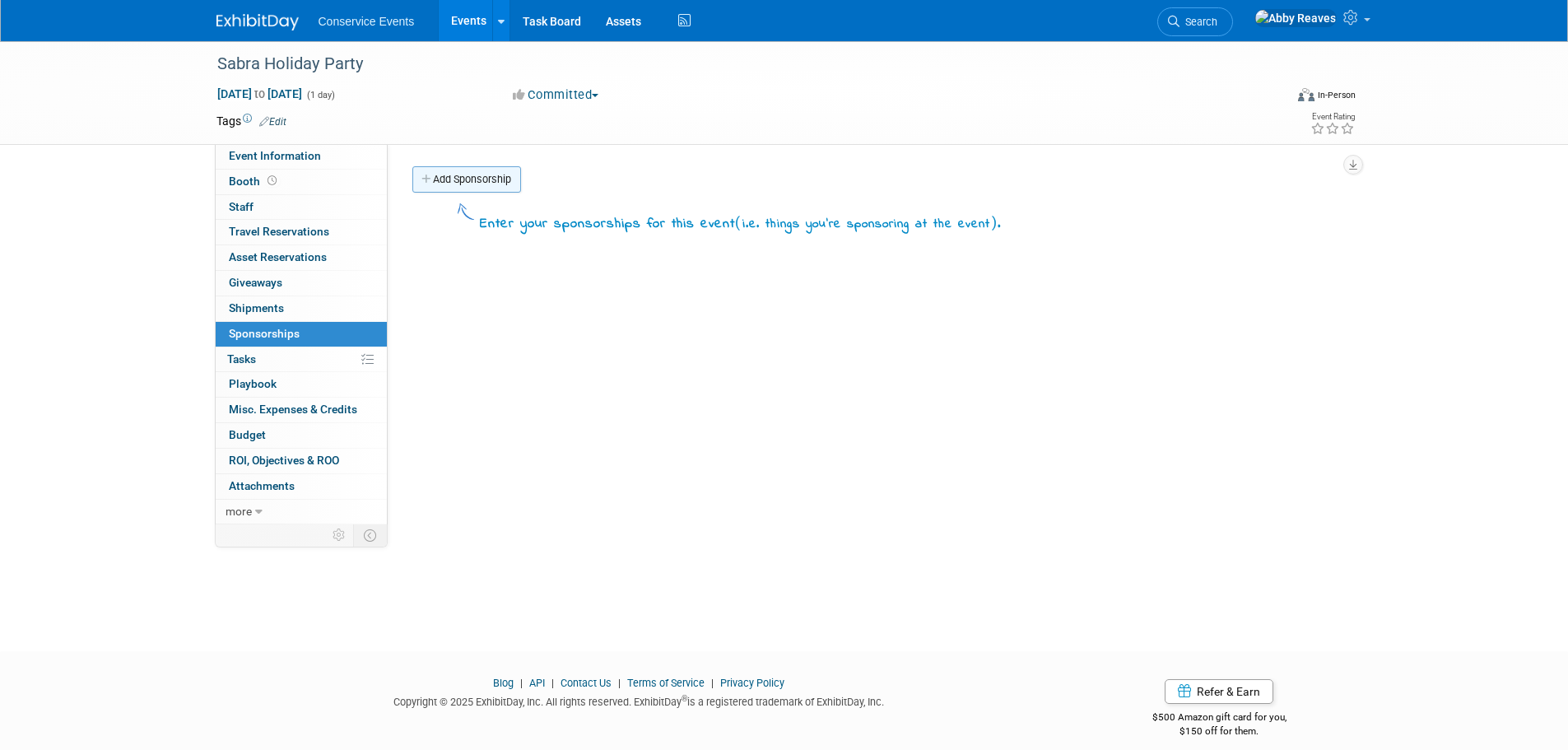
click at [484, 184] on link "Add Sponsorship" at bounding box center [466, 179] width 108 height 27
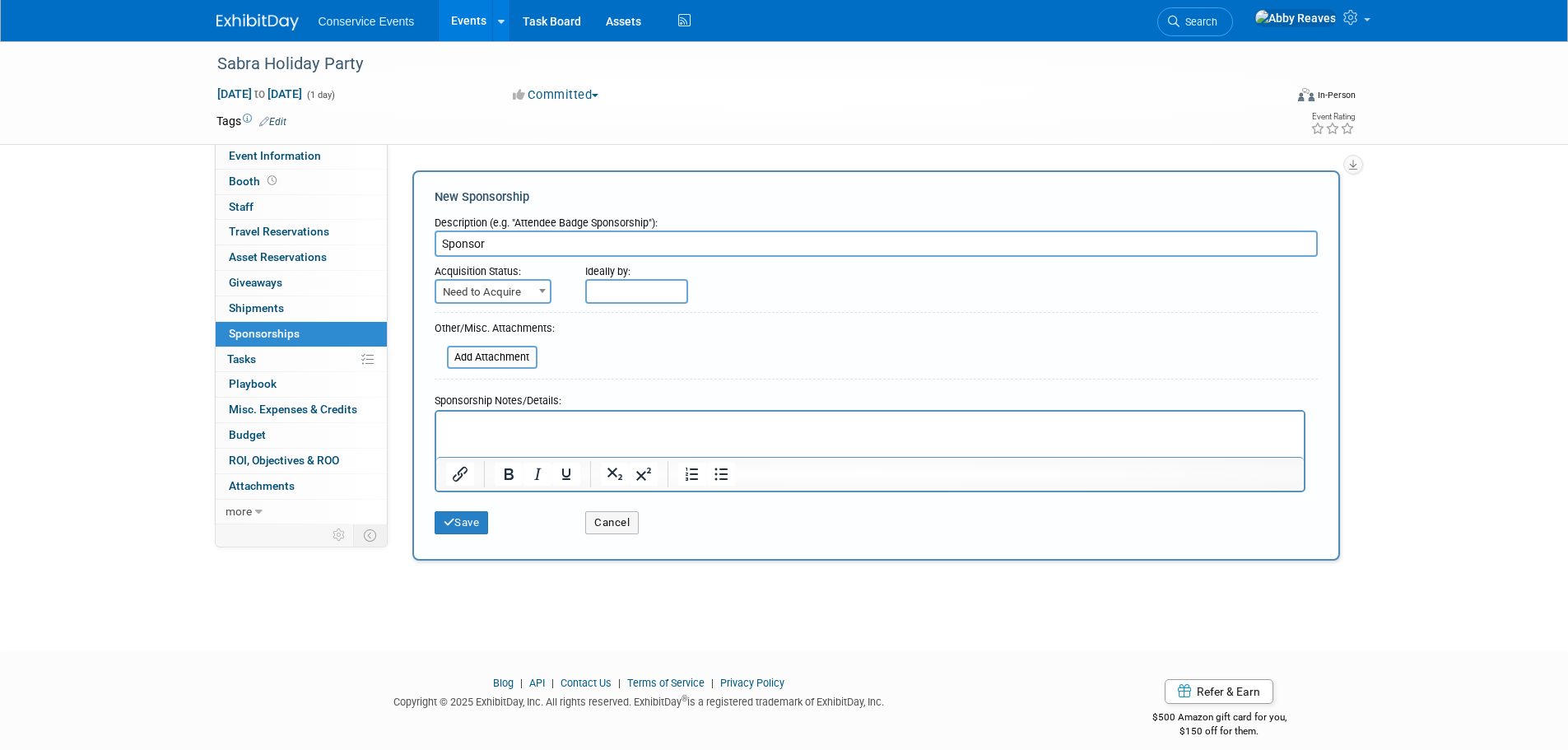
type input "Sponsor"
click at [528, 291] on span "Need to Acquire" at bounding box center [493, 292] width 114 height 23
select select "2"
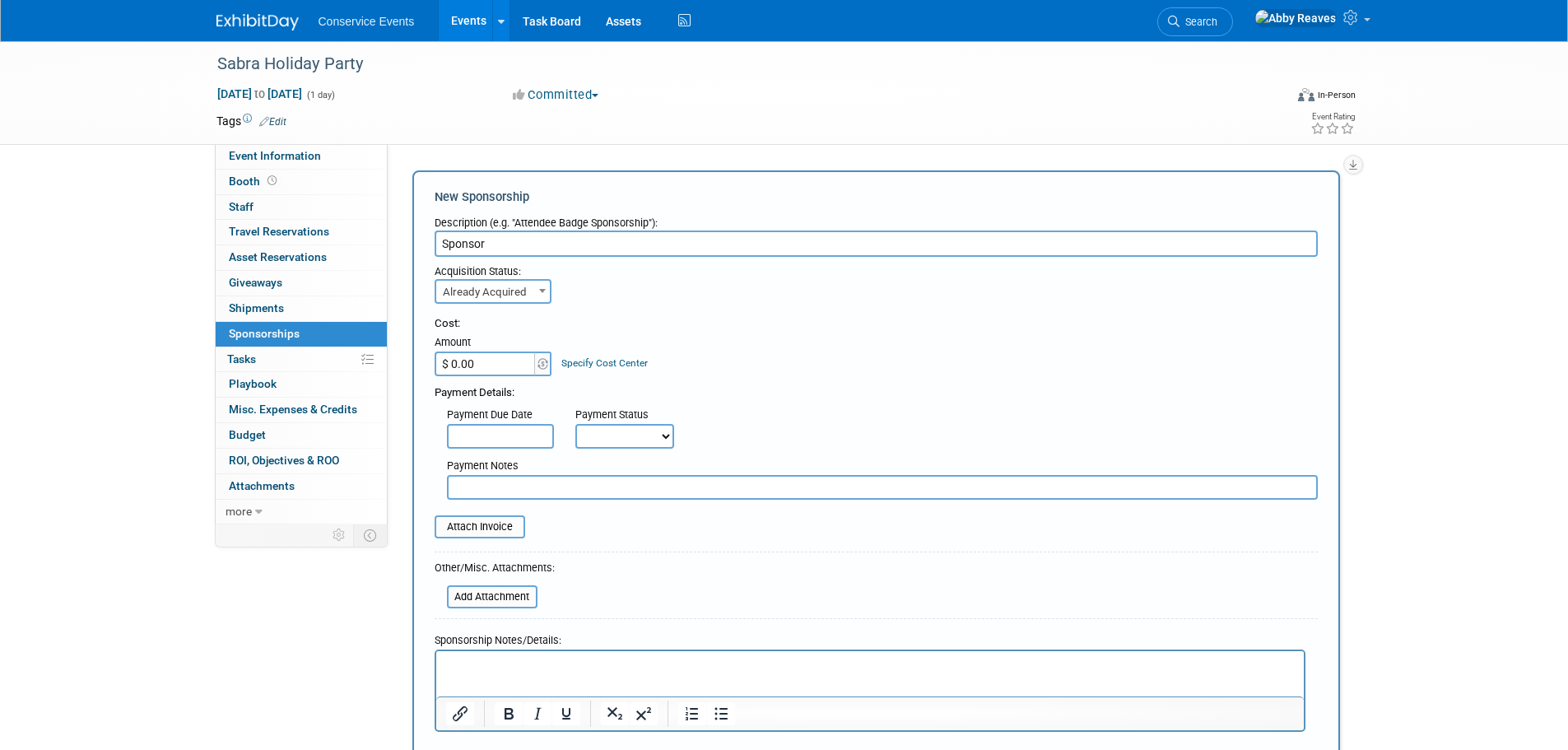
click at [501, 356] on input "$ 0.00" at bounding box center [486, 363] width 103 height 25
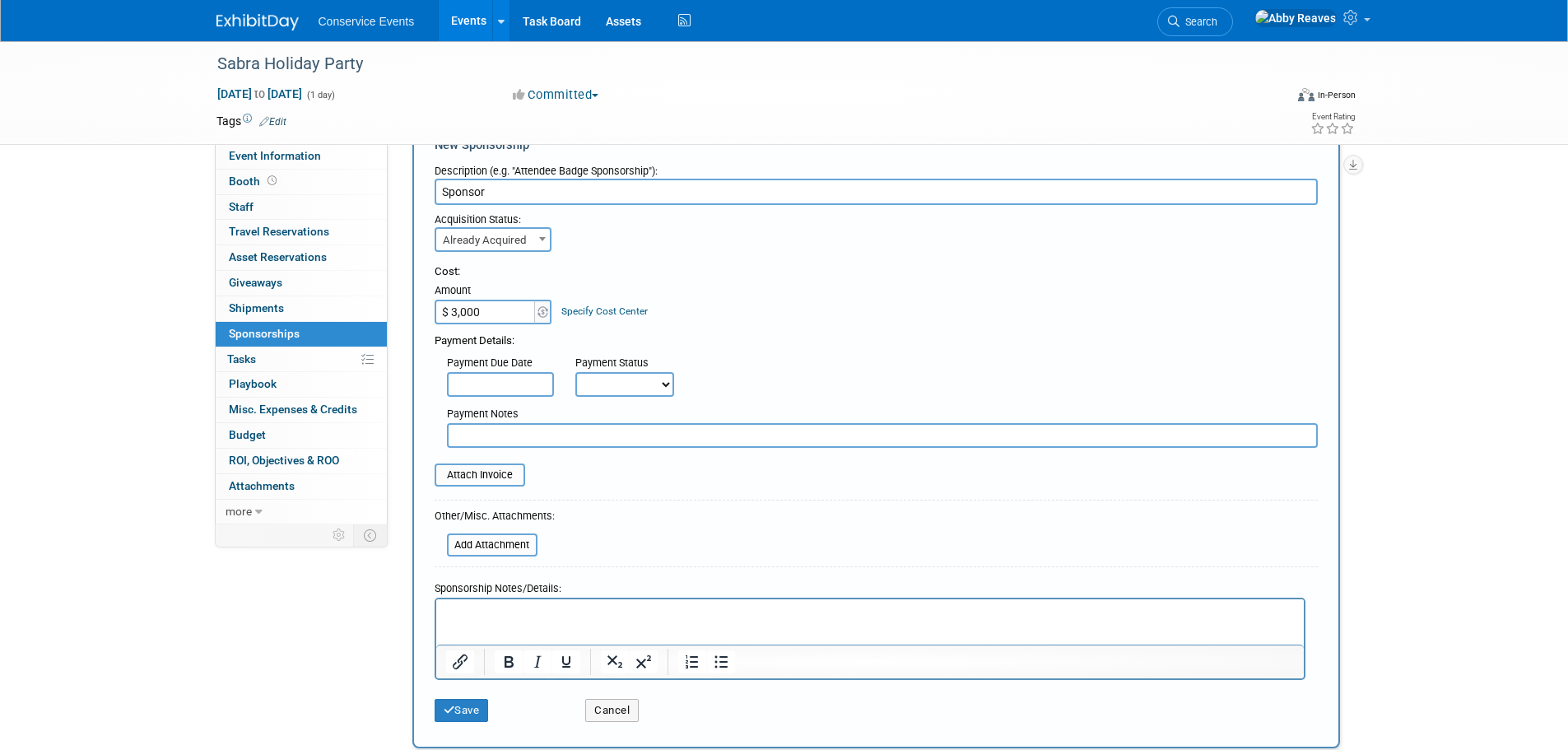
scroll to position [164, 0]
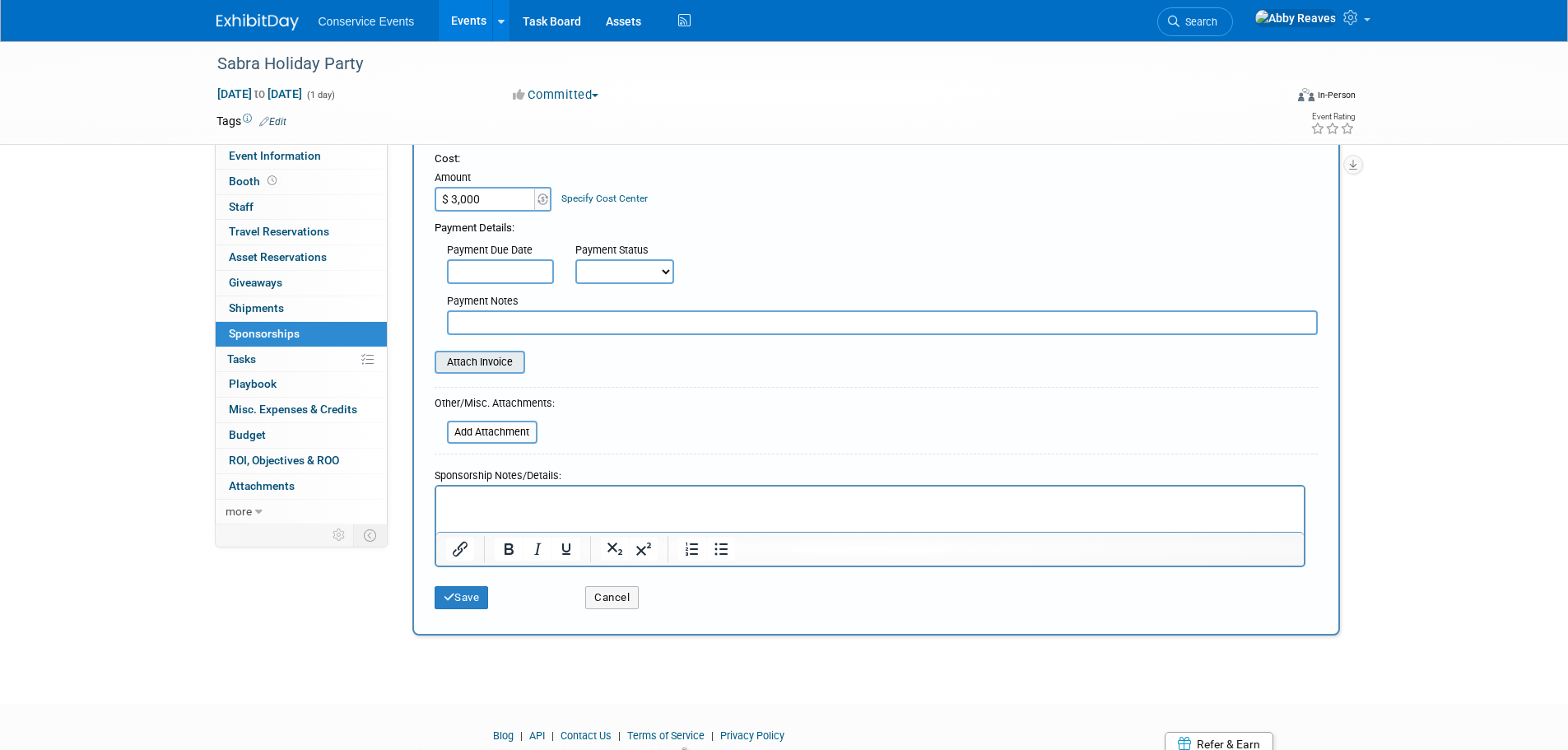
type input "$ 3,000.00"
click at [500, 371] on input "file" at bounding box center [426, 362] width 196 height 20
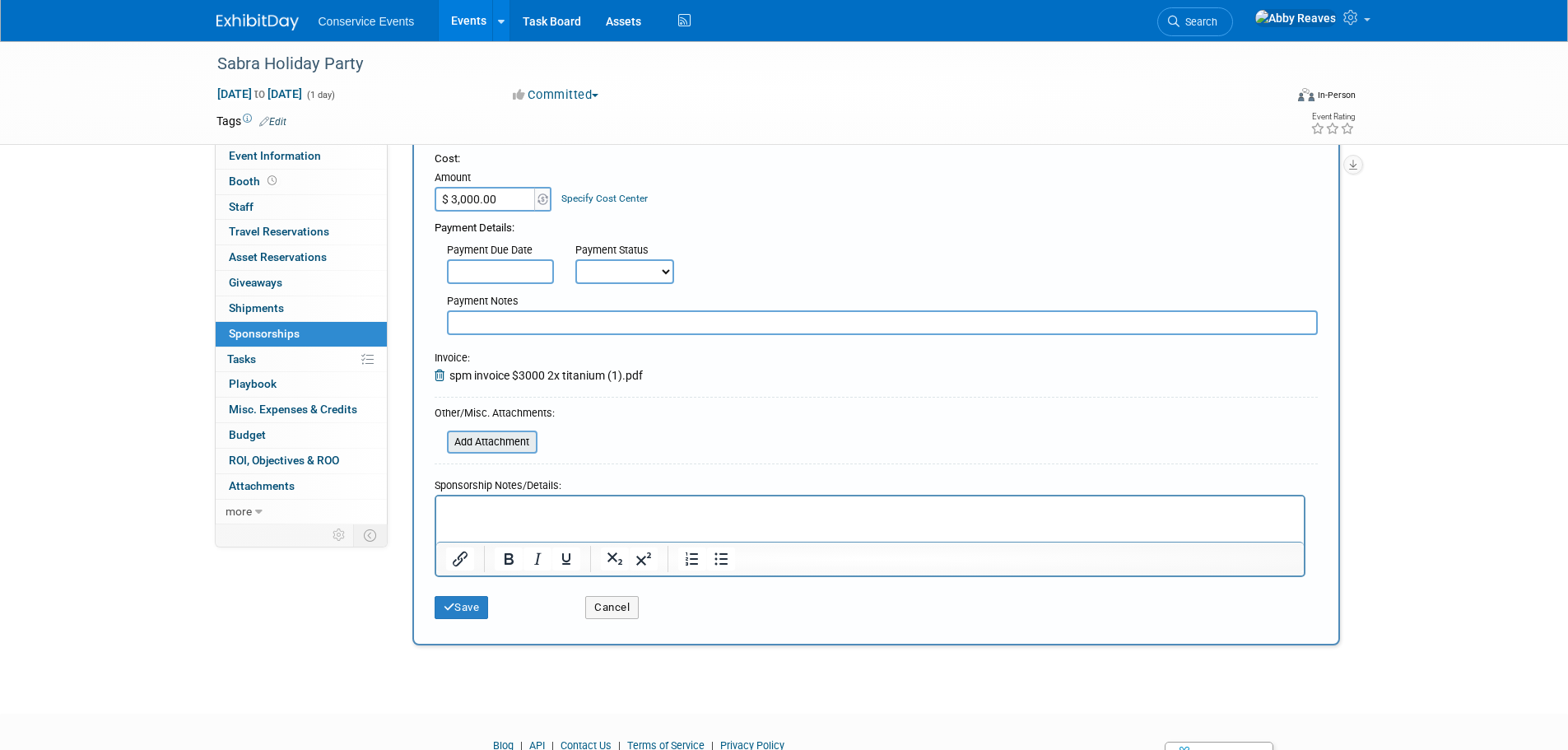
click at [513, 442] on input "file" at bounding box center [438, 442] width 196 height 20
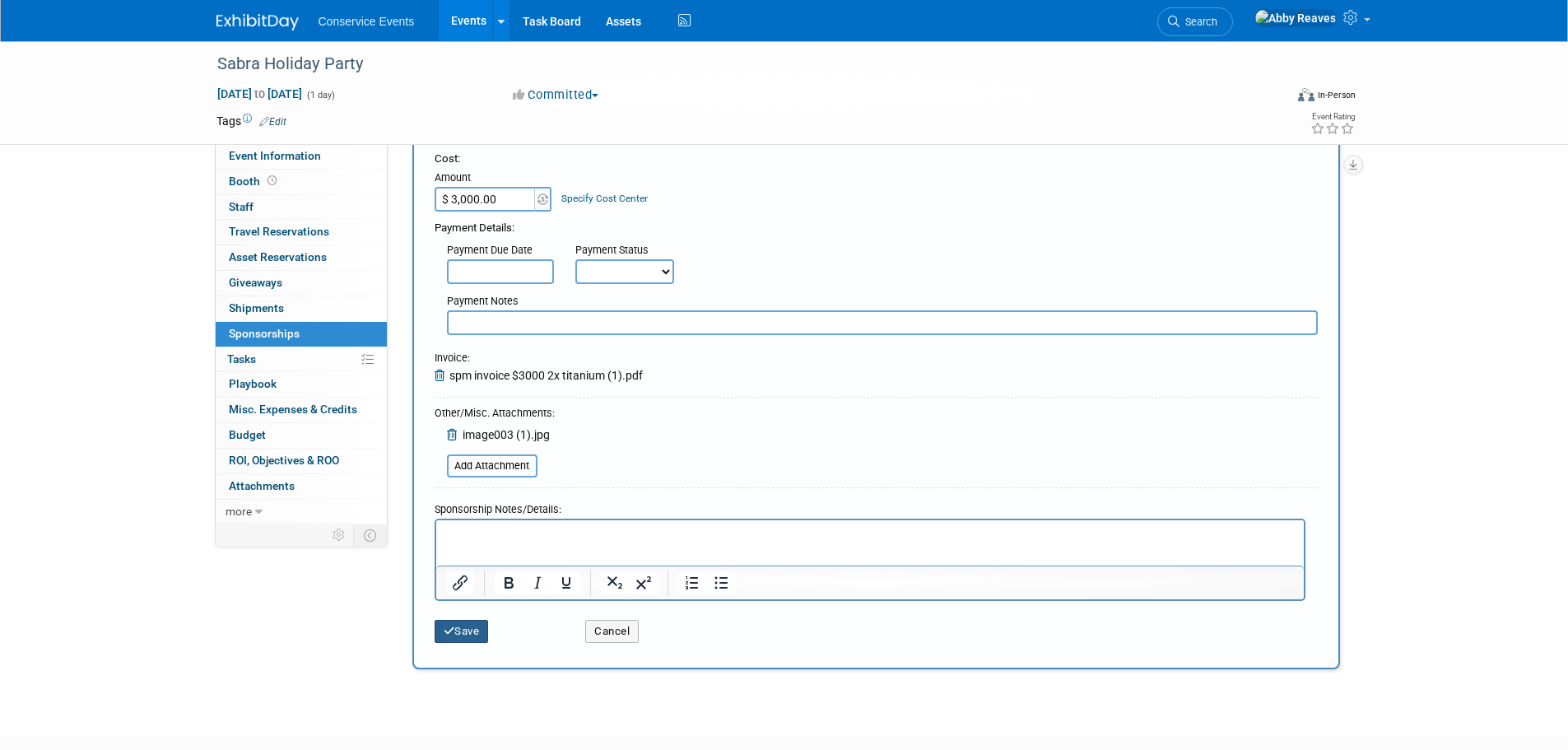
click at [479, 632] on button "Save" at bounding box center [461, 631] width 54 height 23
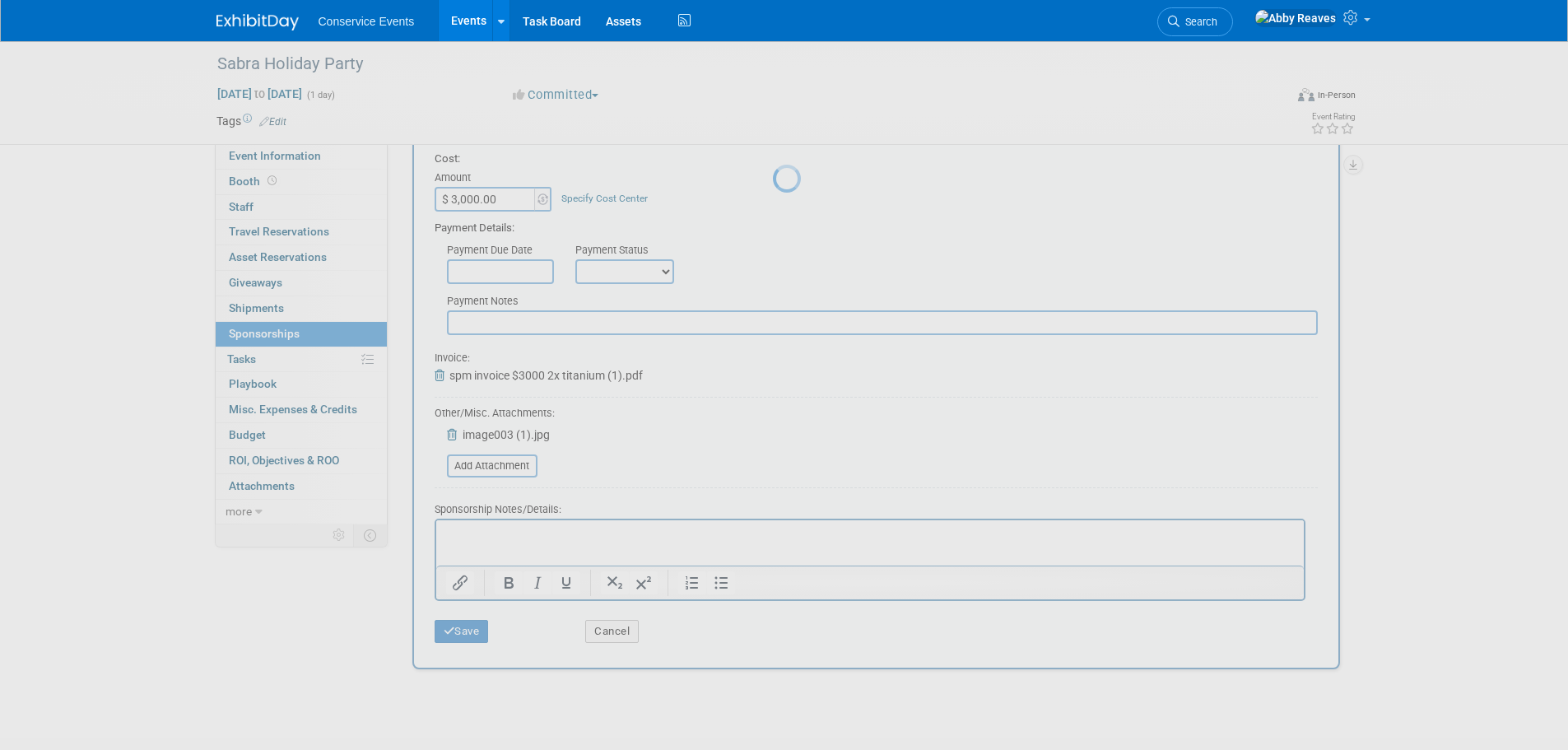
scroll to position [16, 0]
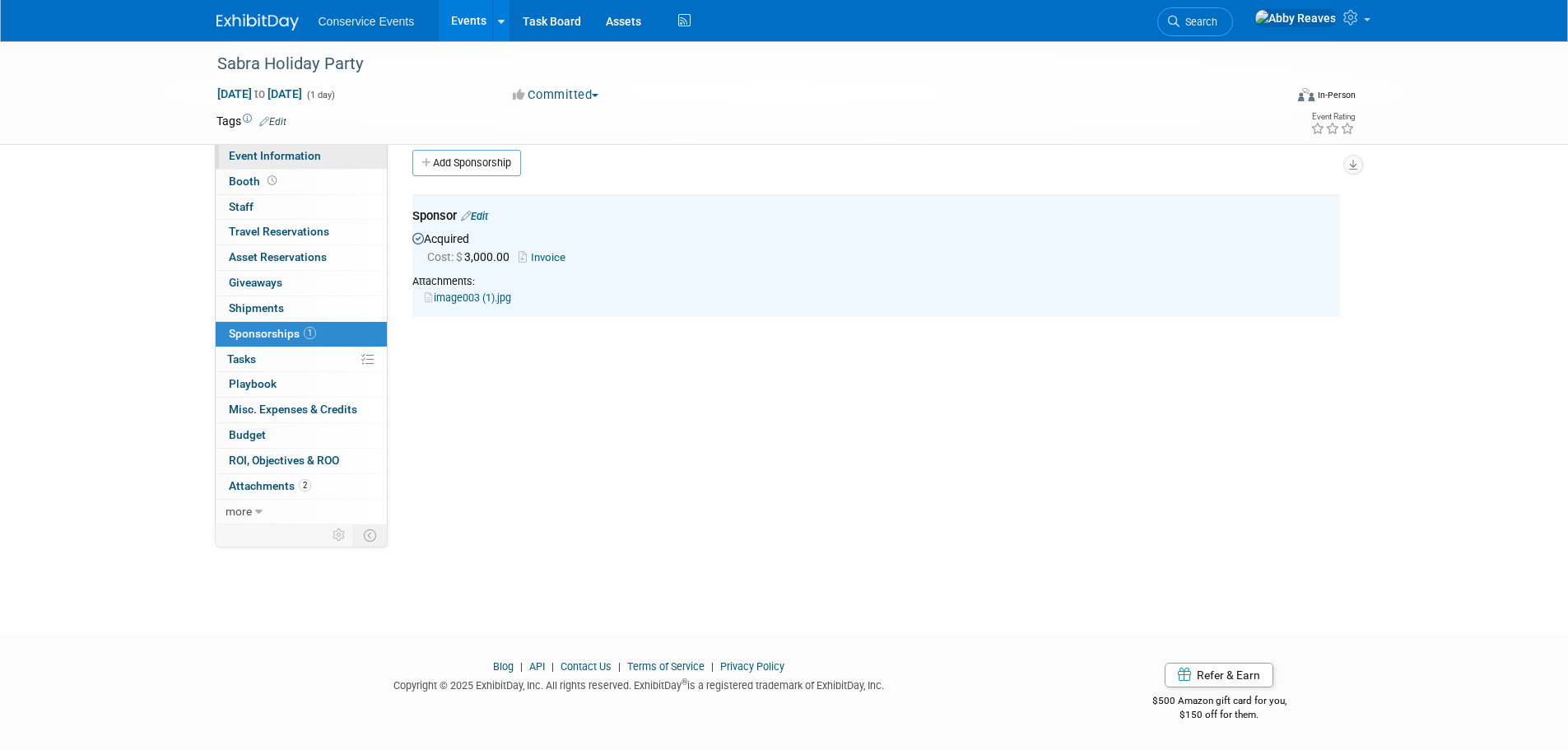
click at [344, 148] on link "Event Information" at bounding box center [301, 156] width 171 height 25
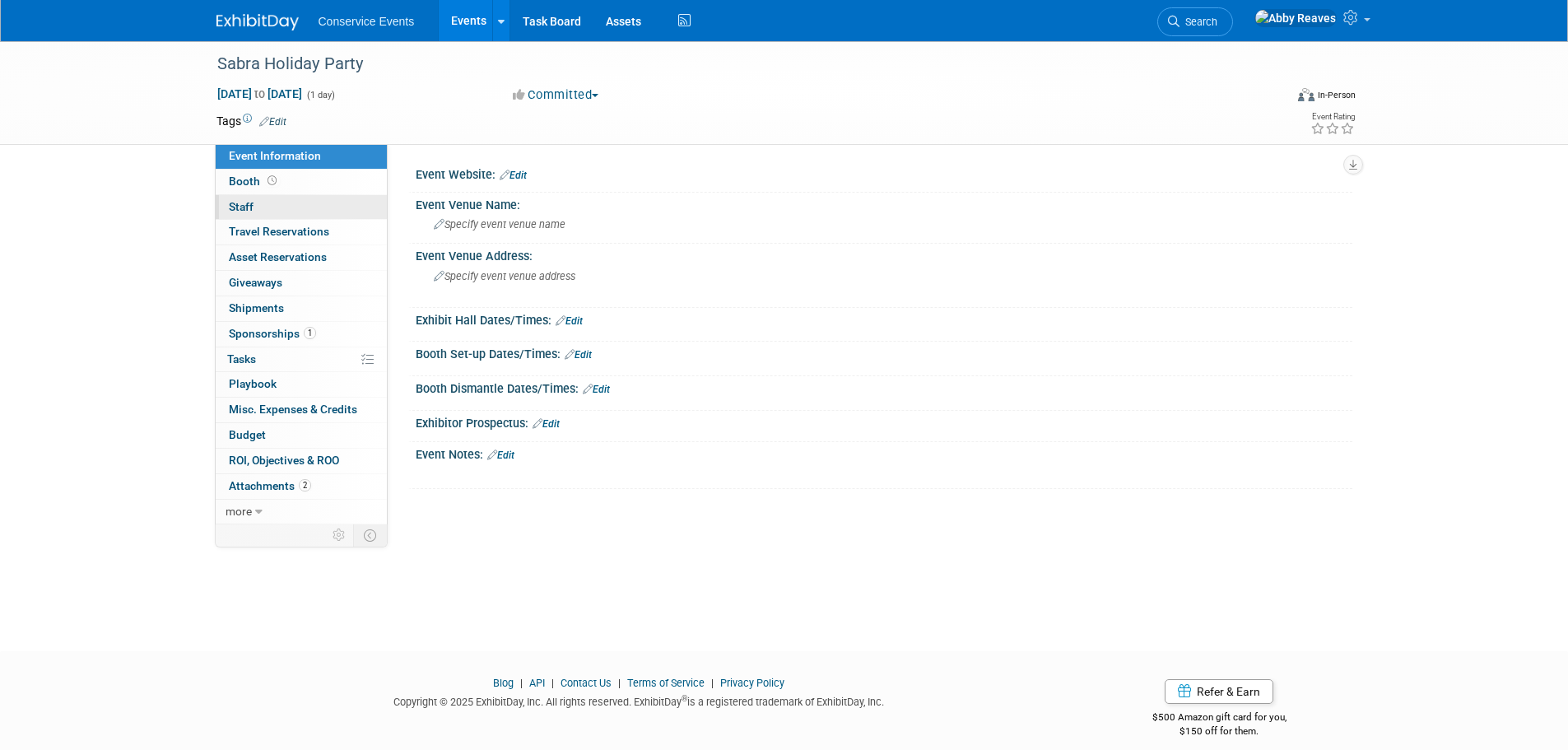
click at [294, 211] on link "0 Staff 0" at bounding box center [301, 208] width 171 height 25
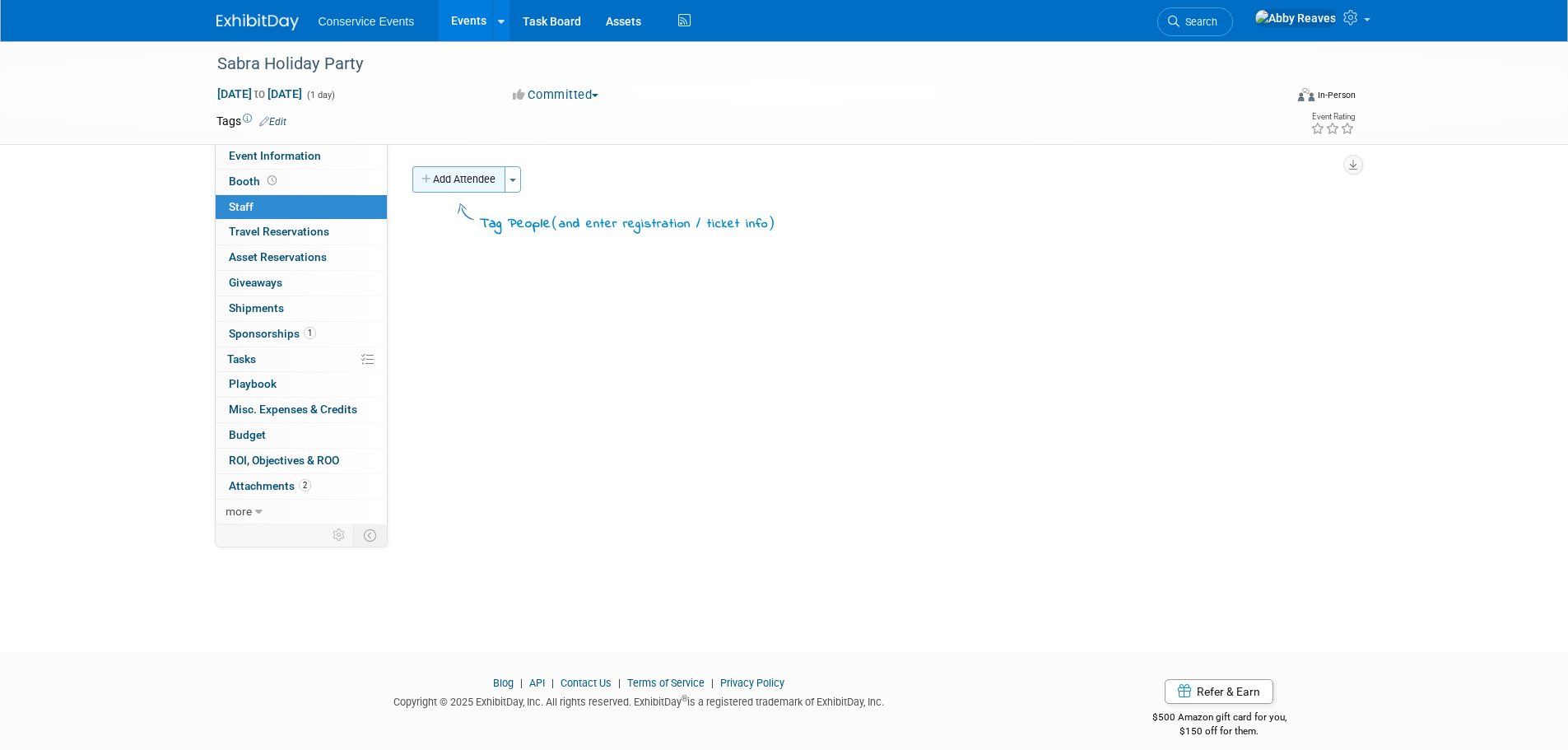
click at [474, 172] on button "Add Attendee" at bounding box center [459, 179] width 93 height 27
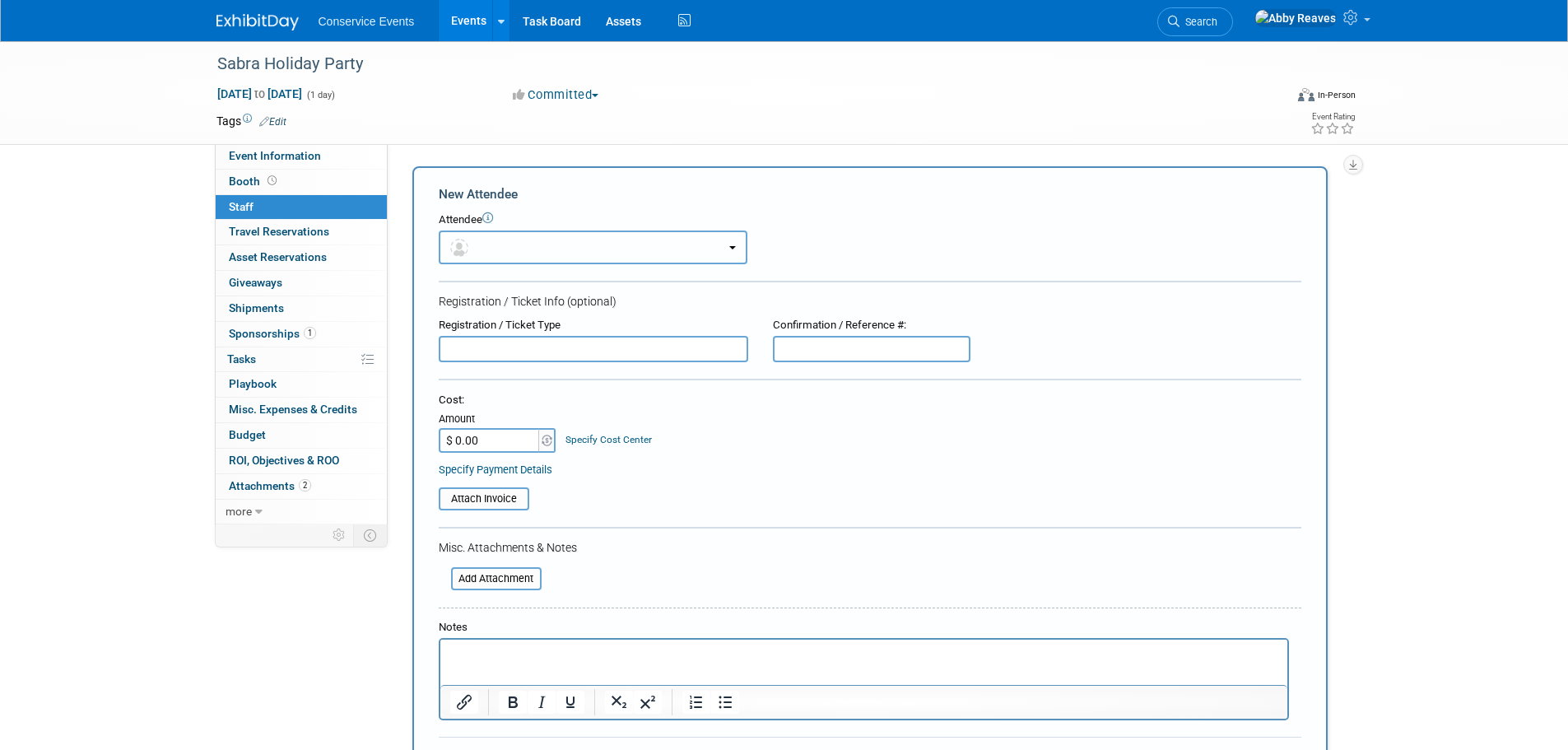
click at [488, 244] on button "button" at bounding box center [593, 247] width 309 height 34
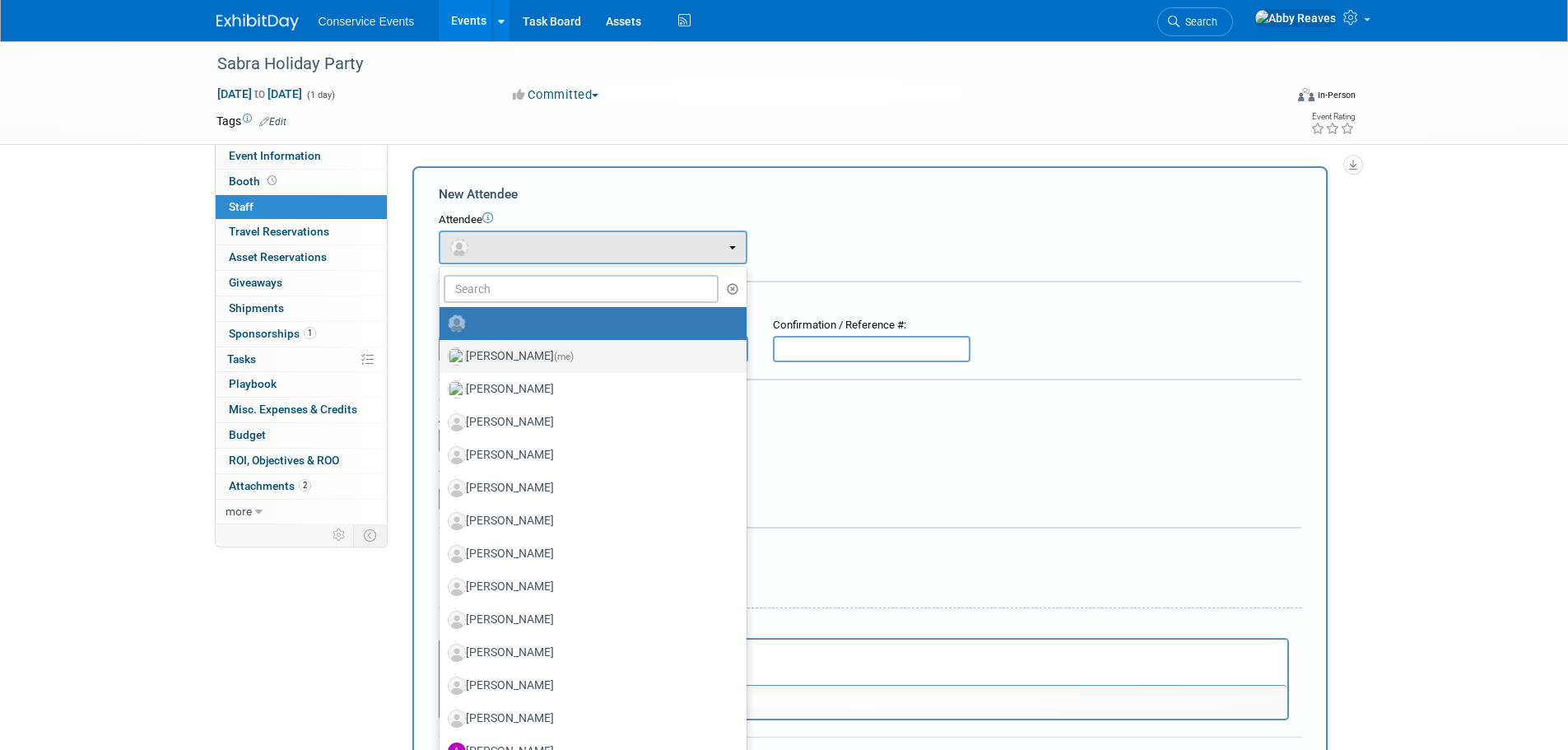
click at [514, 357] on label "Abby Reaves (me)" at bounding box center [589, 356] width 282 height 27
click at [441, 357] on input "Abby Reaves (me)" at bounding box center [436, 354] width 10 height 10
select select "888e4ed3-42fd-4820-a89e-ed4ce941d196"
select select "6"
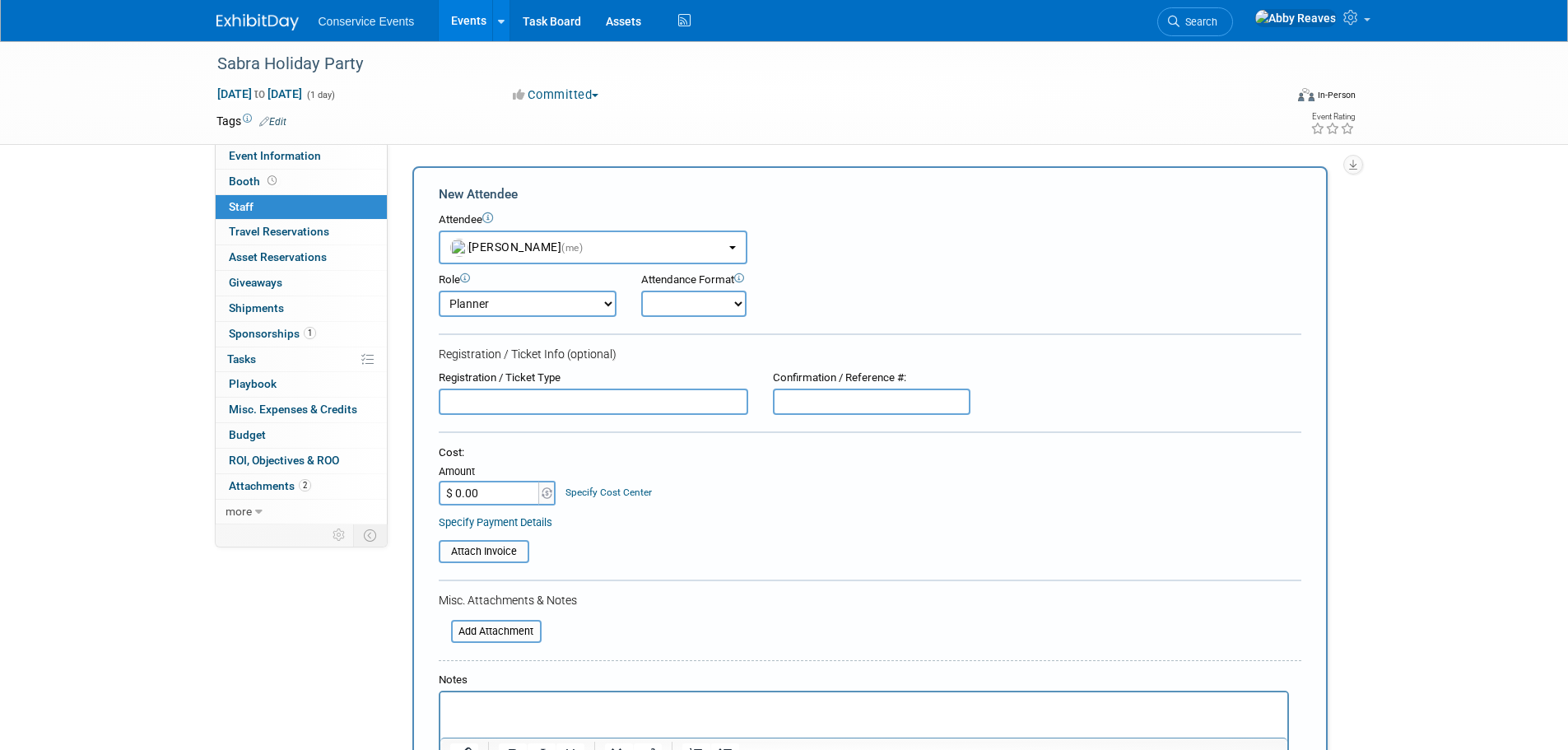
drag, startPoint x: 653, startPoint y: 305, endPoint x: 653, endPoint y: 316, distance: 11.0
click at [653, 305] on select "Onsite Remote" at bounding box center [694, 304] width 105 height 27
select select "2"
click at [641, 291] on select "Onsite Remote" at bounding box center [694, 304] width 105 height 27
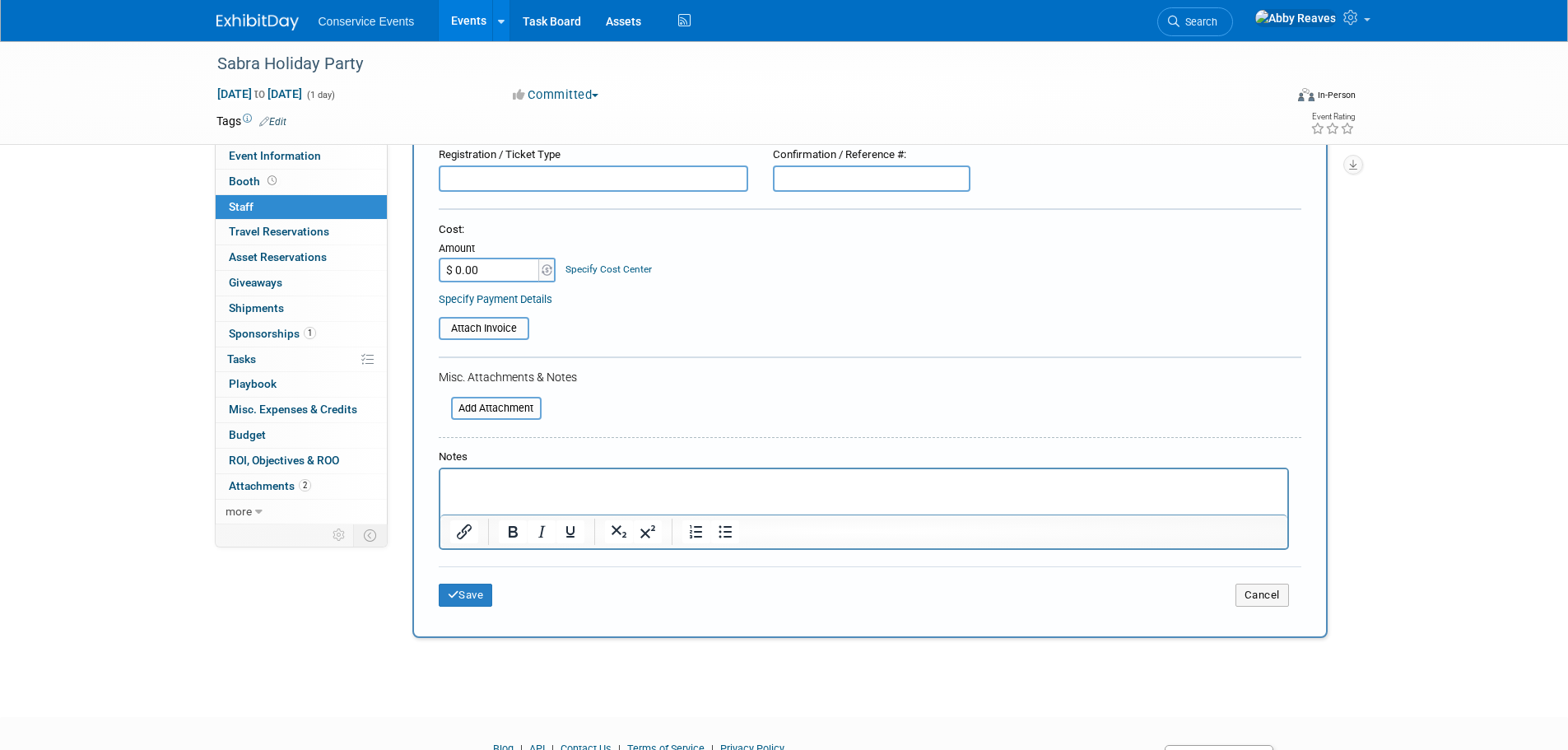
scroll to position [247, 0]
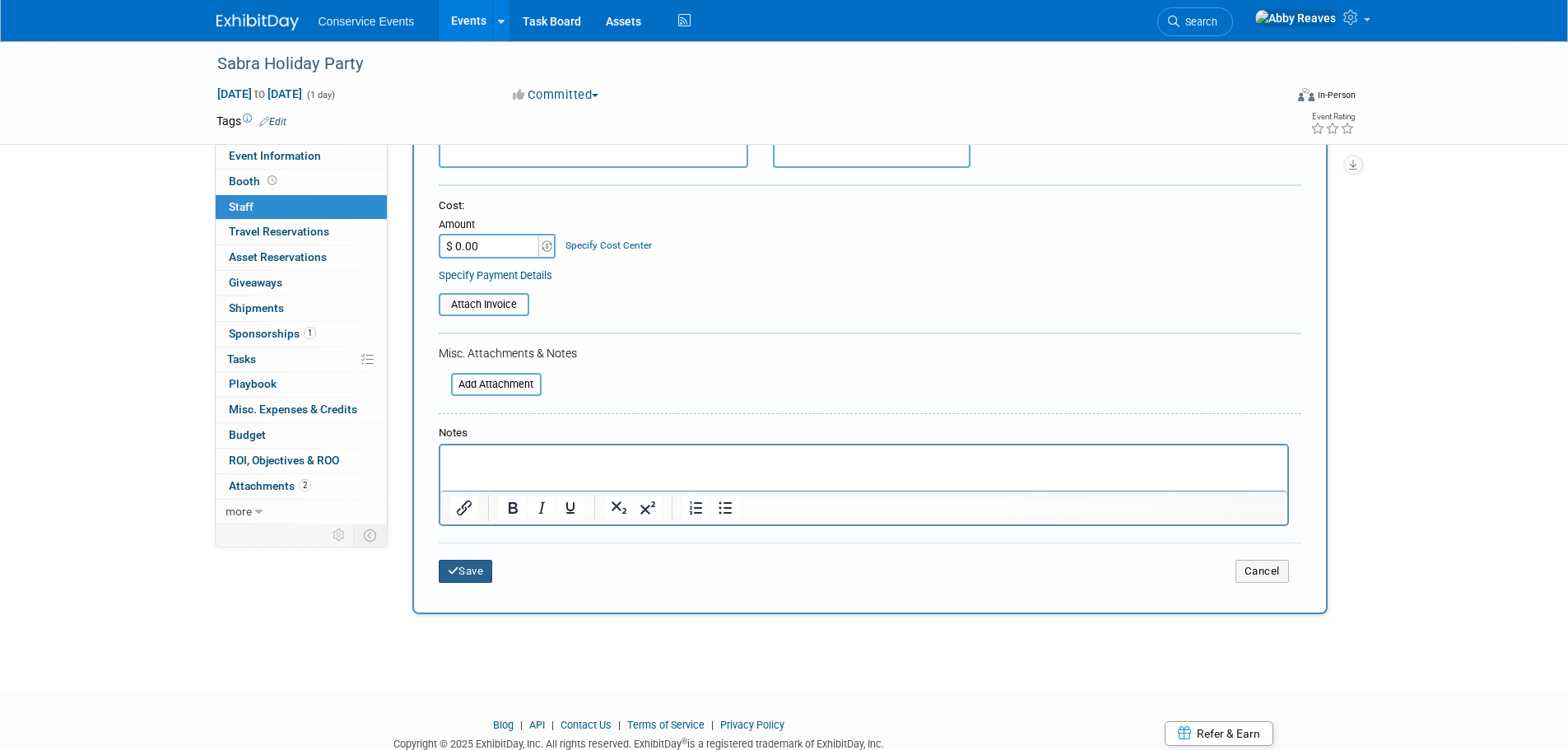
click at [463, 573] on button "Save" at bounding box center [466, 571] width 54 height 23
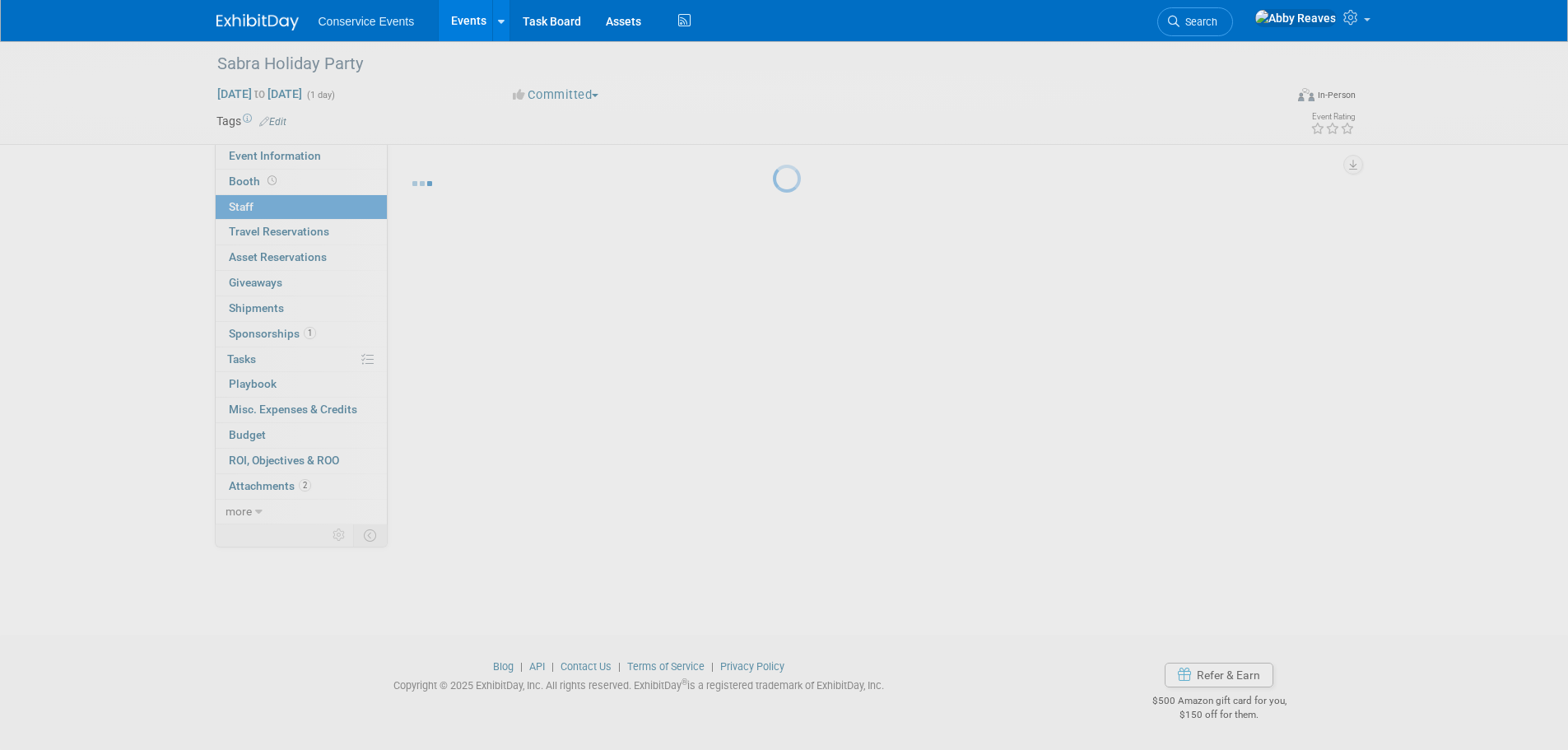
scroll to position [0, 0]
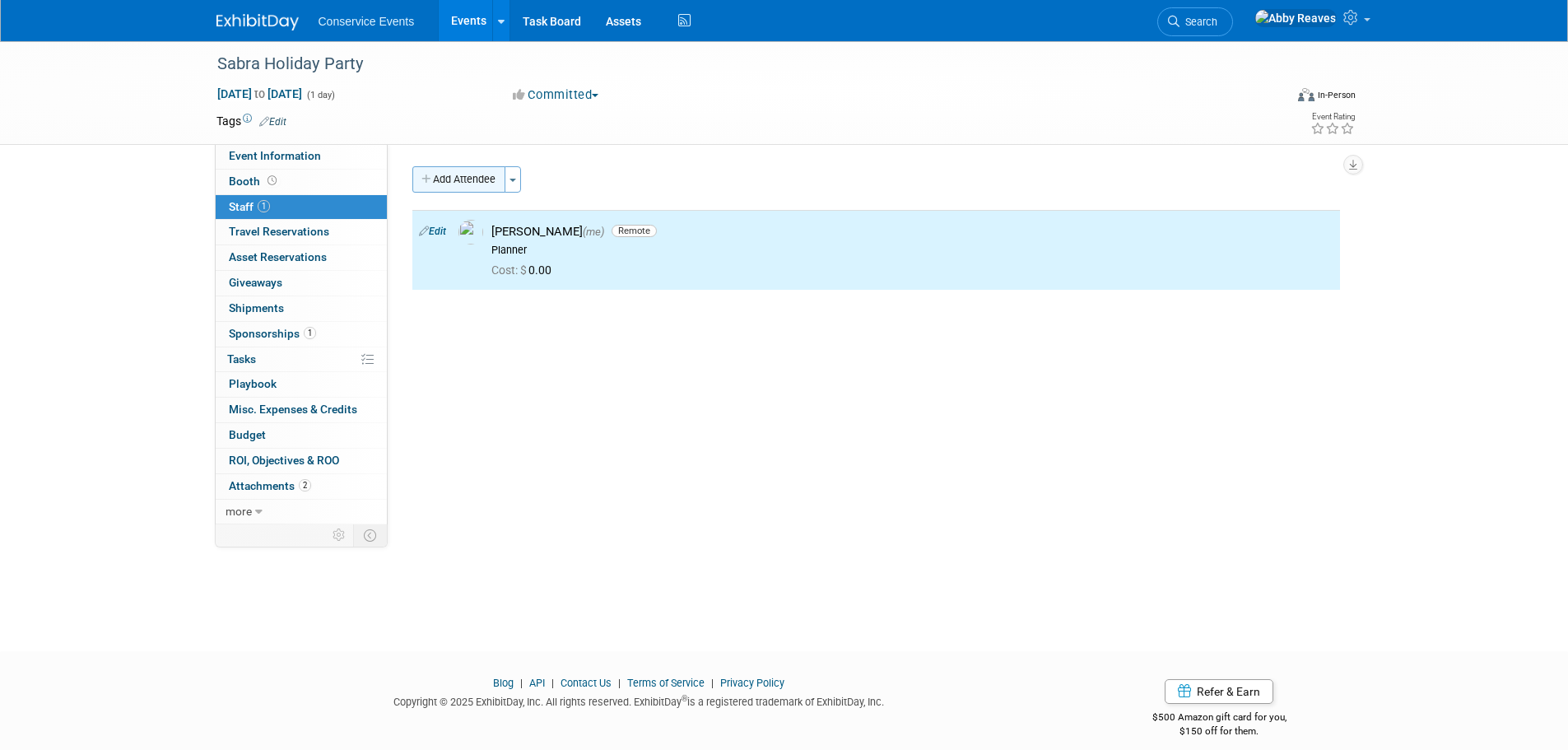
click at [470, 176] on button "Add Attendee" at bounding box center [459, 179] width 93 height 27
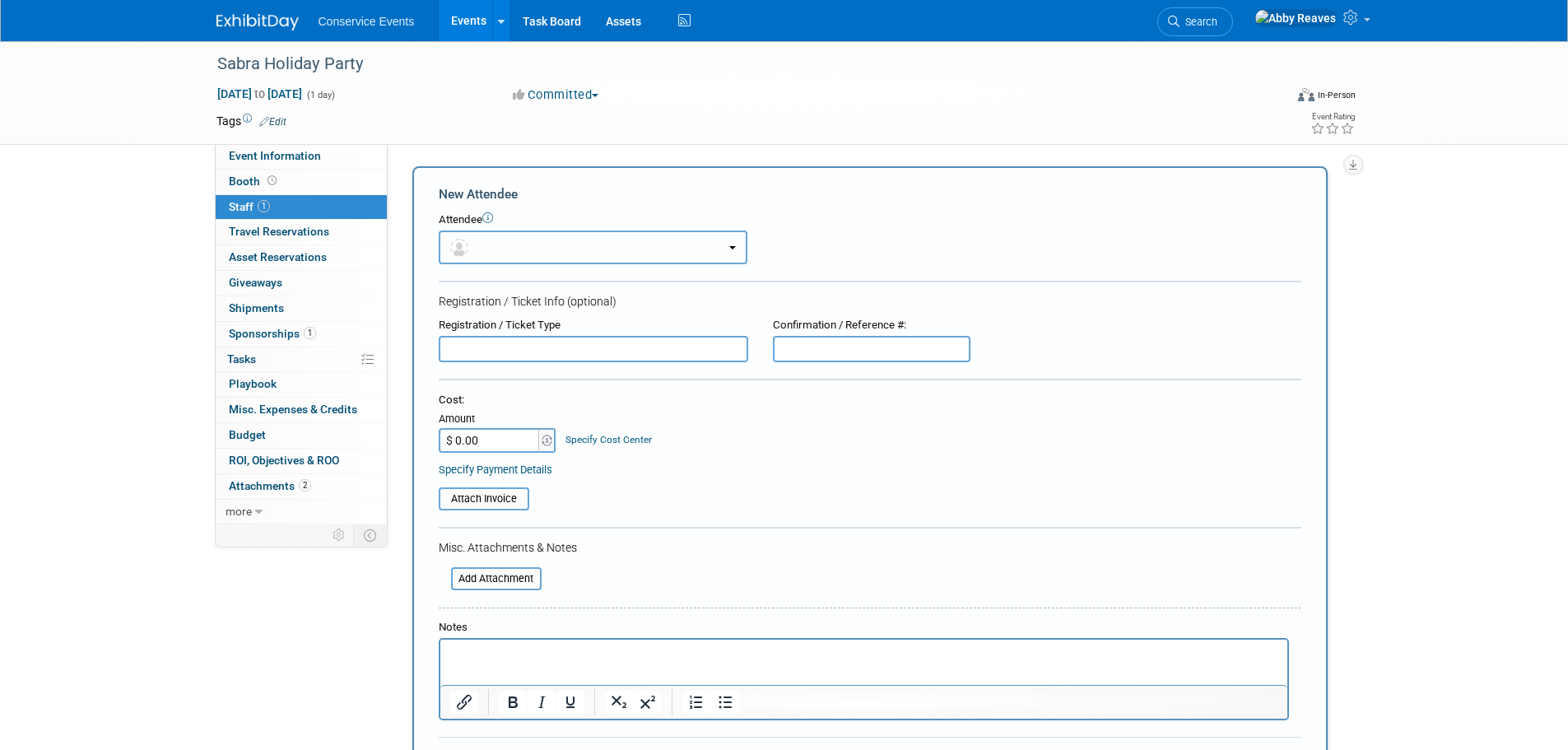
click at [495, 245] on button "button" at bounding box center [593, 247] width 309 height 34
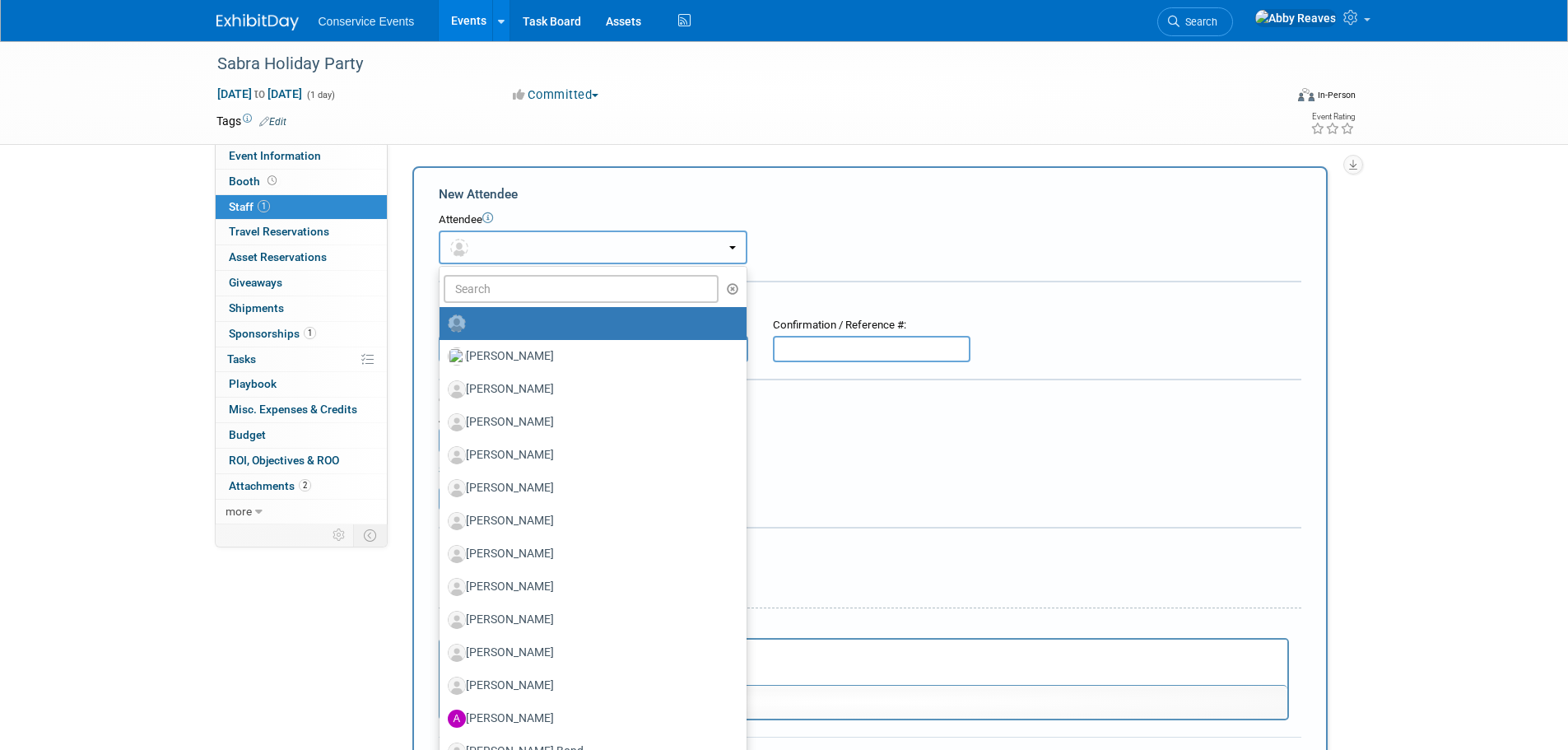
radio input "false"
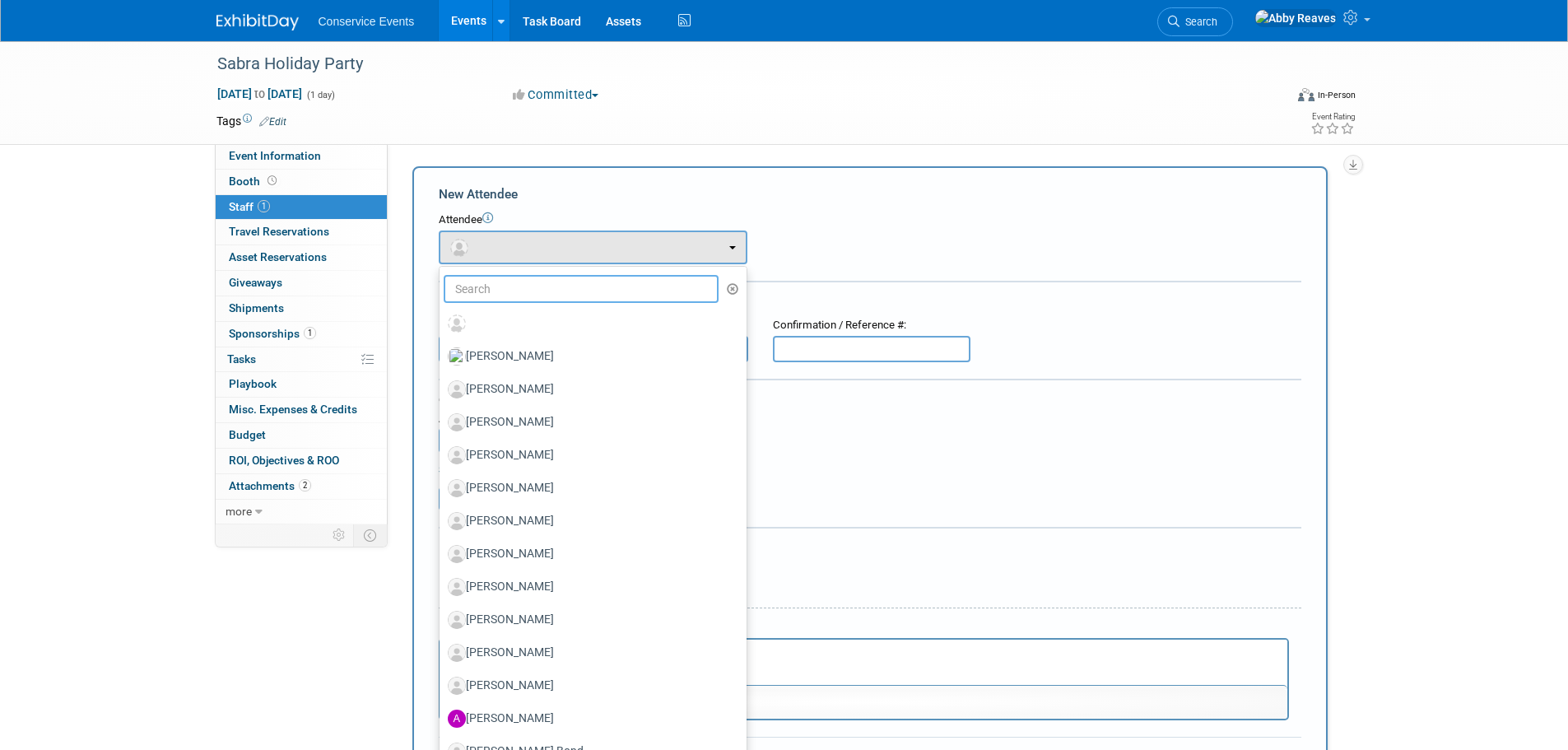
click at [497, 291] on input "text" at bounding box center [581, 288] width 275 height 28
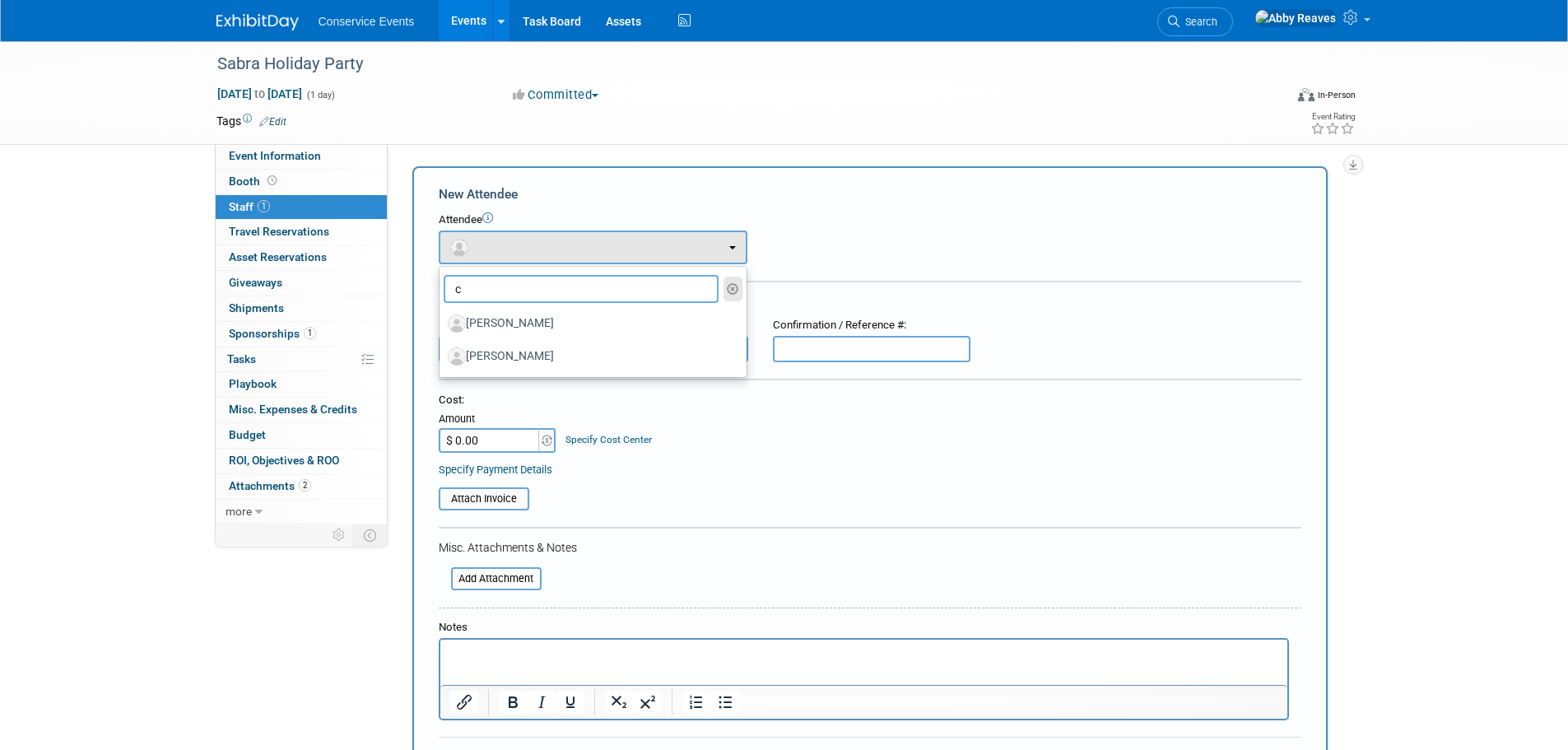
type input "c"
click at [734, 289] on icon "button" at bounding box center [732, 288] width 12 height 11
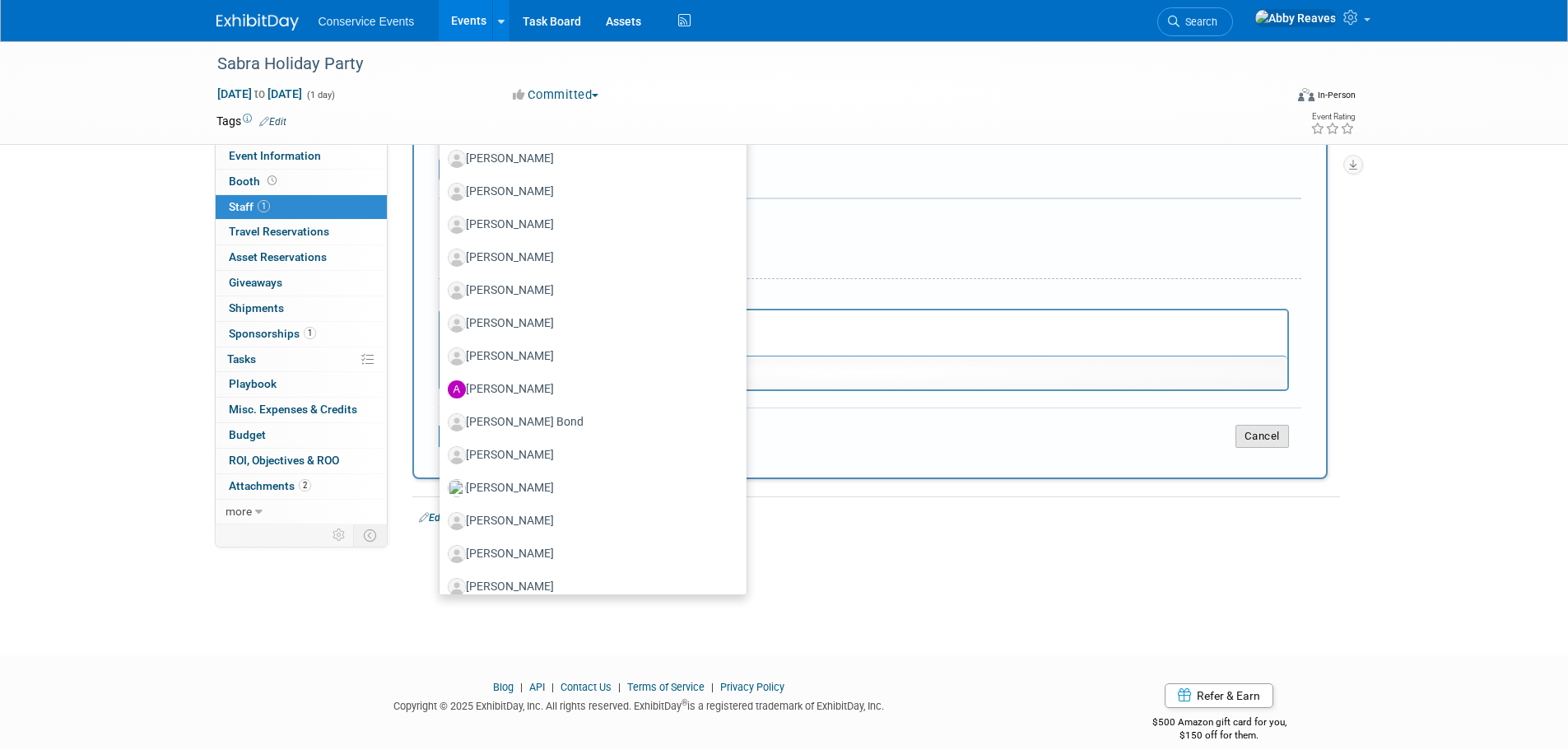
click at [1263, 442] on button "Cancel" at bounding box center [1262, 436] width 53 height 23
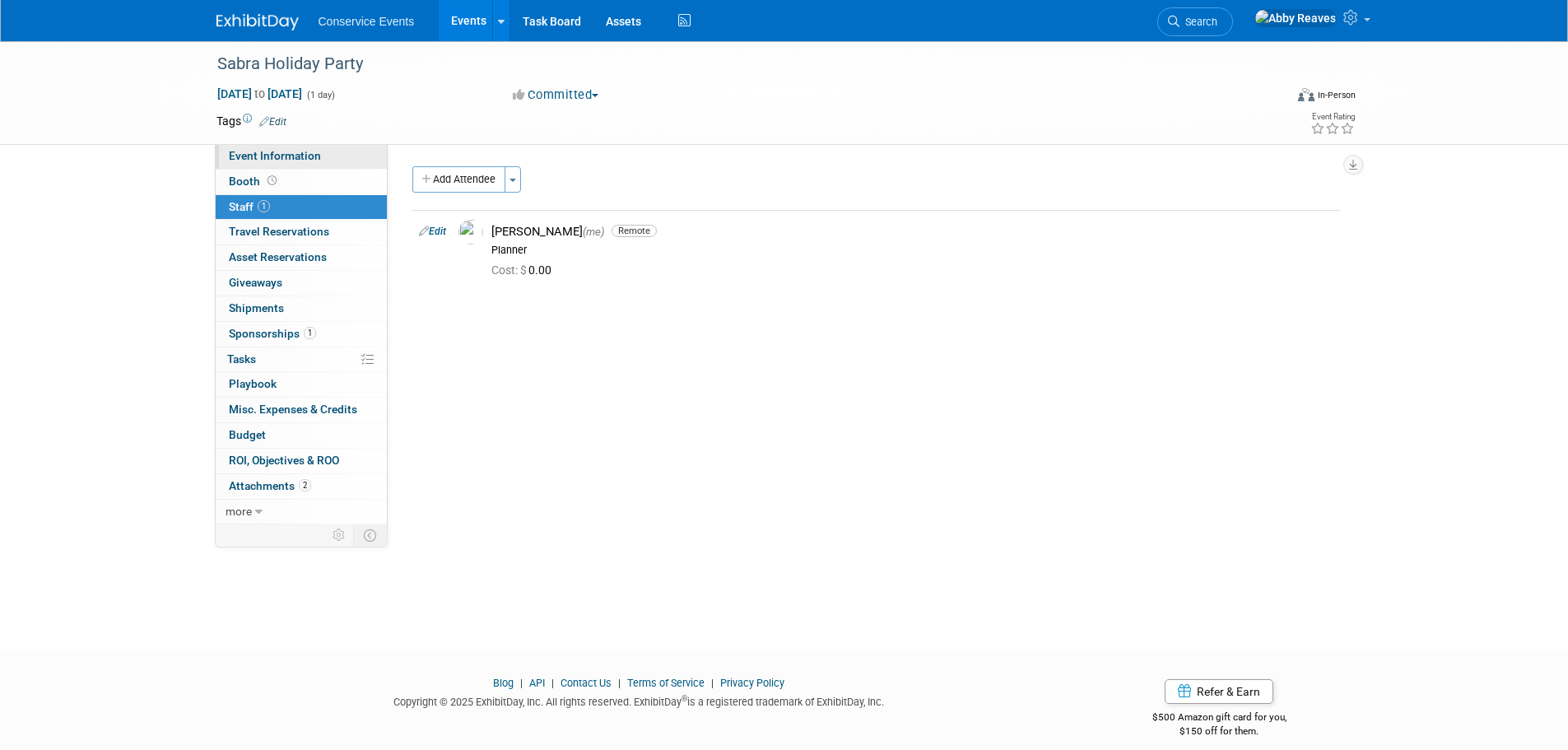
click at [305, 148] on link "Event Information" at bounding box center [301, 156] width 171 height 25
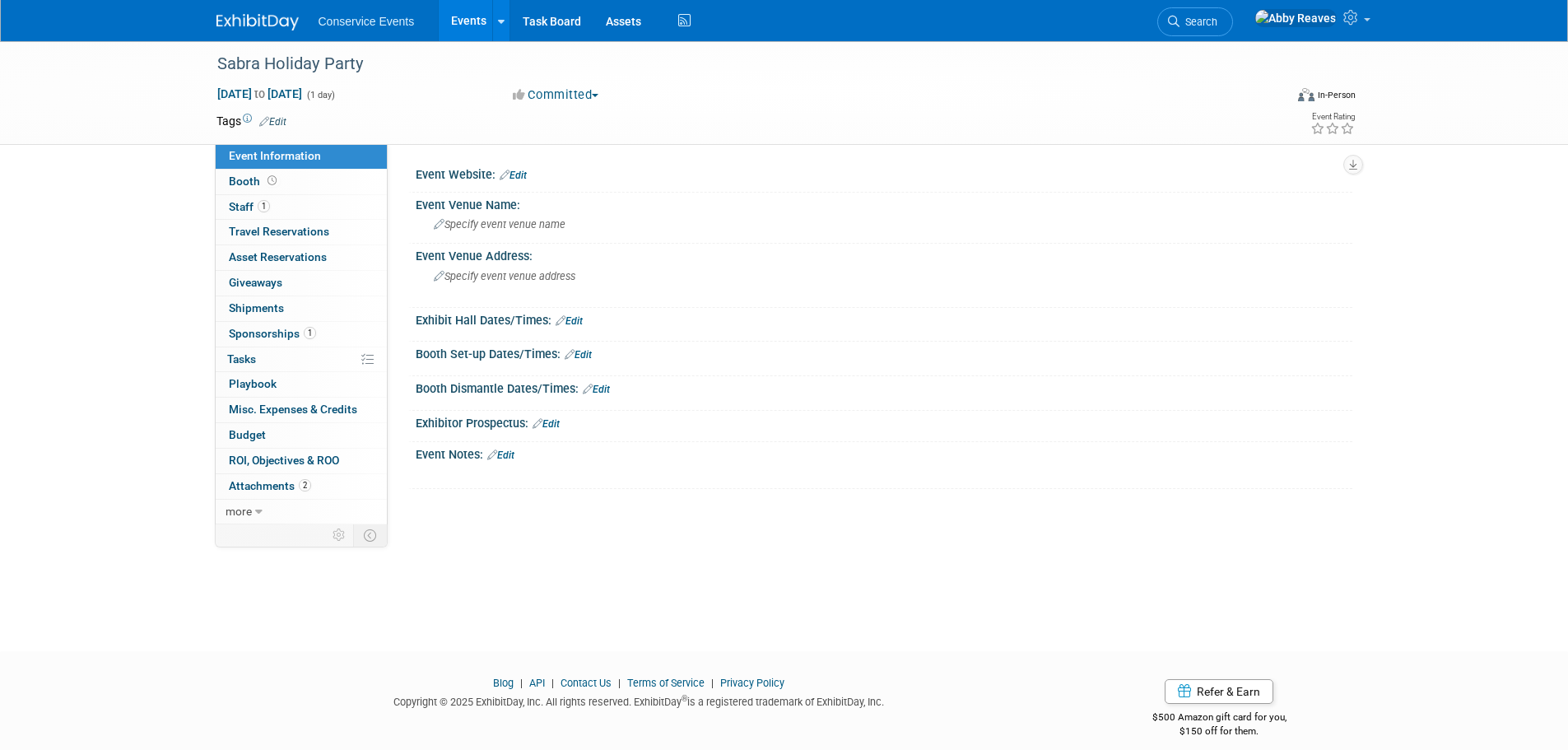
click at [509, 456] on link "Edit" at bounding box center [501, 455] width 28 height 11
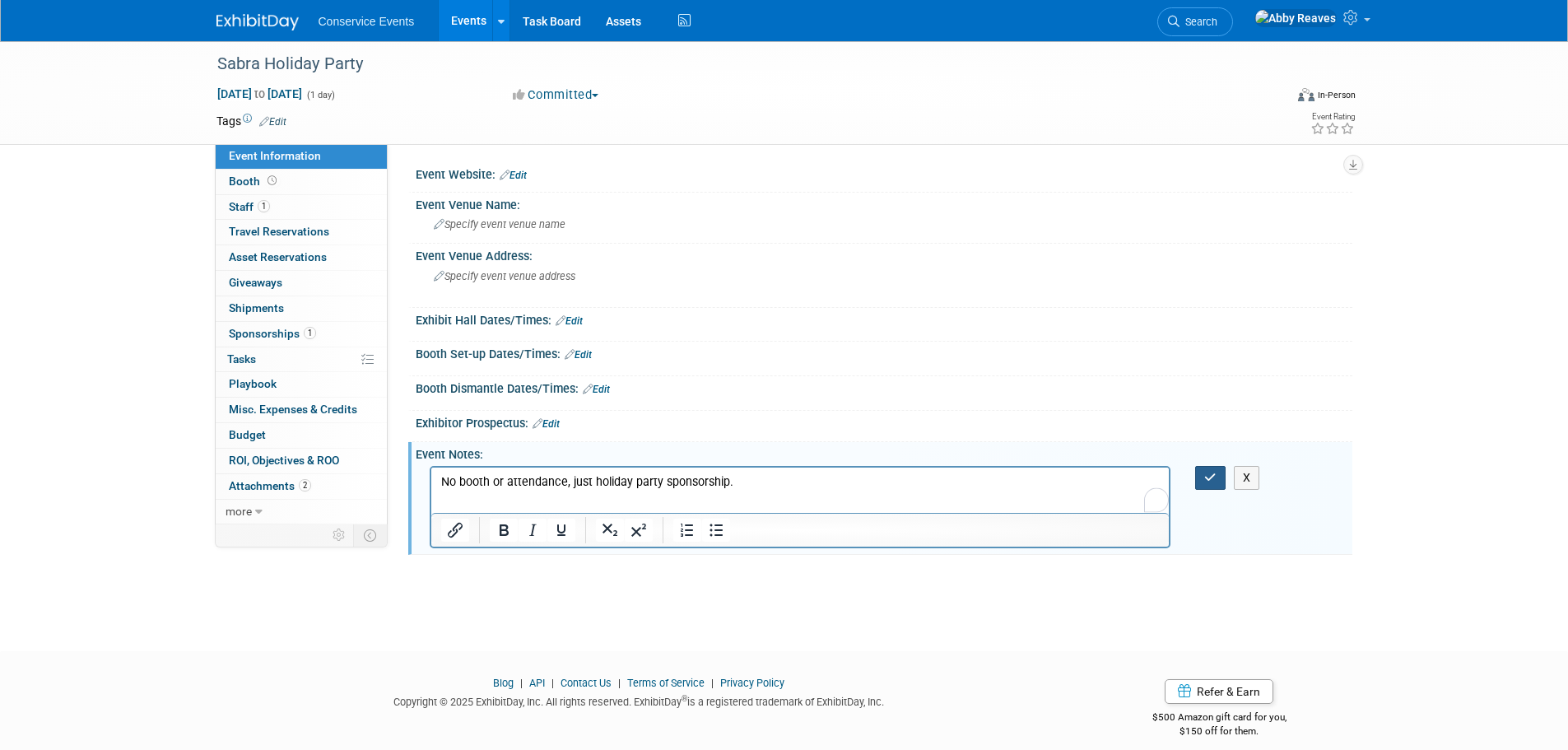
click at [1213, 480] on icon "button" at bounding box center [1210, 477] width 12 height 11
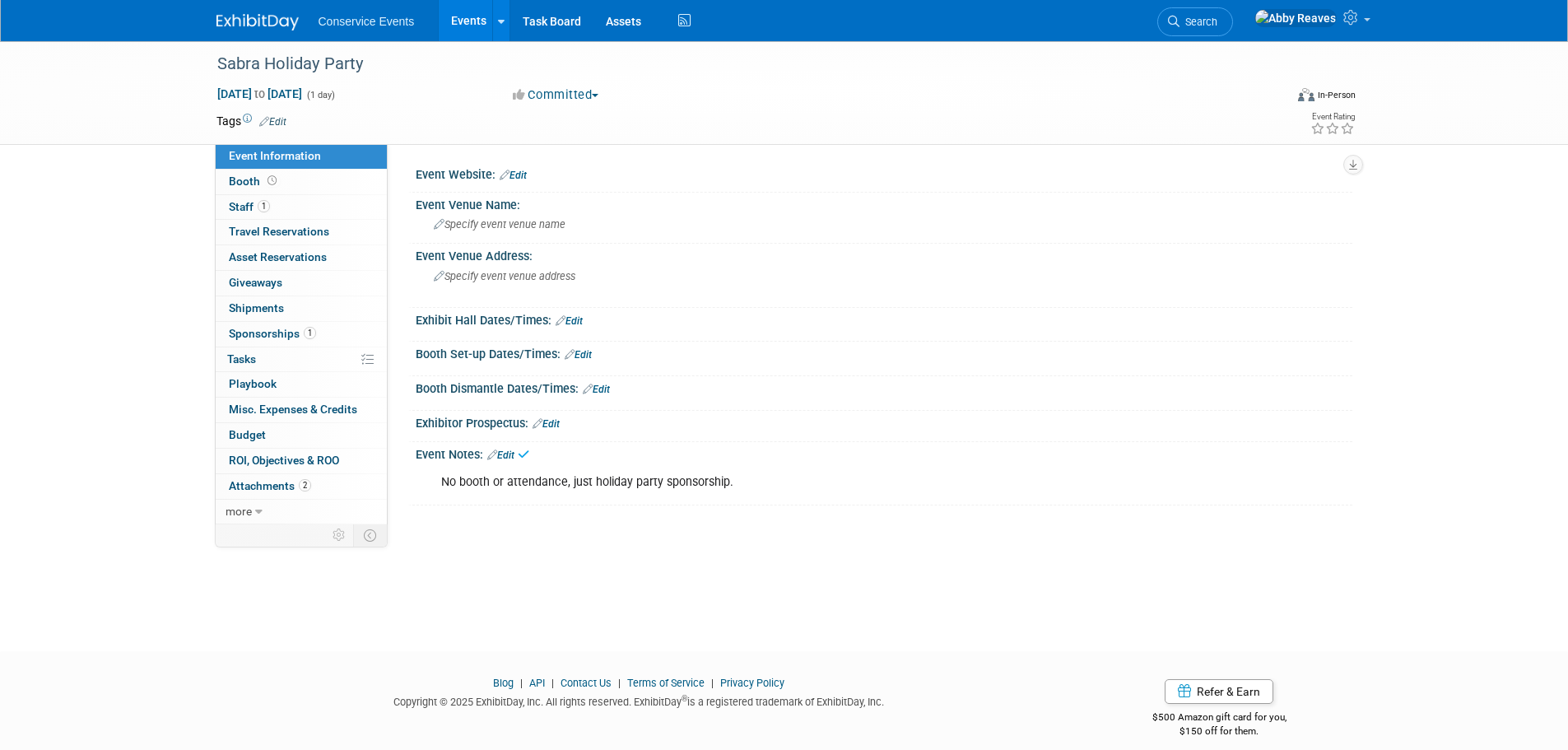
click at [284, 123] on link "Edit" at bounding box center [273, 121] width 28 height 11
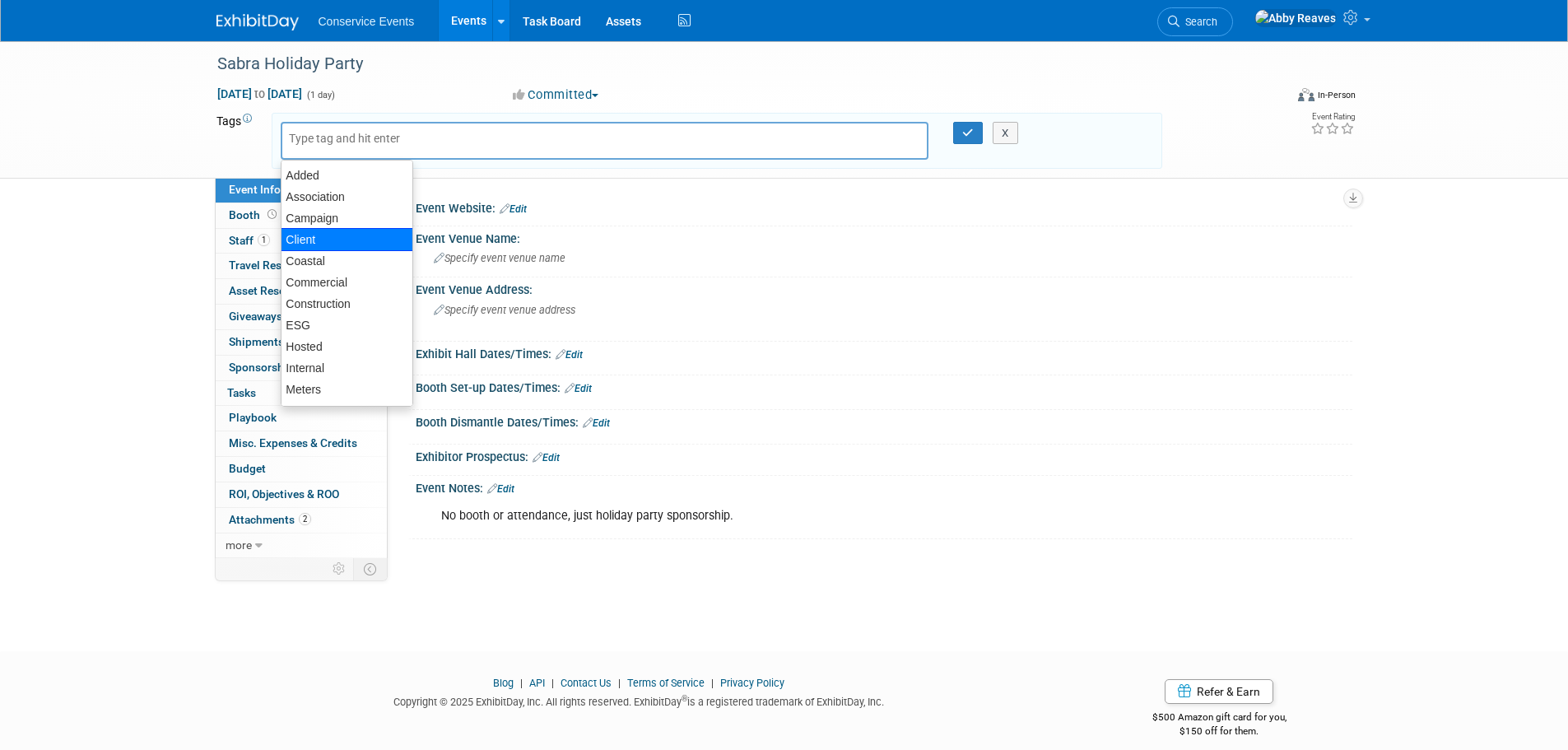
click at [316, 238] on div "Client" at bounding box center [347, 239] width 133 height 23
type input "Client"
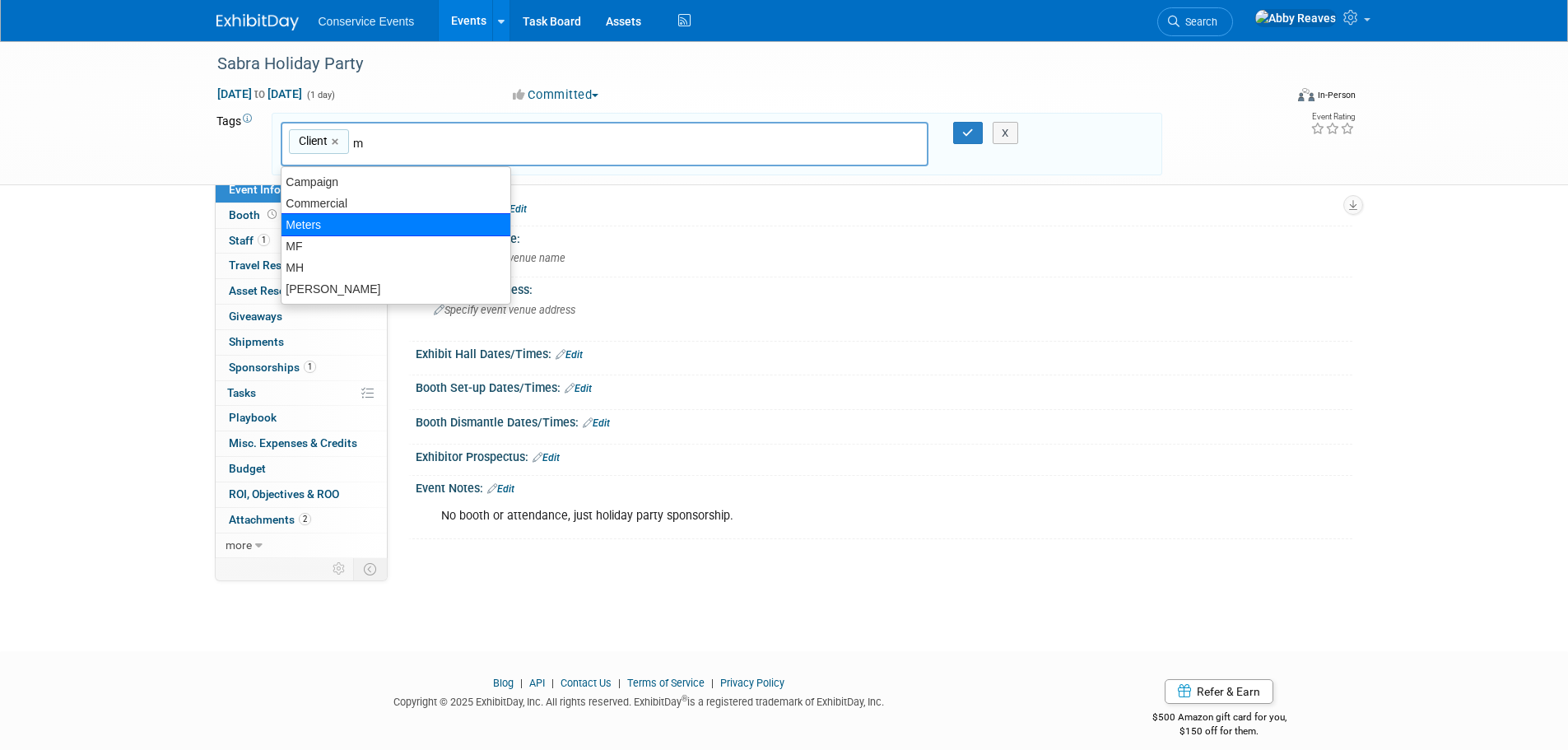
type input "mf"
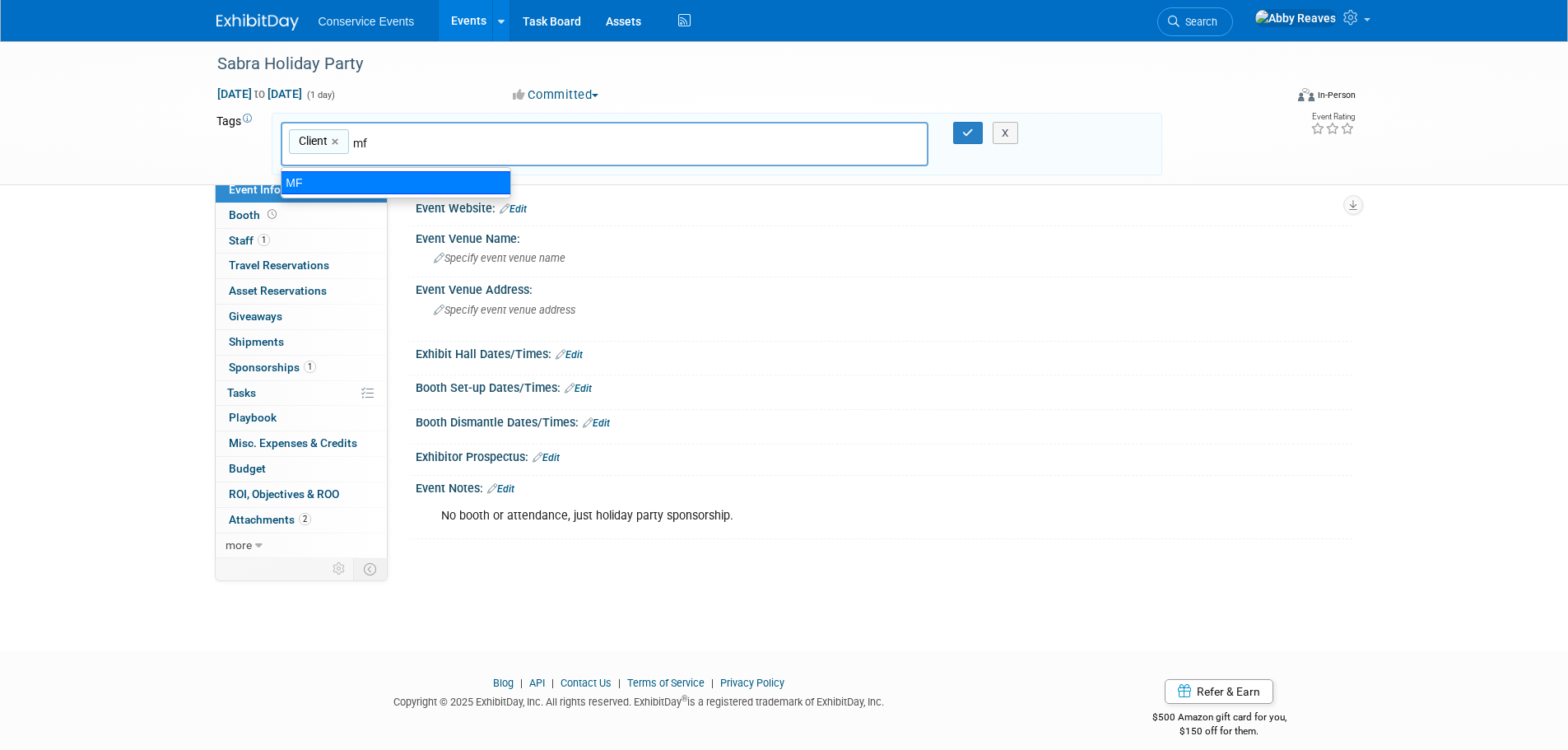
drag, startPoint x: 330, startPoint y: 182, endPoint x: 689, endPoint y: 123, distance: 363.8
click at [331, 182] on div "MF" at bounding box center [396, 183] width 231 height 23
type input "Client, MF"
click at [962, 128] on icon "button" at bounding box center [967, 133] width 11 height 10
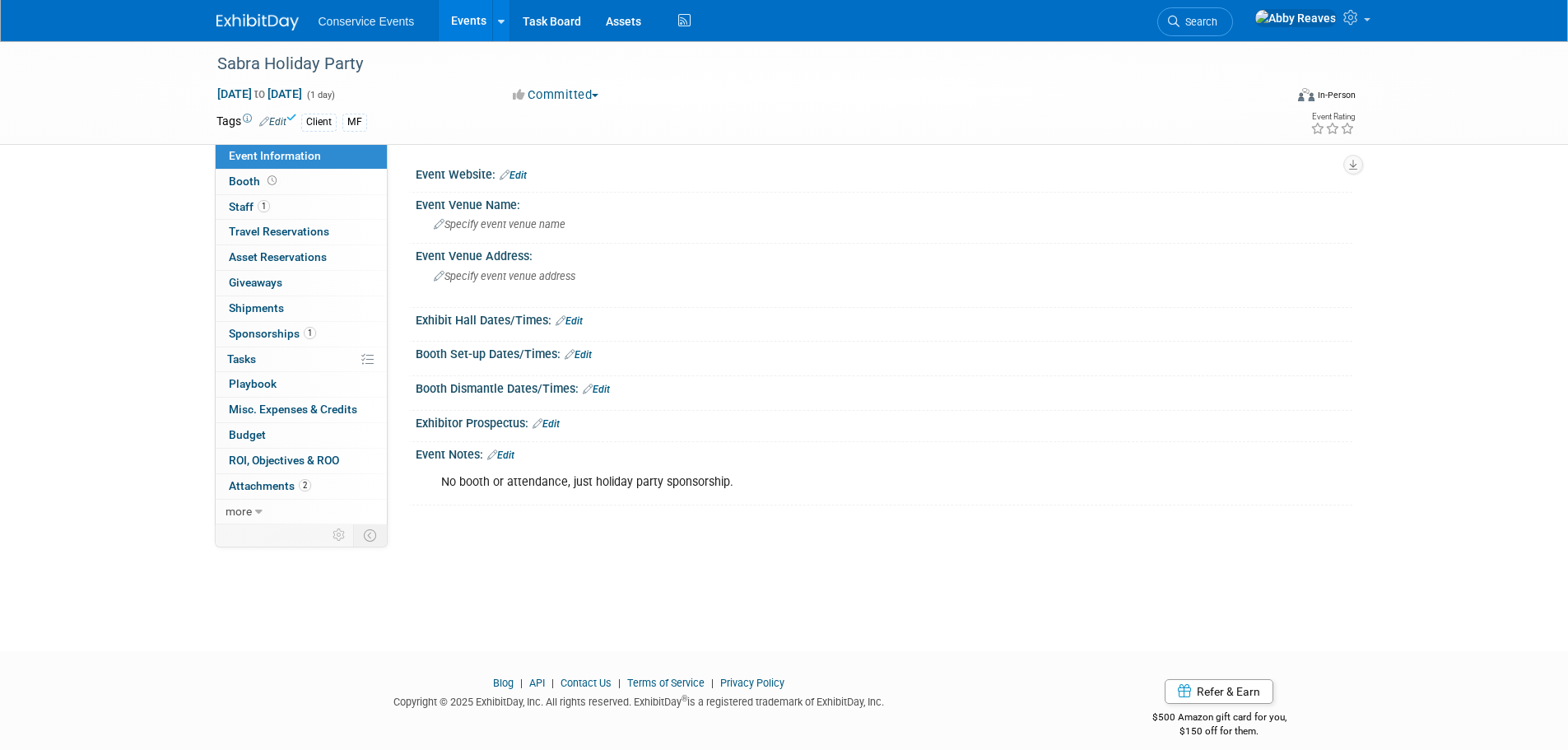
click at [463, 19] on link "Events" at bounding box center [469, 21] width 60 height 41
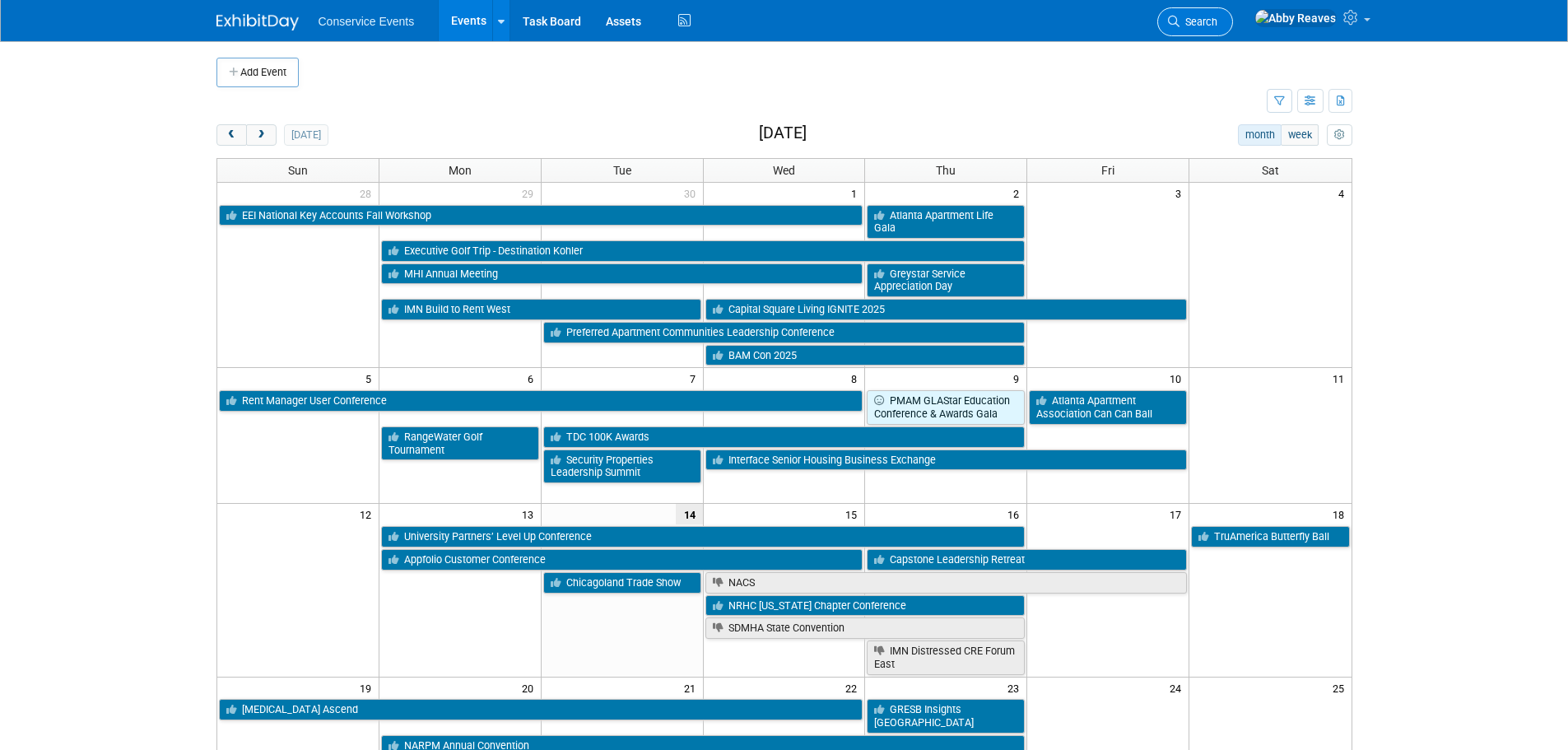
click at [1179, 21] on icon at bounding box center [1173, 21] width 11 height 11
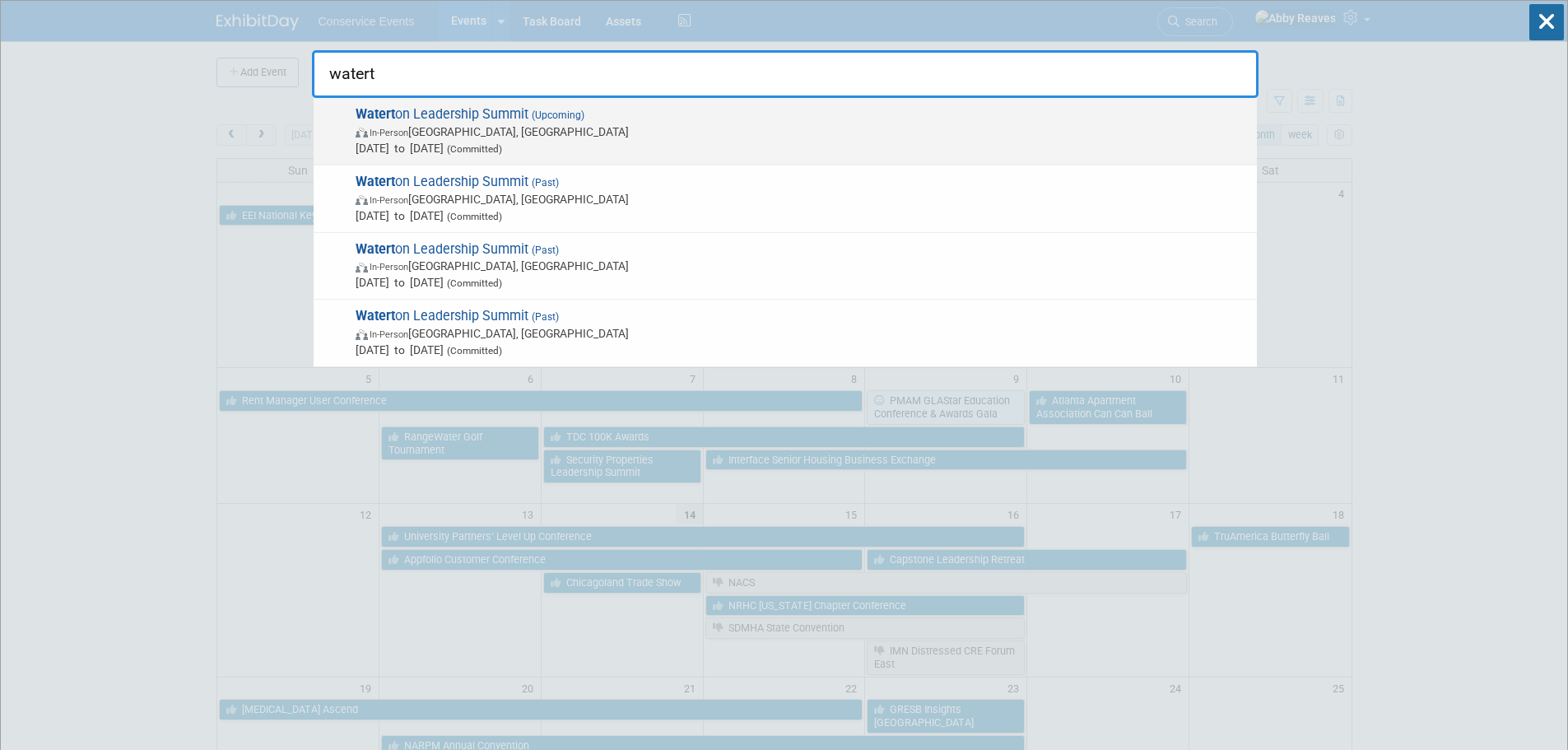
type input "watert"
click at [739, 142] on span "[DATE] to [DATE] (Committed)" at bounding box center [801, 148] width 892 height 16
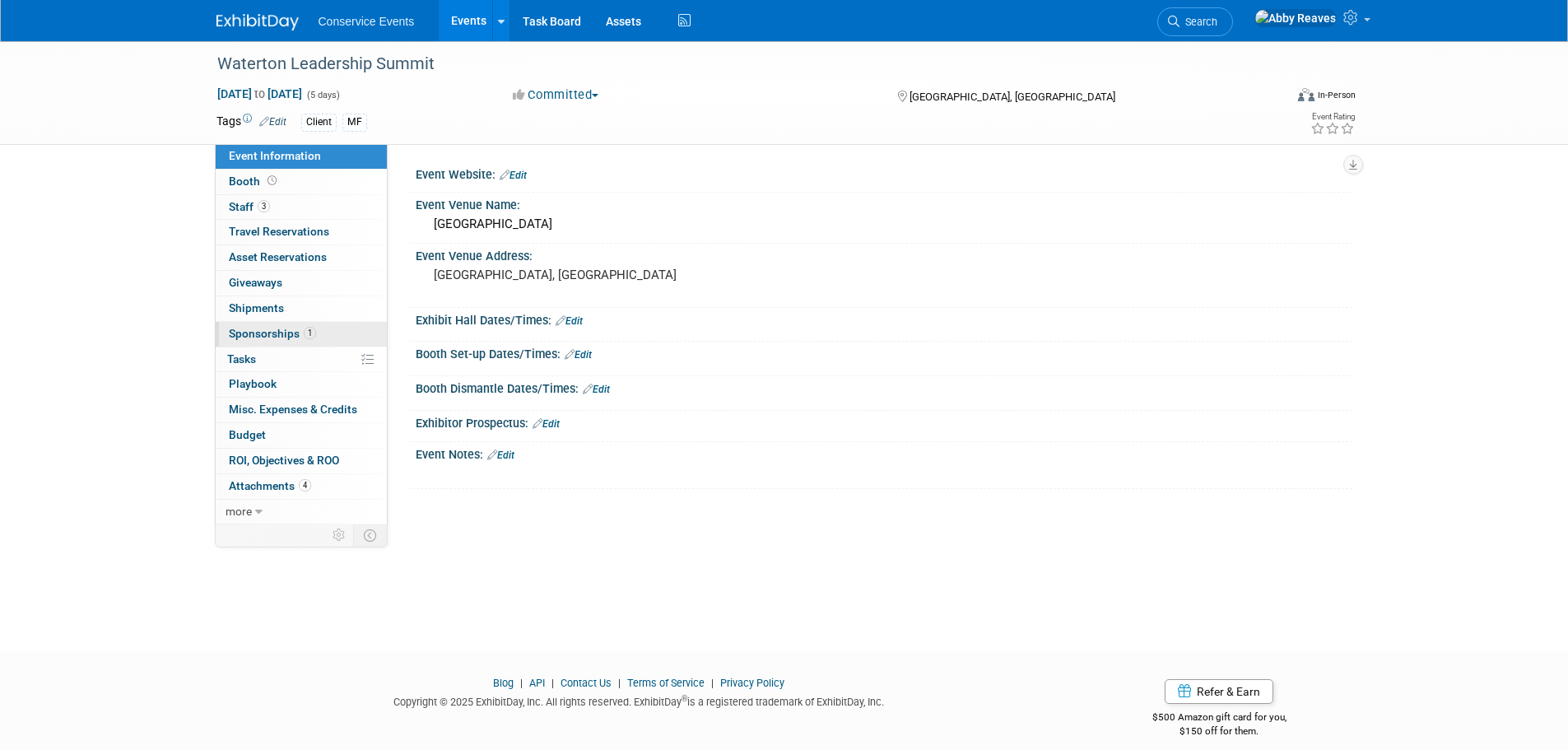
click at [321, 332] on link "1 Sponsorships 1" at bounding box center [301, 334] width 171 height 25
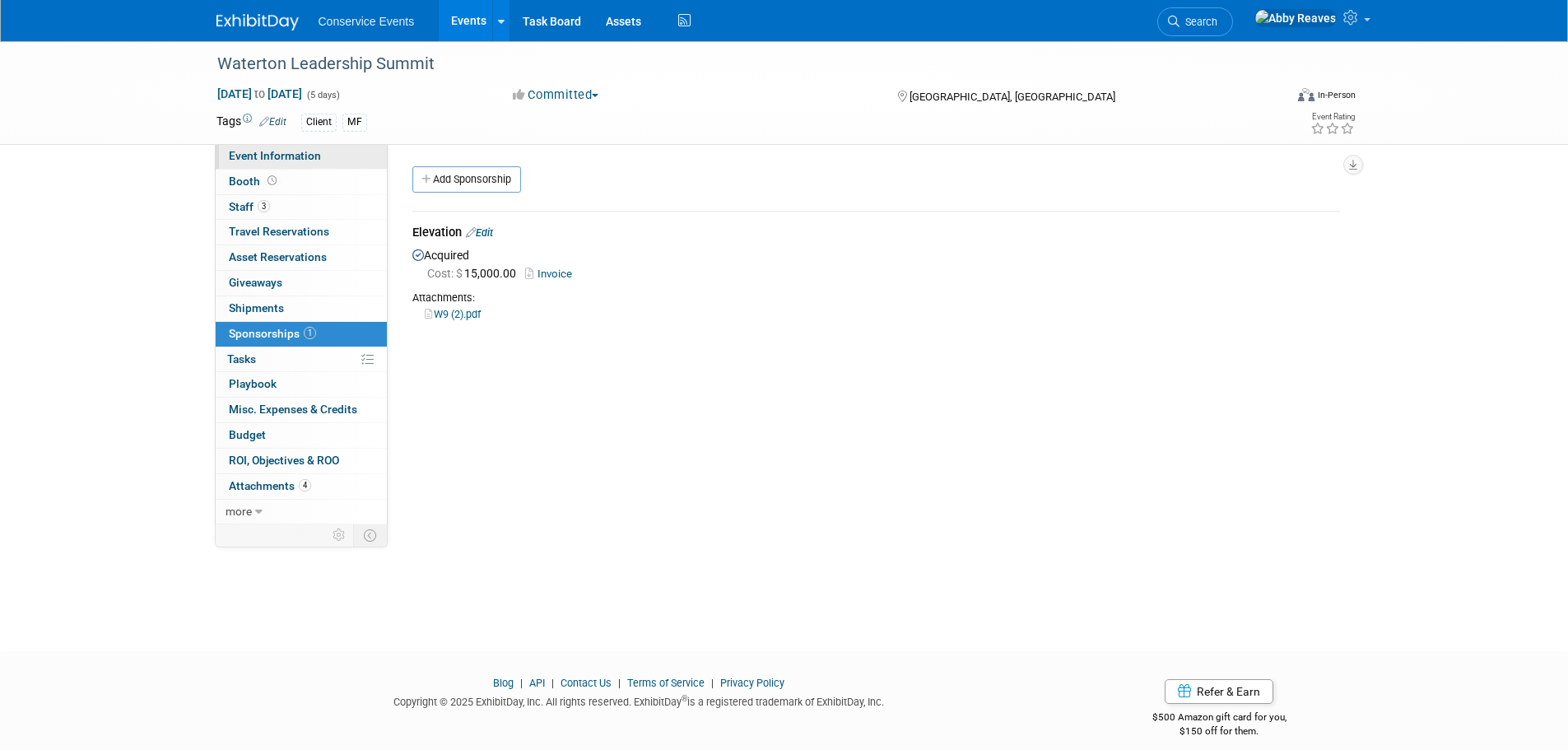
click at [338, 160] on link "Event Information" at bounding box center [301, 156] width 171 height 25
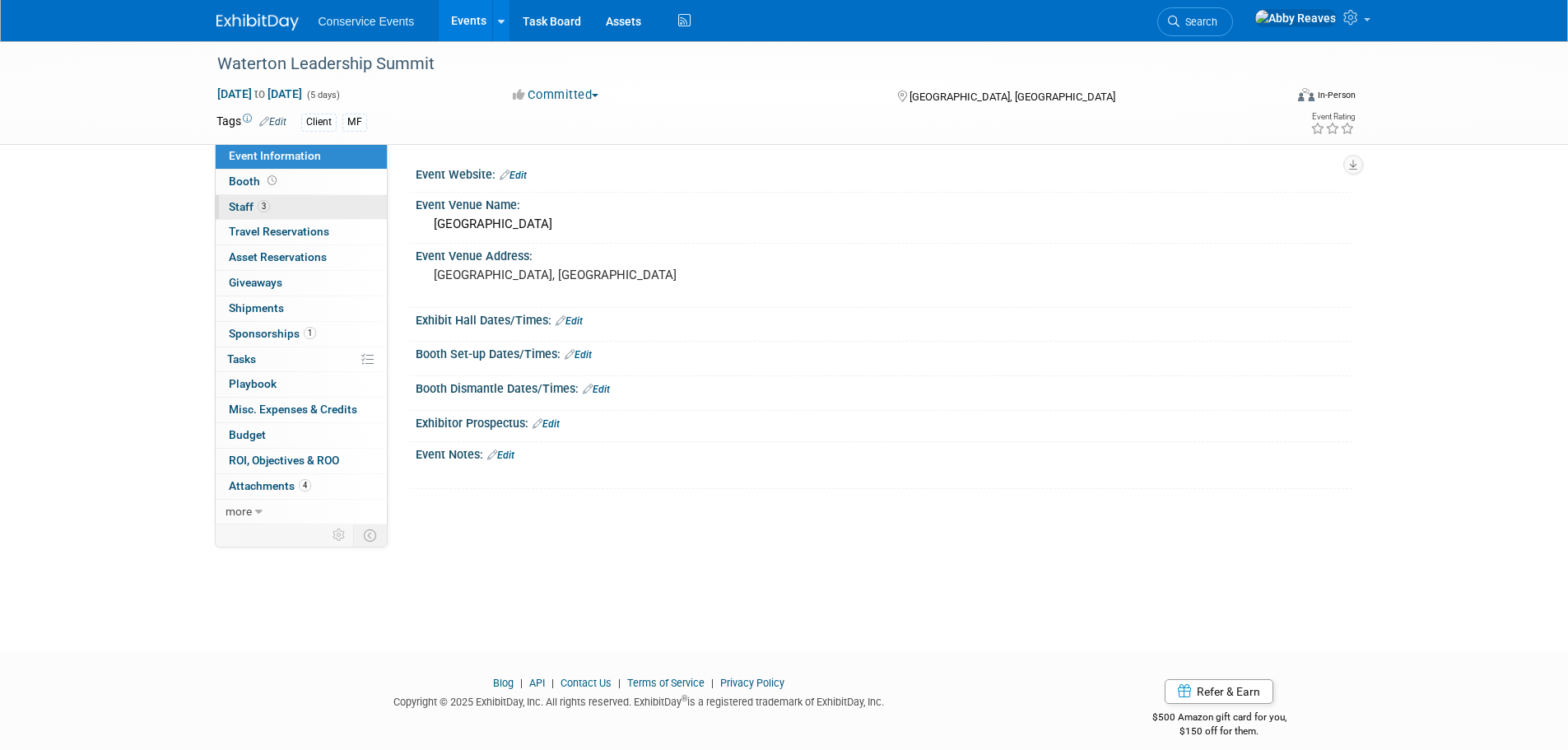
click at [317, 208] on link "3 Staff 3" at bounding box center [301, 208] width 171 height 25
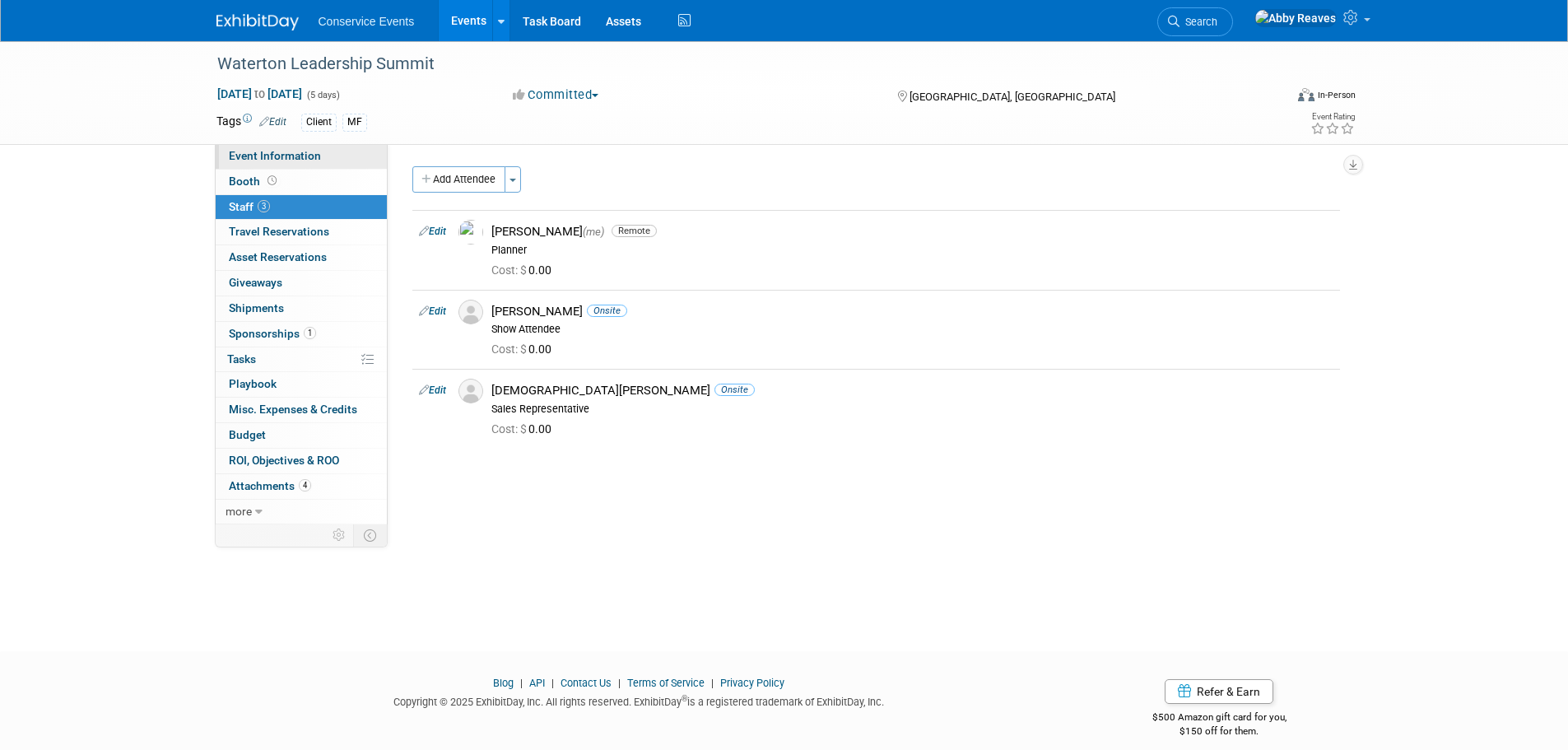
click at [329, 161] on link "Event Information" at bounding box center [301, 156] width 171 height 25
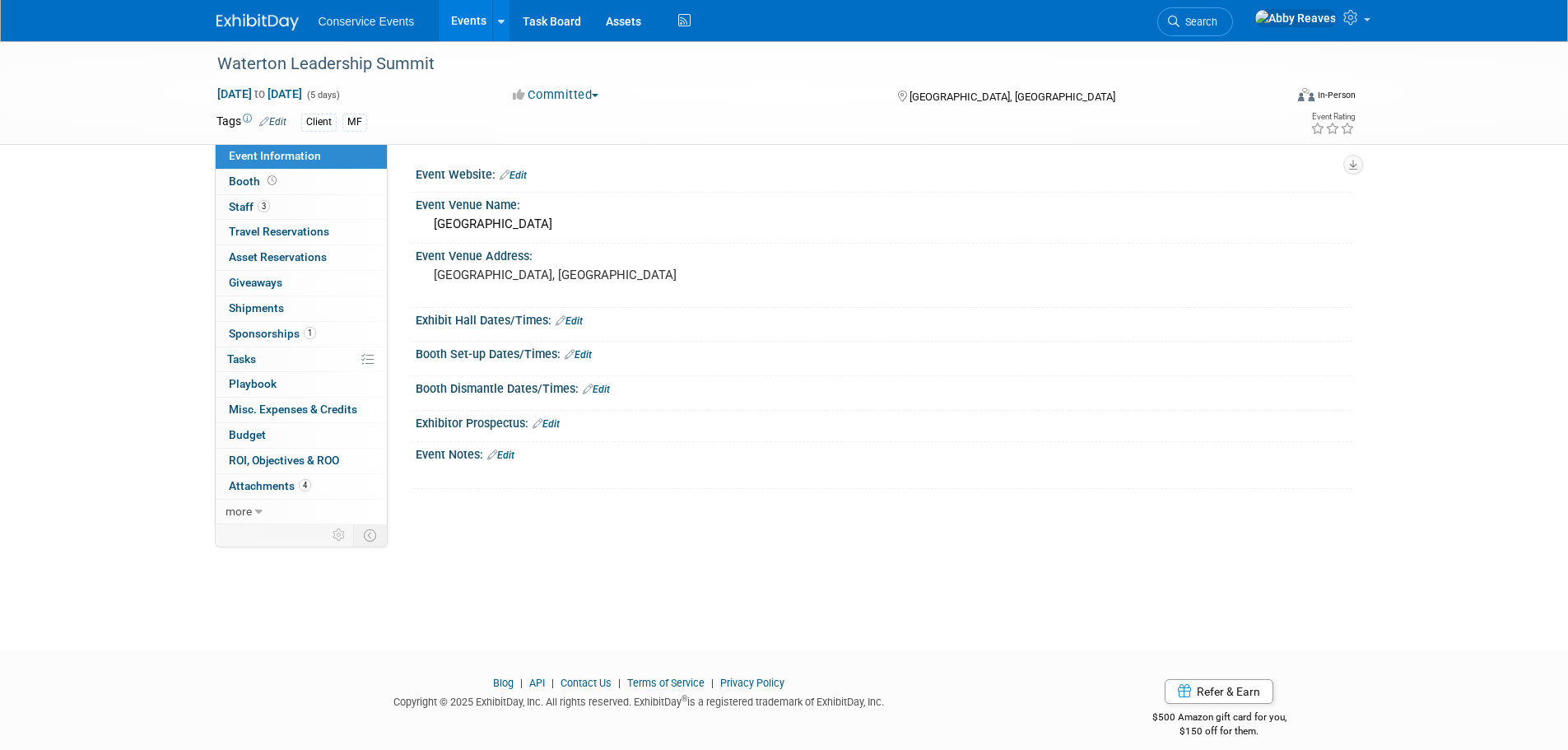
click at [472, 22] on link "Events" at bounding box center [469, 21] width 60 height 41
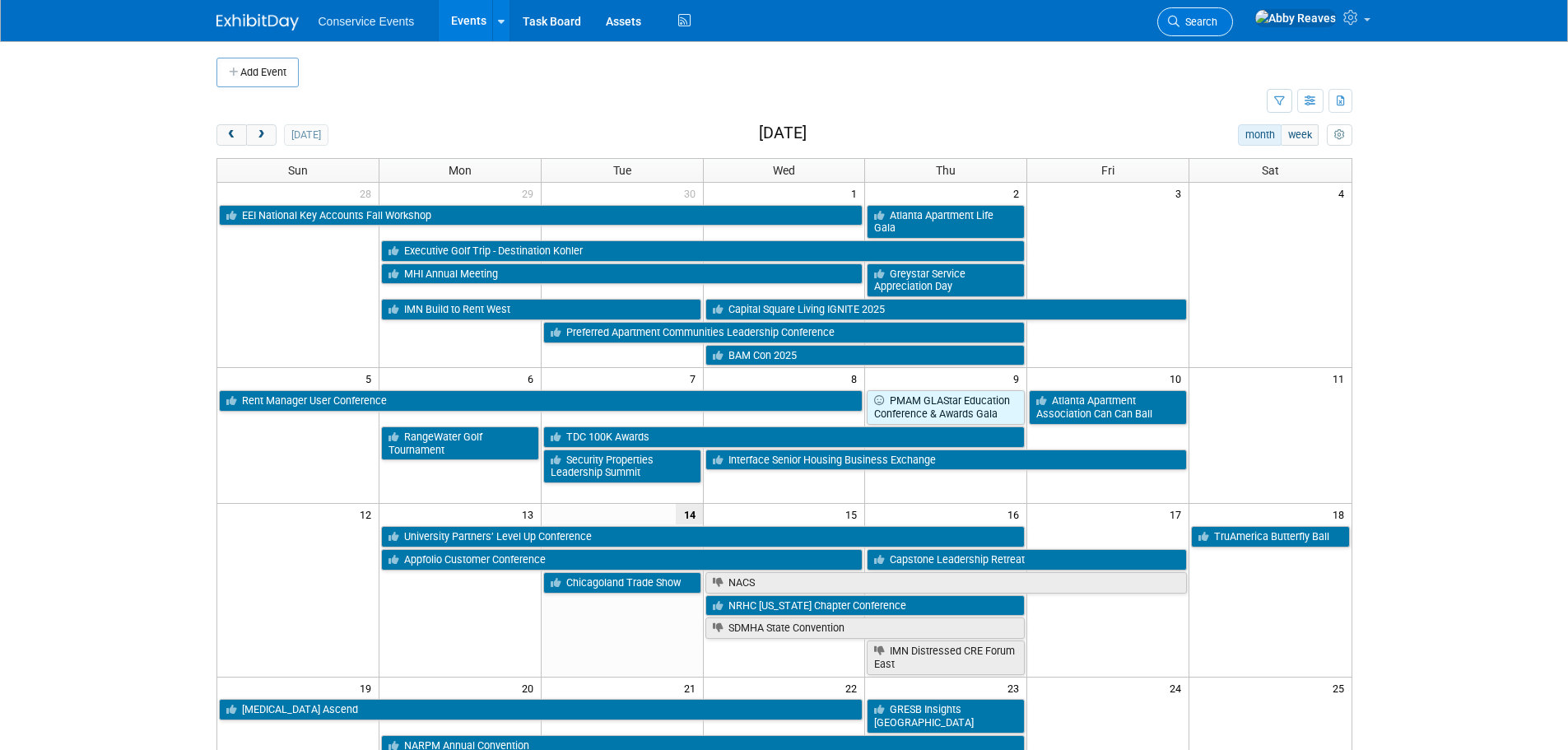
click at [1217, 21] on span "Search" at bounding box center [1198, 22] width 38 height 12
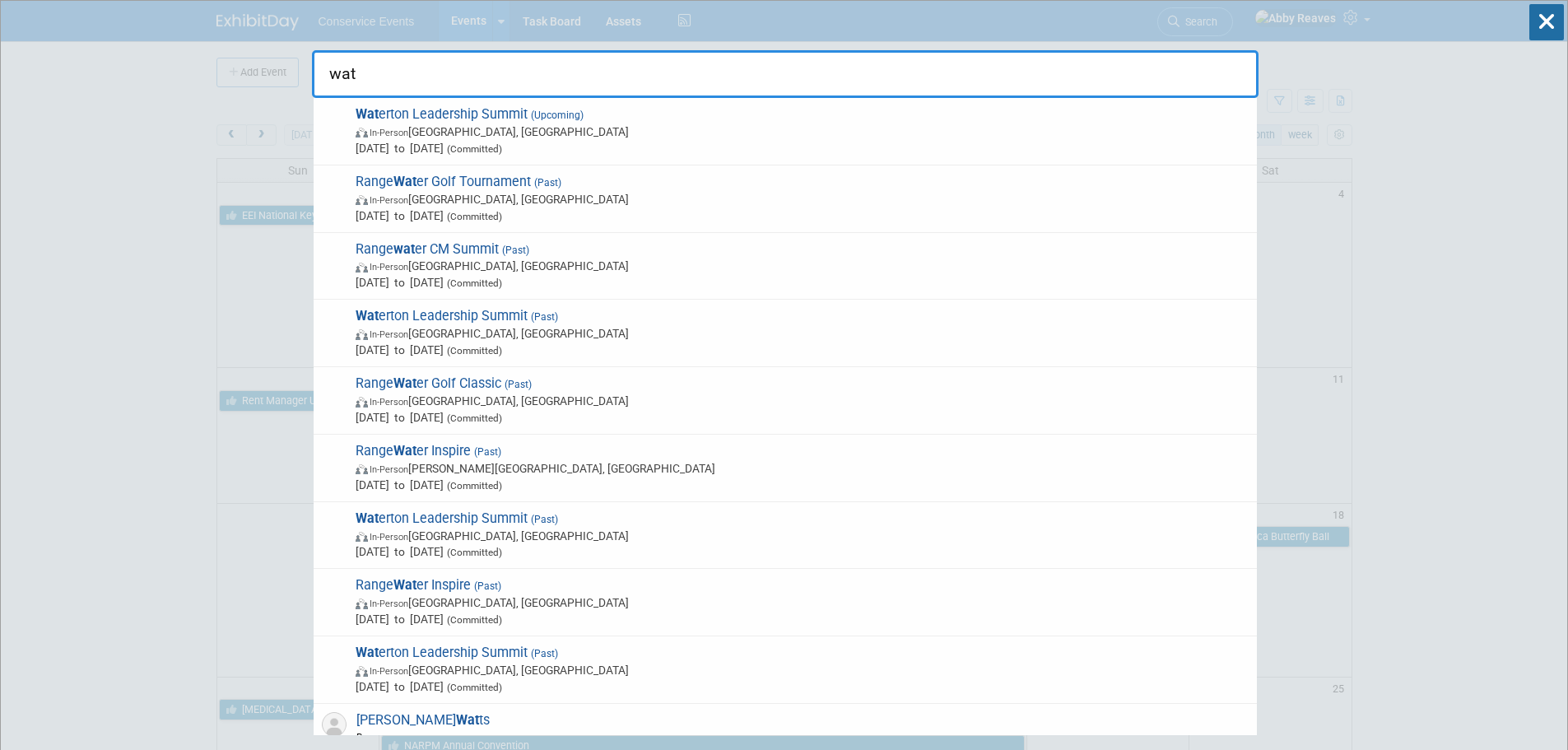
type input "wat"
drag, startPoint x: 46, startPoint y: 177, endPoint x: 78, endPoint y: 2, distance: 177.9
